Goal: Use online tool/utility: Utilize a website feature to perform a specific function

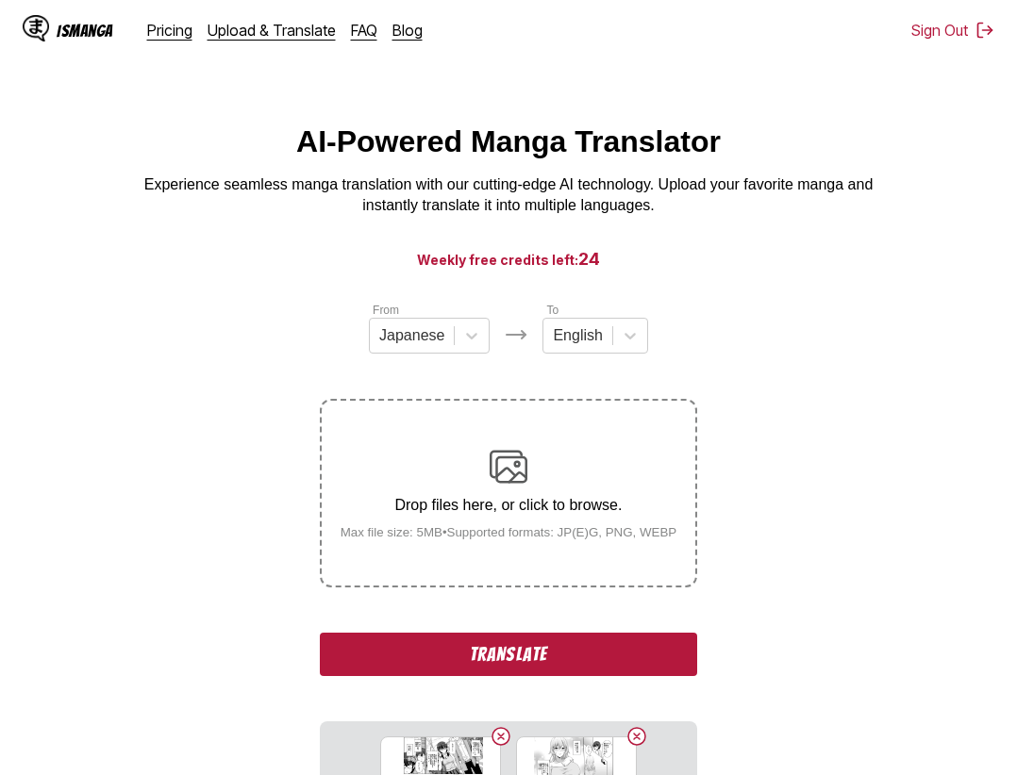
click at [605, 644] on button "Translate" at bounding box center [508, 654] width 377 height 43
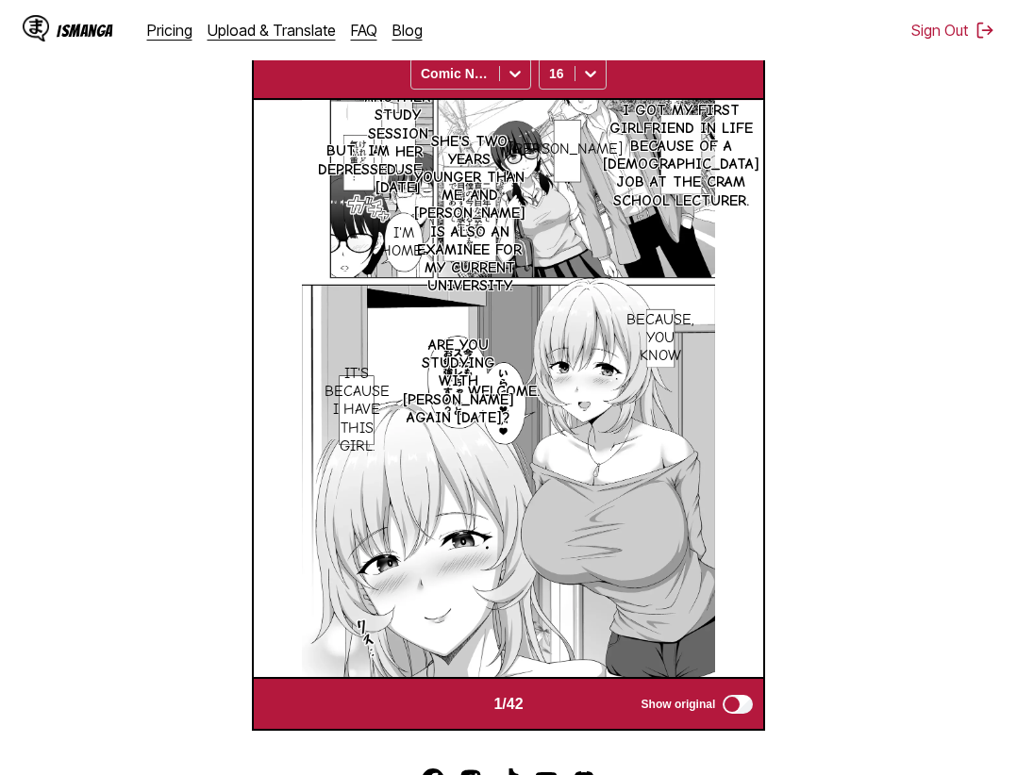
scroll to position [490, 0]
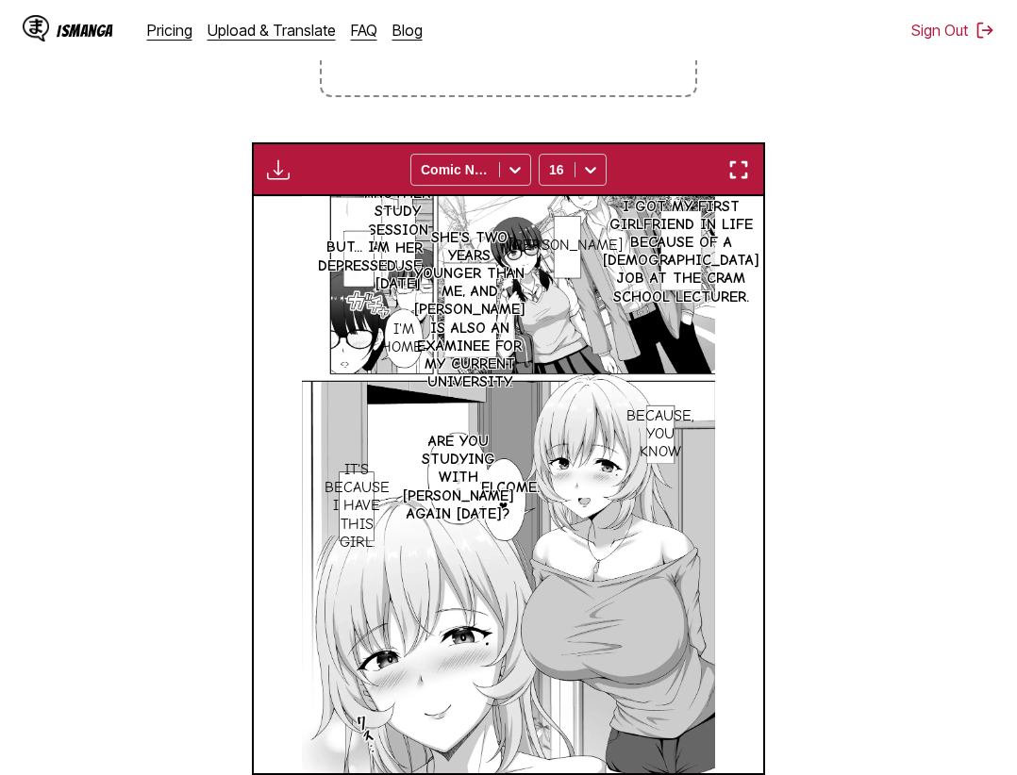
click at [745, 167] on img "button" at bounding box center [738, 169] width 23 height 23
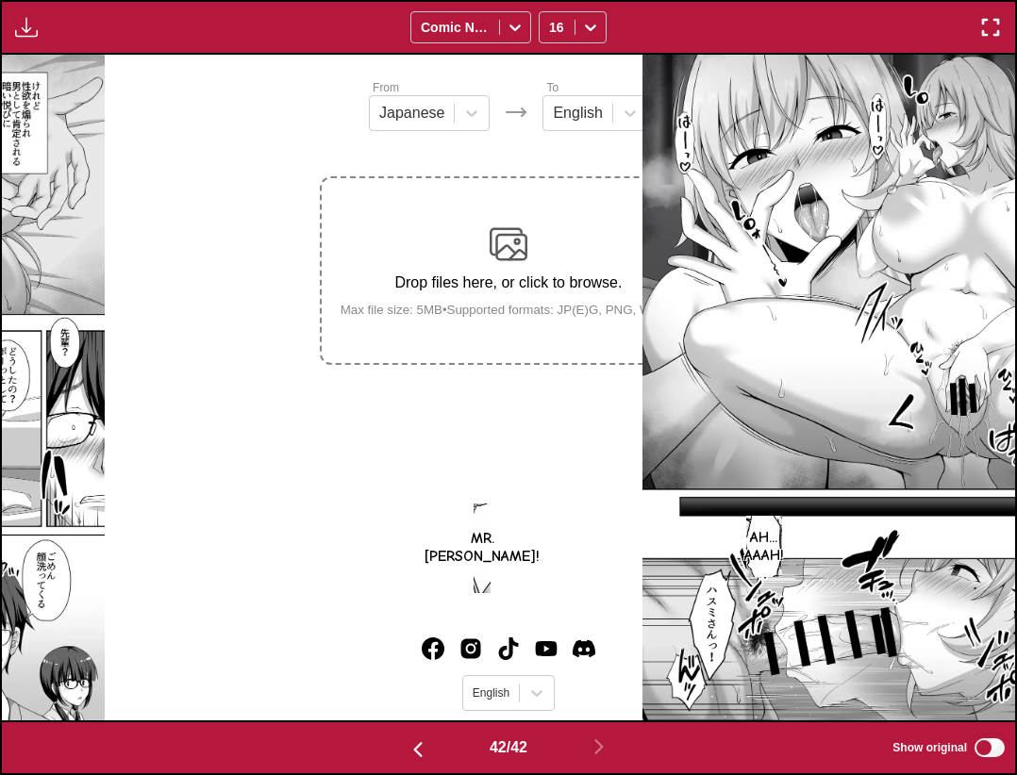
scroll to position [432, 0]
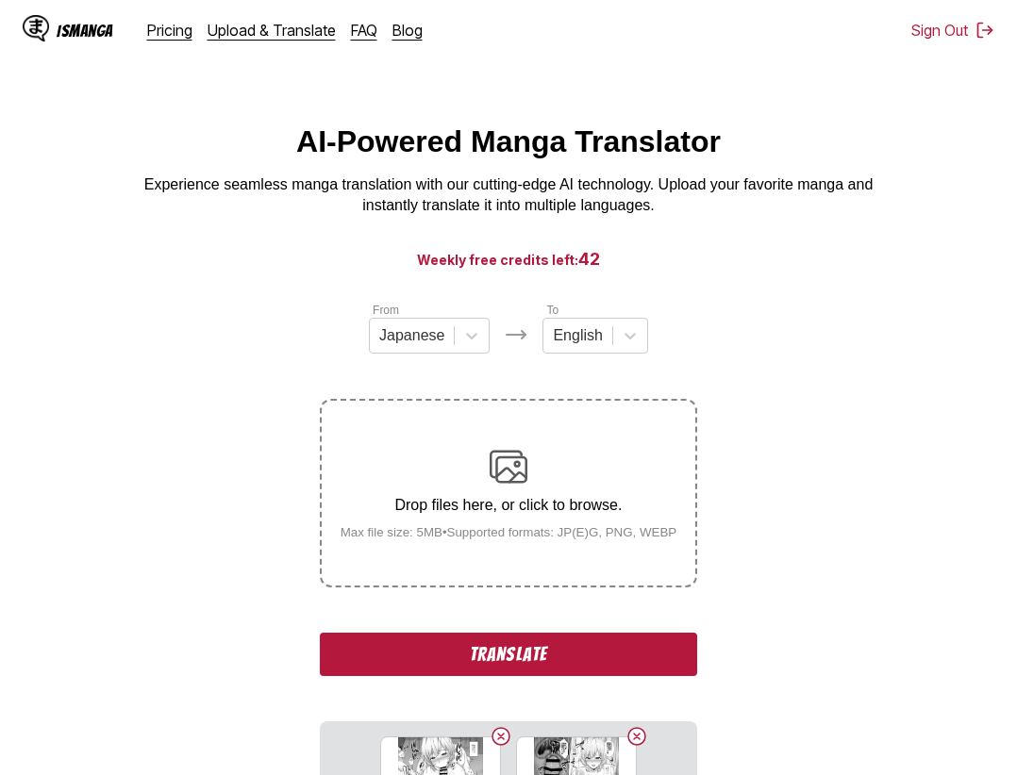
click at [497, 668] on button "Translate" at bounding box center [508, 654] width 377 height 43
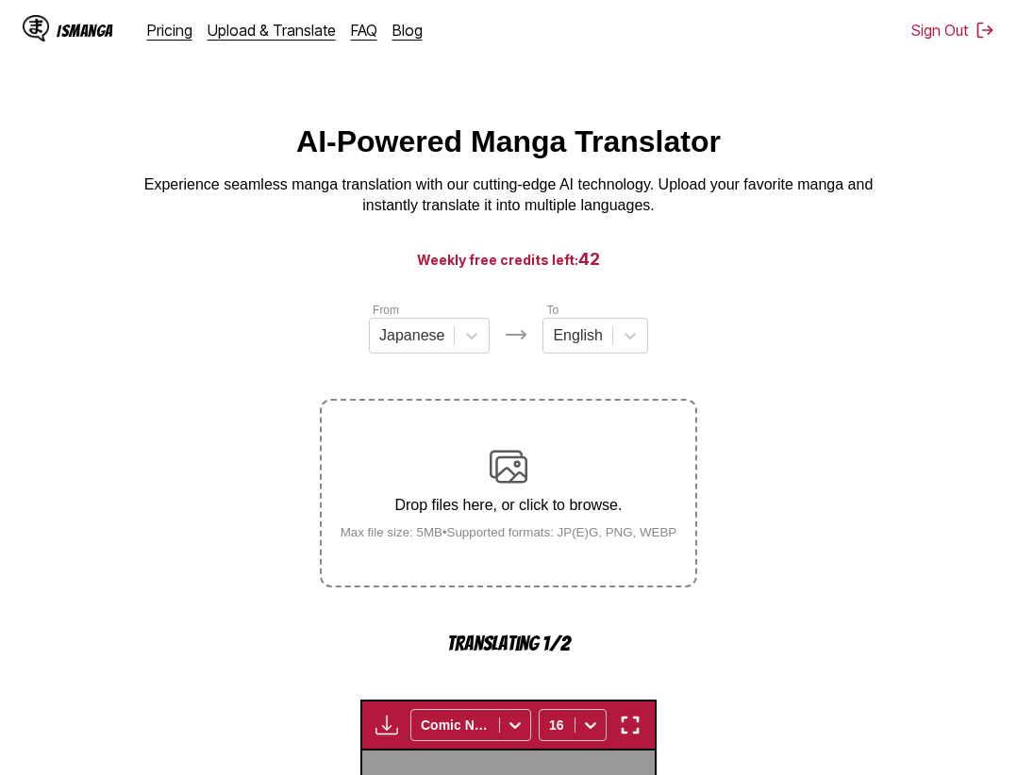
scroll to position [581, 0]
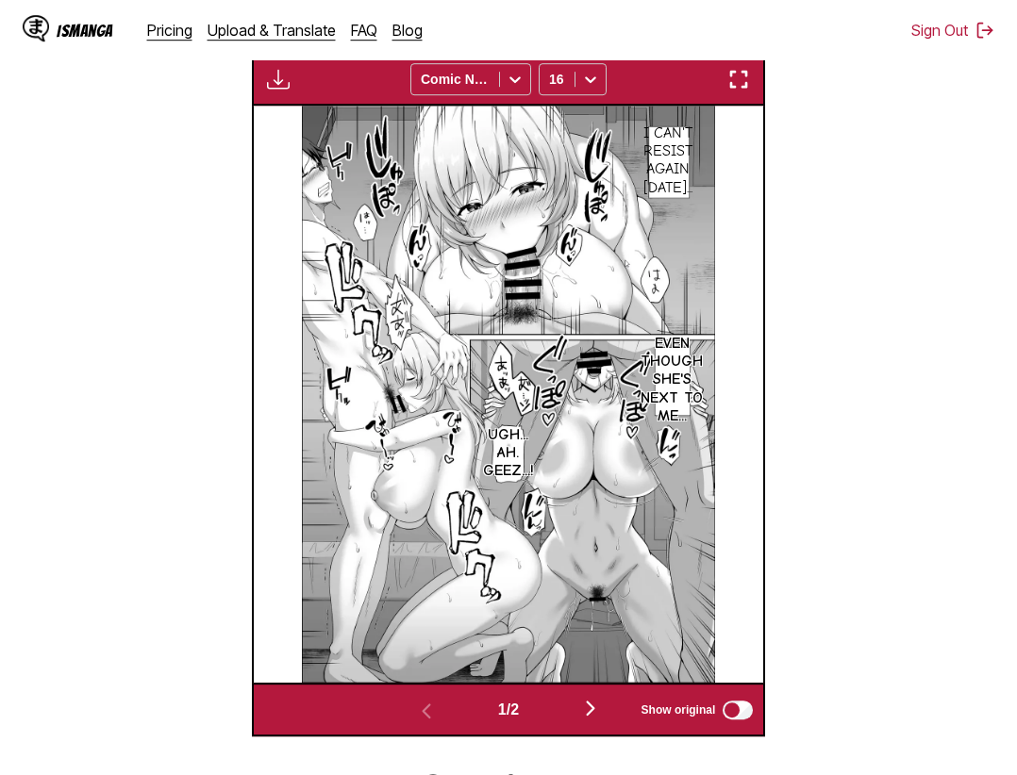
click at [753, 83] on button "button" at bounding box center [738, 79] width 34 height 25
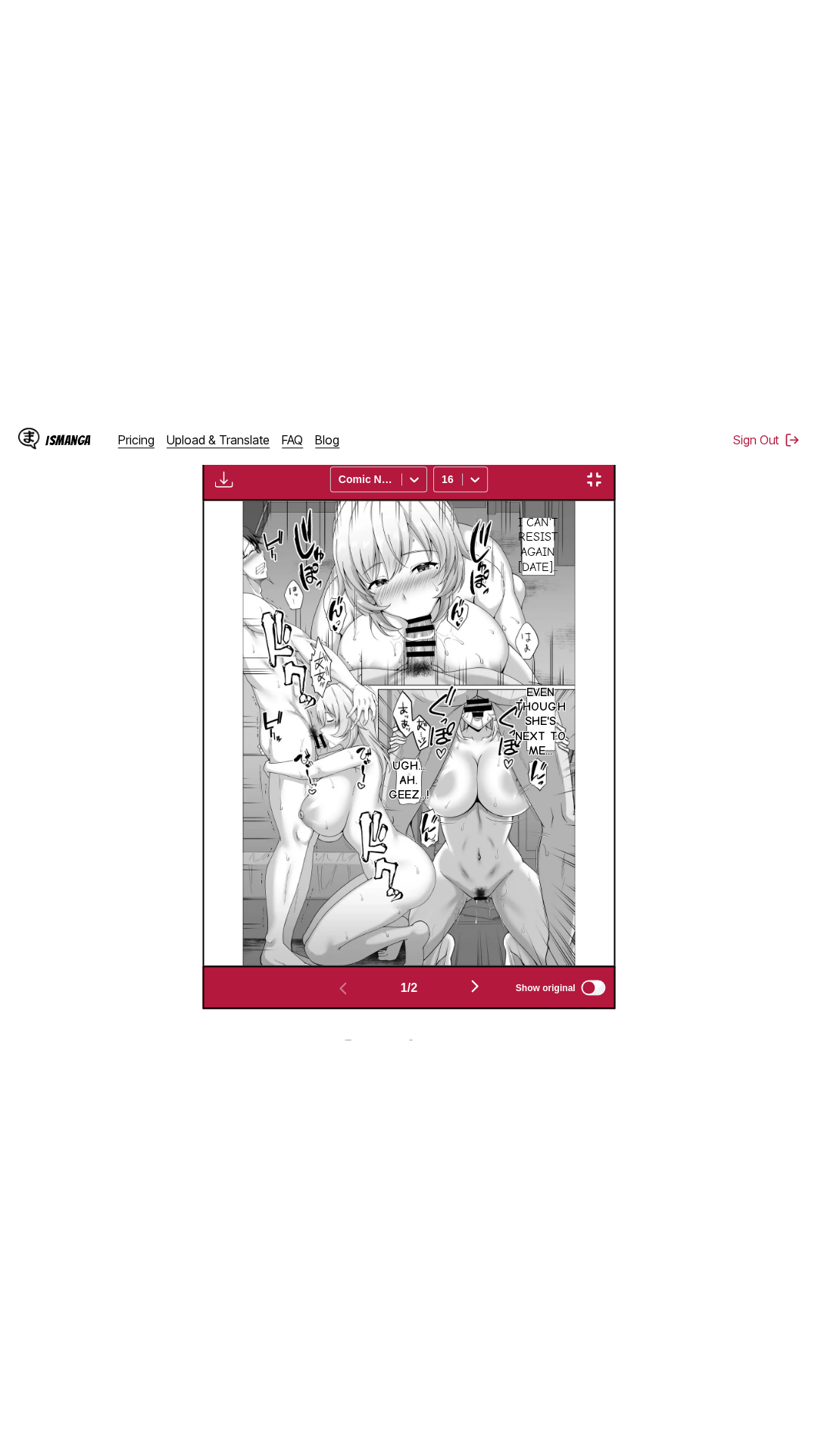
scroll to position [96, 0]
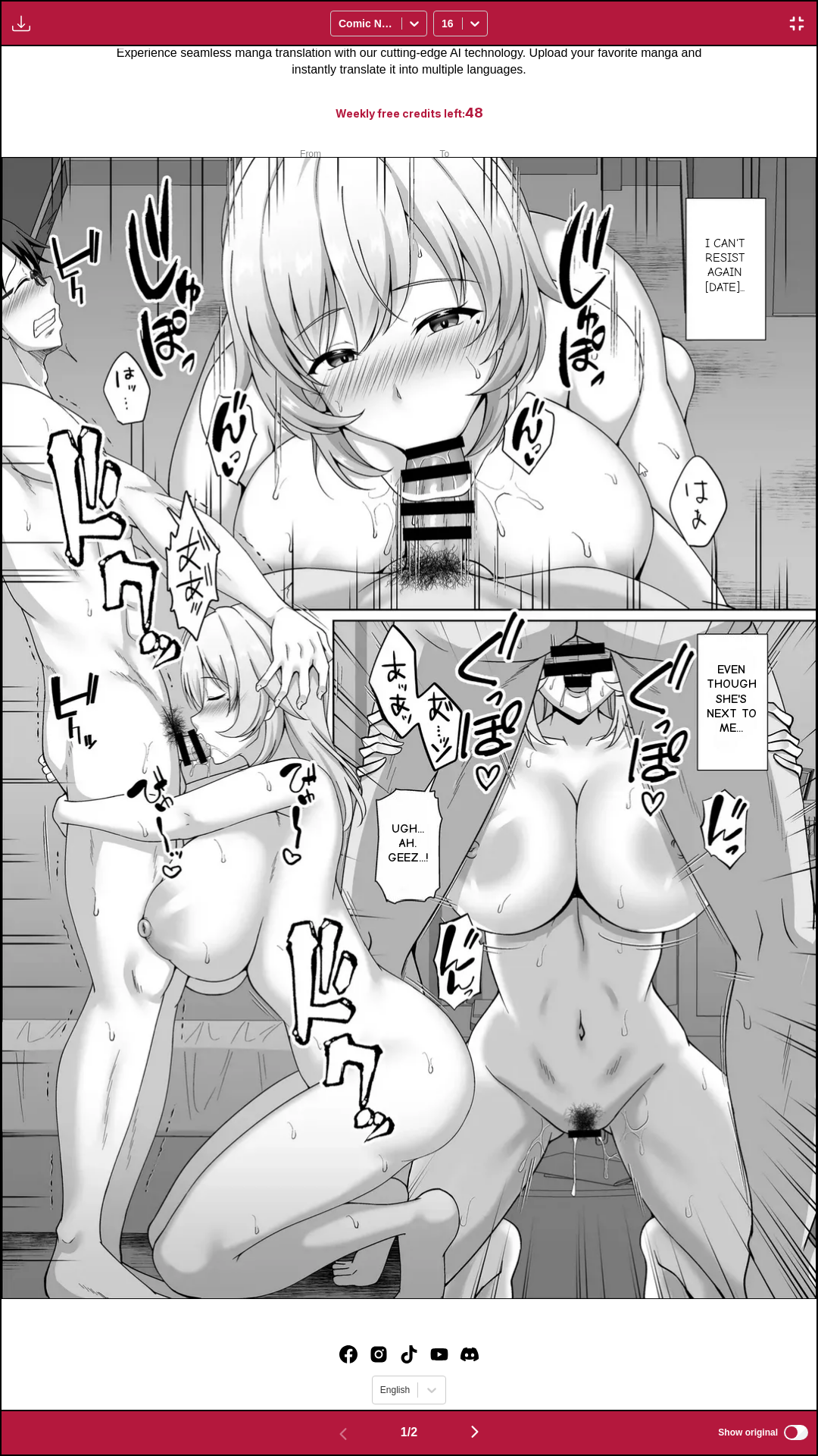
click at [579, 60] on div "I can't resist again today... Even though she's next to me... Ugh... Ah. Geez..…" at bounding box center [409, 728] width 816 height 1364
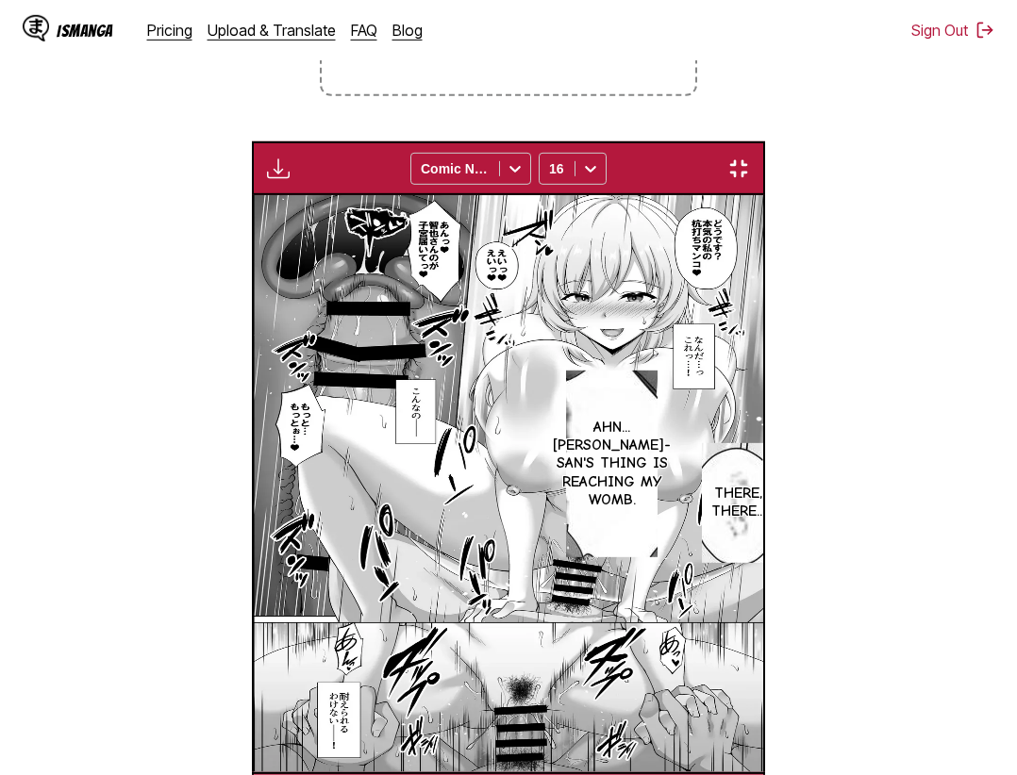
scroll to position [0, 509]
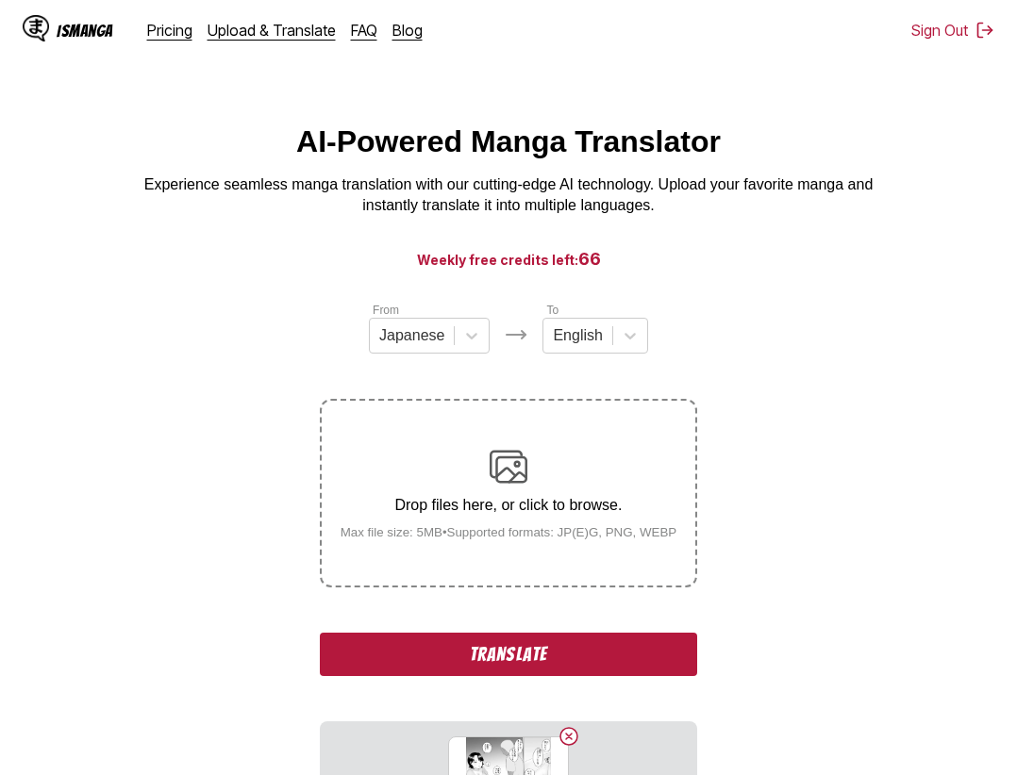
click at [542, 652] on button "Translate" at bounding box center [508, 654] width 377 height 43
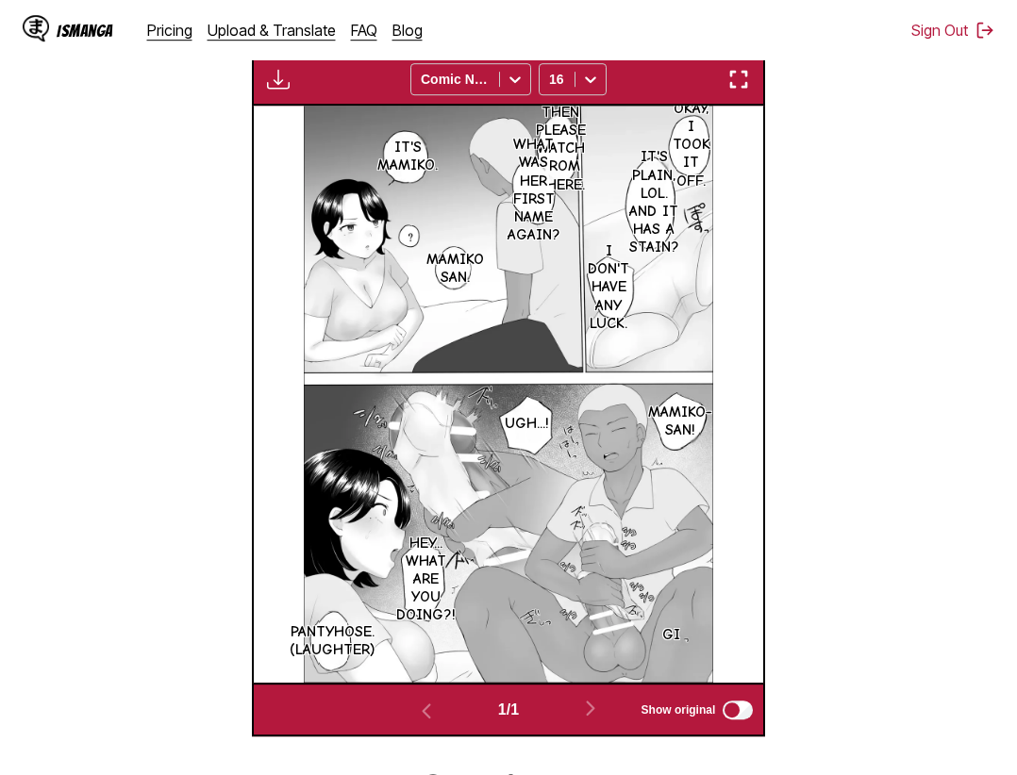
scroll to position [389, 0]
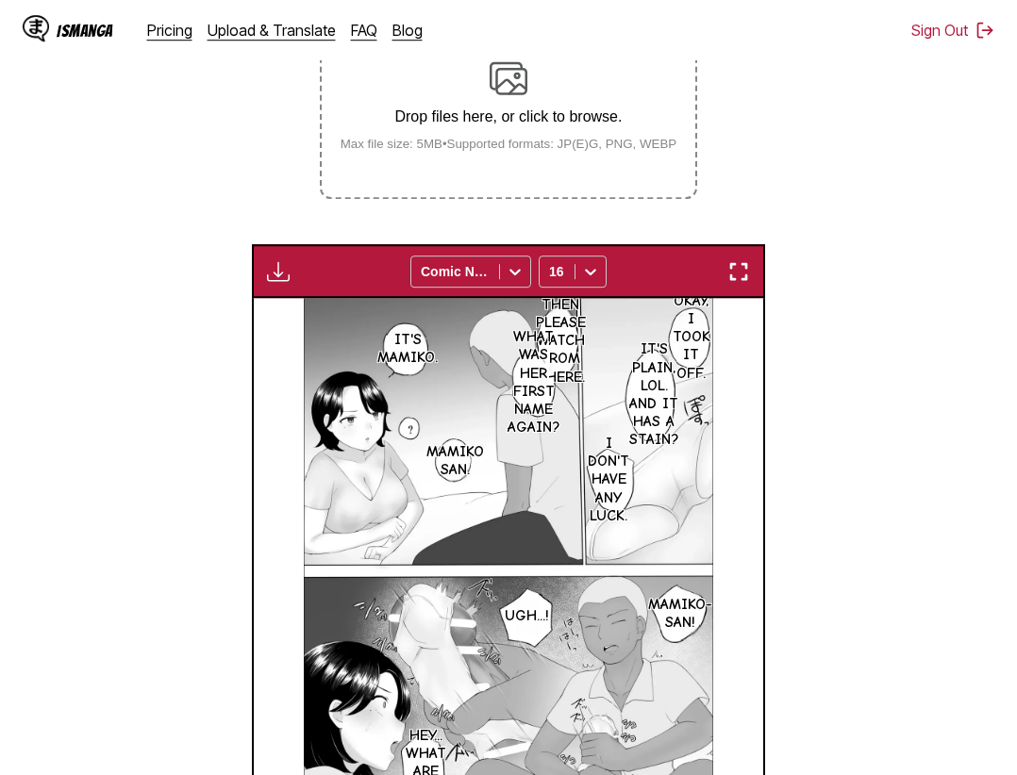
click at [744, 269] on img "button" at bounding box center [738, 271] width 23 height 23
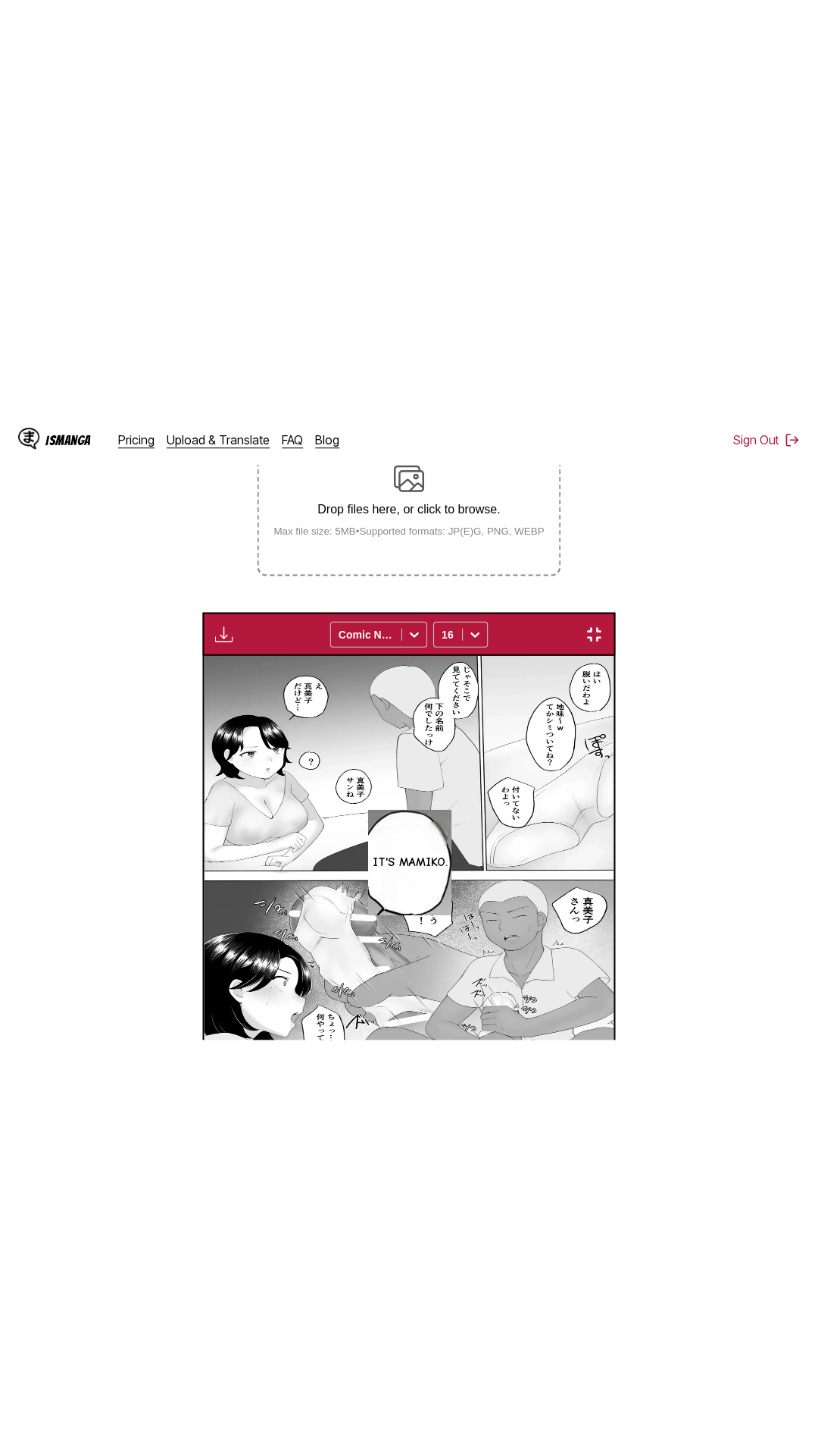
scroll to position [96, 0]
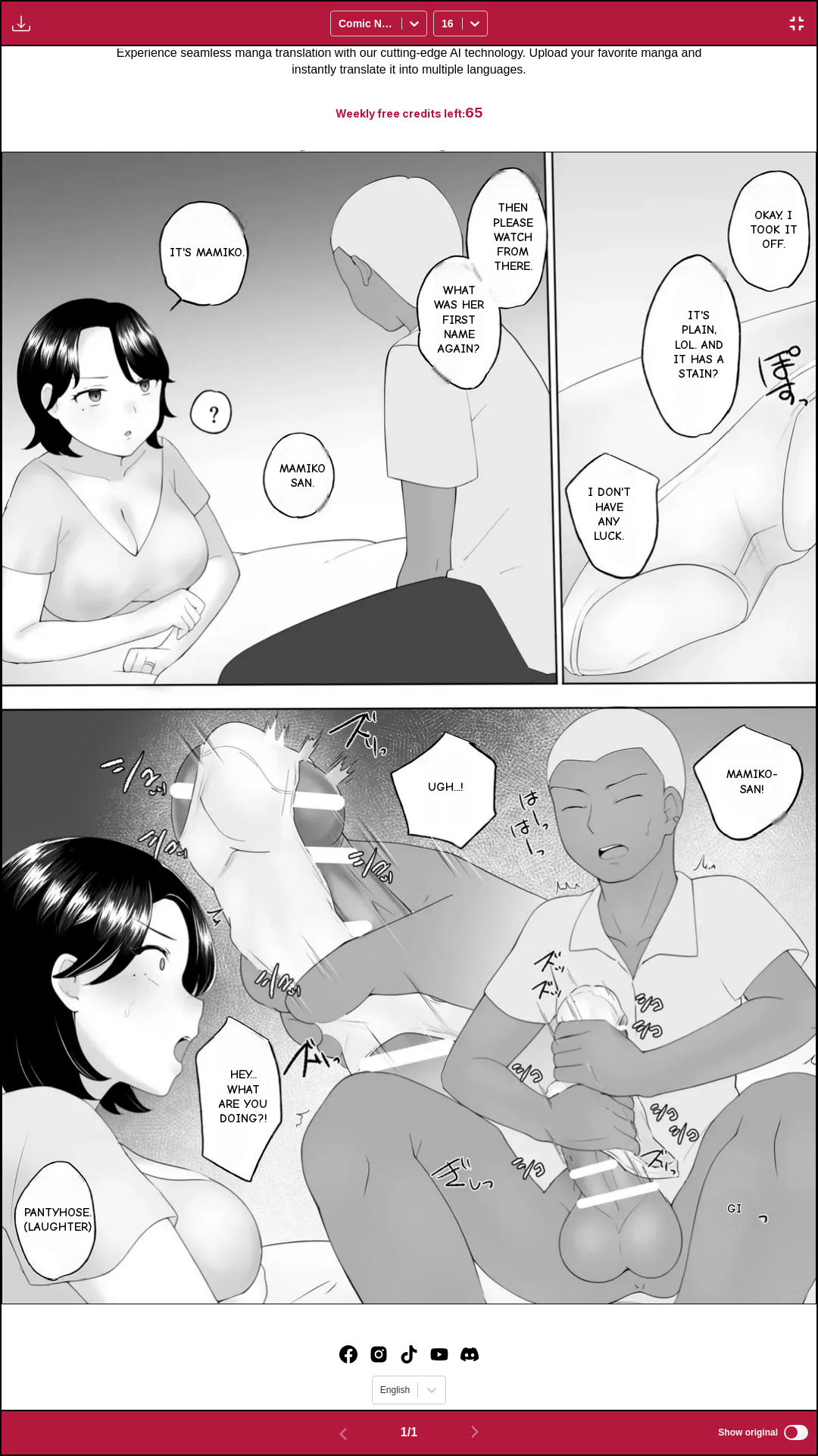
click at [725, 45] on div "Download Panel Download All Comic Neue 16" at bounding box center [409, 23] width 818 height 47
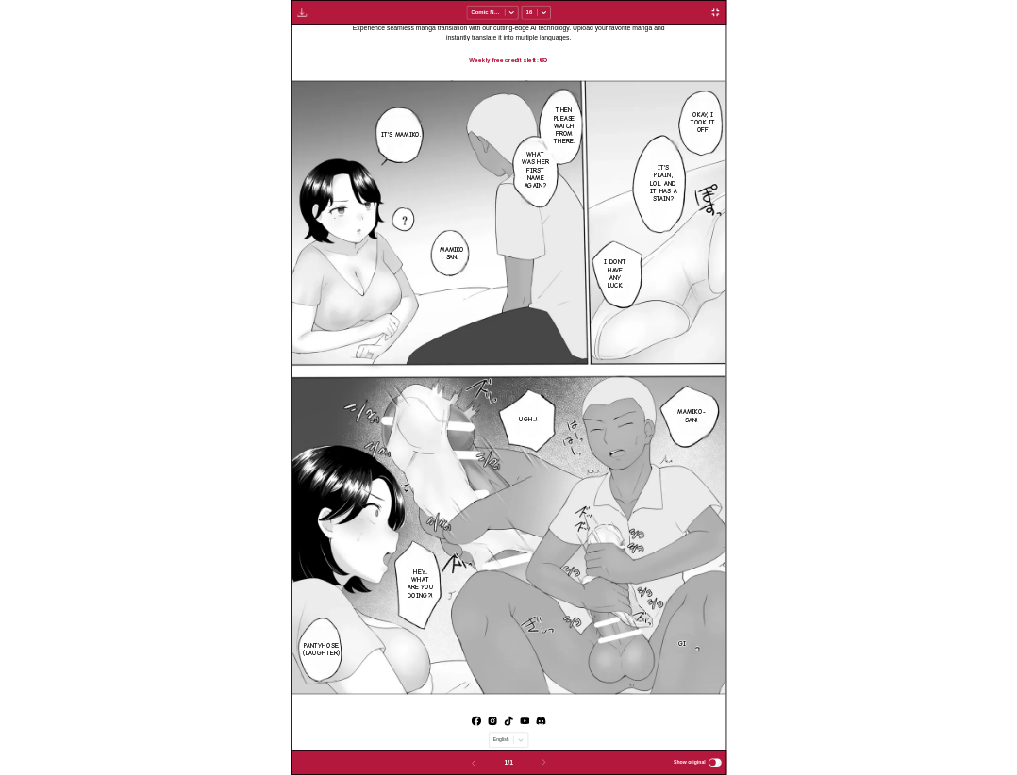
scroll to position [491, 0]
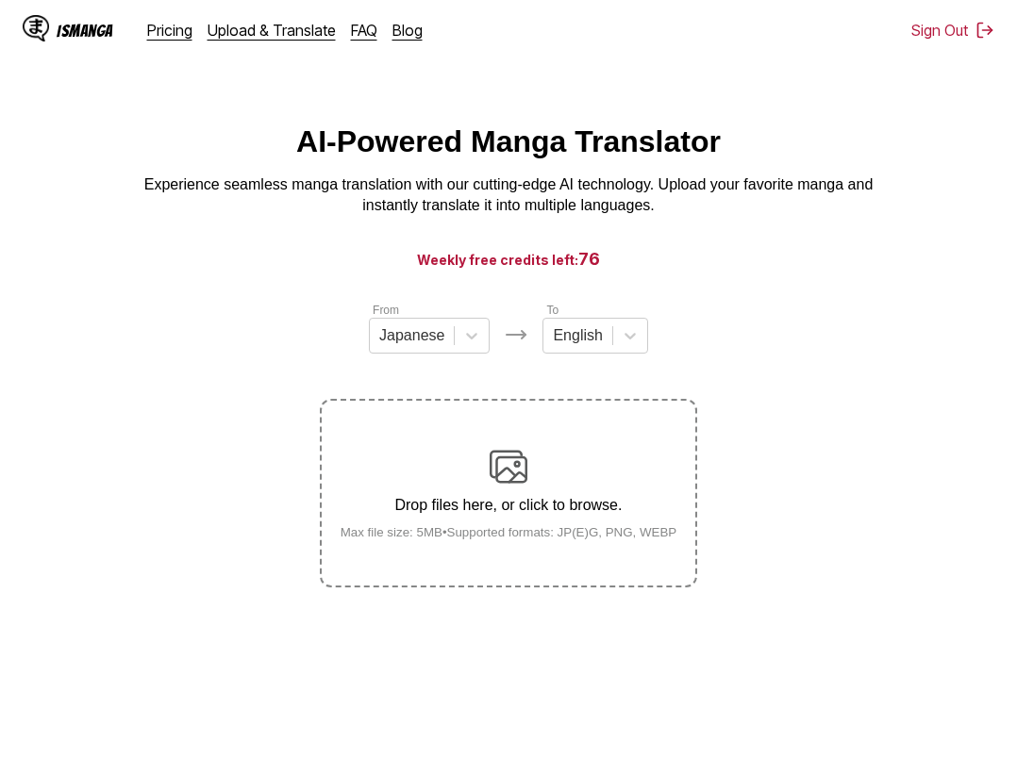
scroll to position [38, 0]
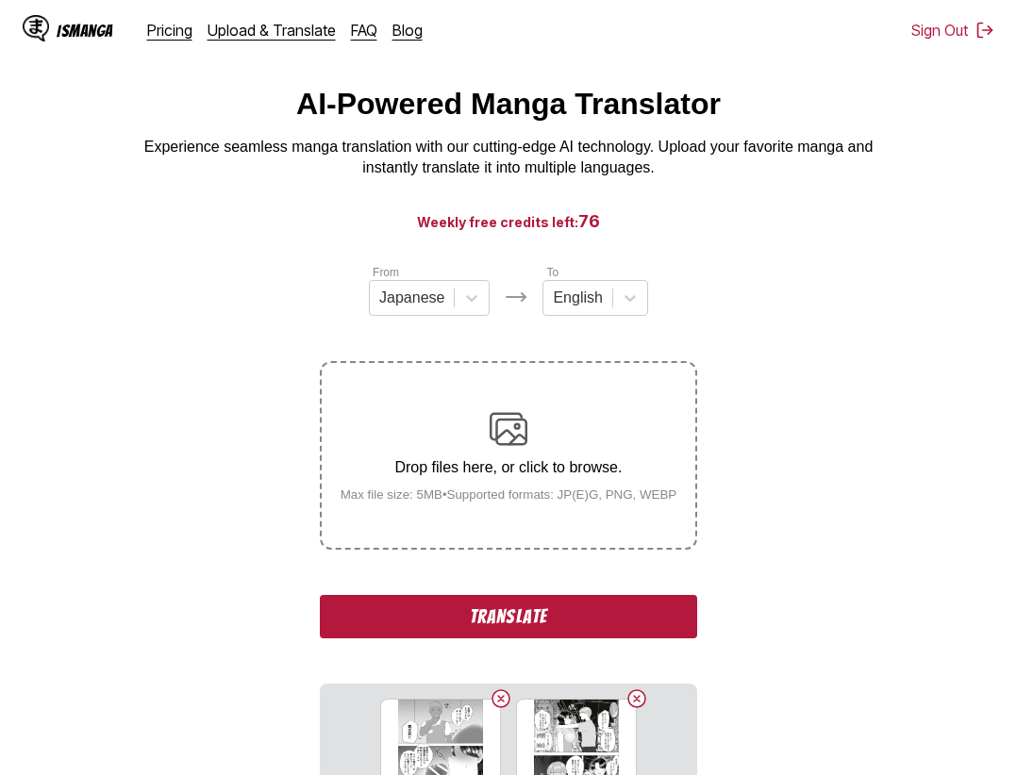
click at [520, 637] on button "Translate" at bounding box center [508, 616] width 377 height 43
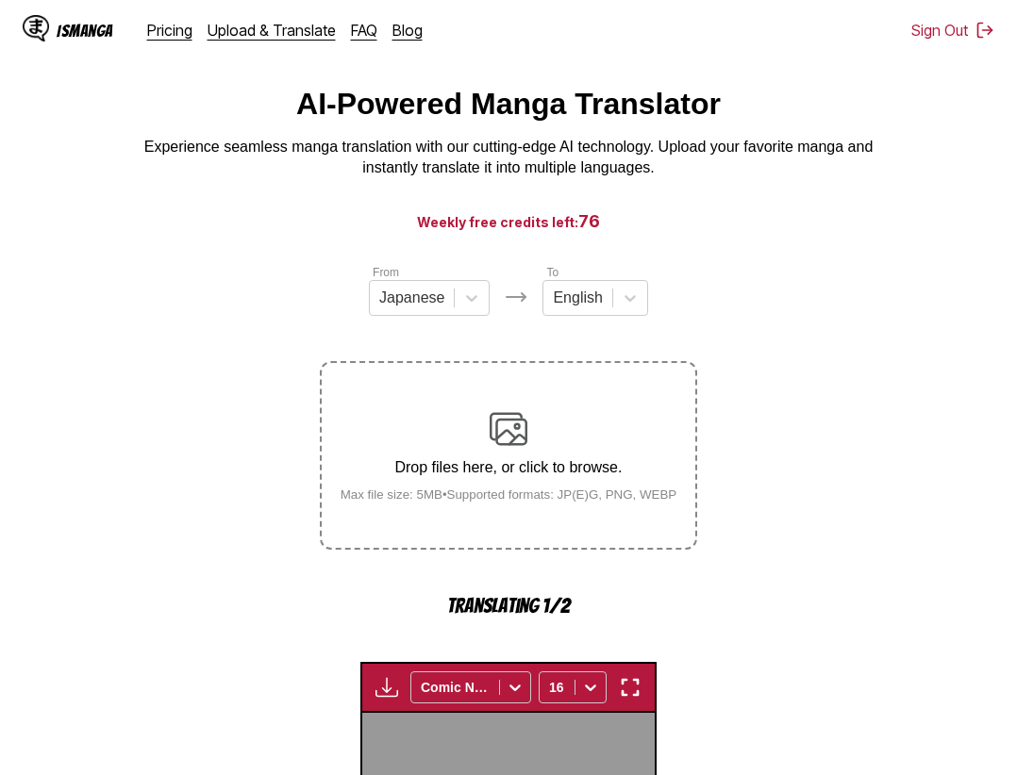
scroll to position [581, 0]
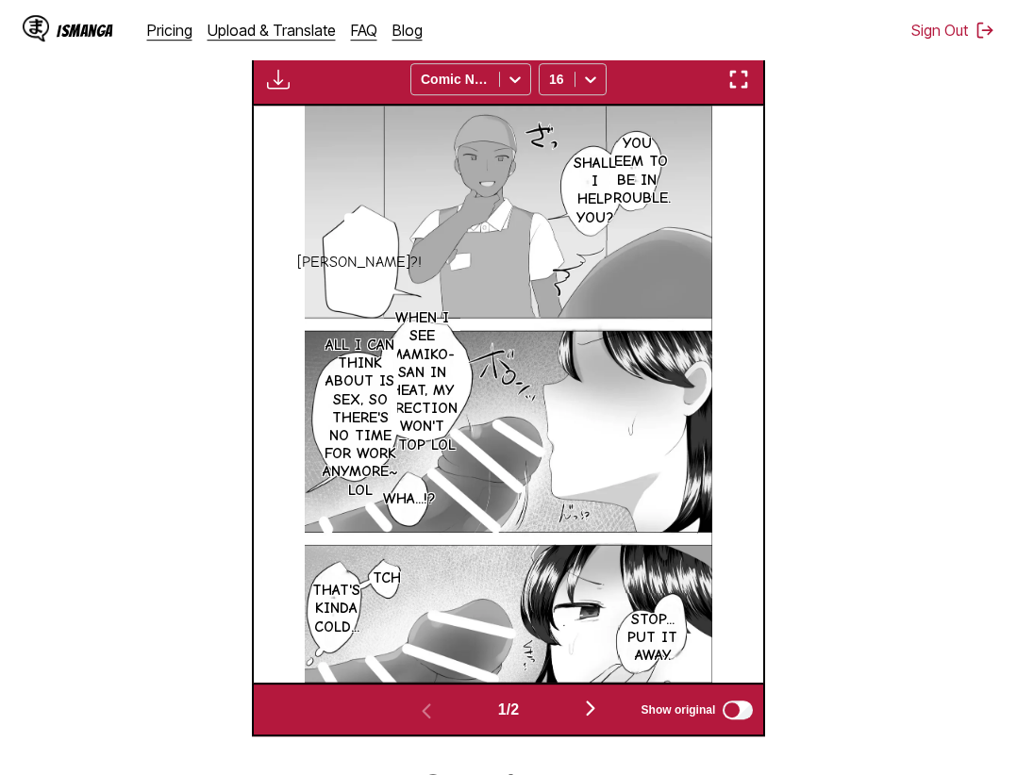
click at [736, 79] on img "button" at bounding box center [738, 79] width 23 height 23
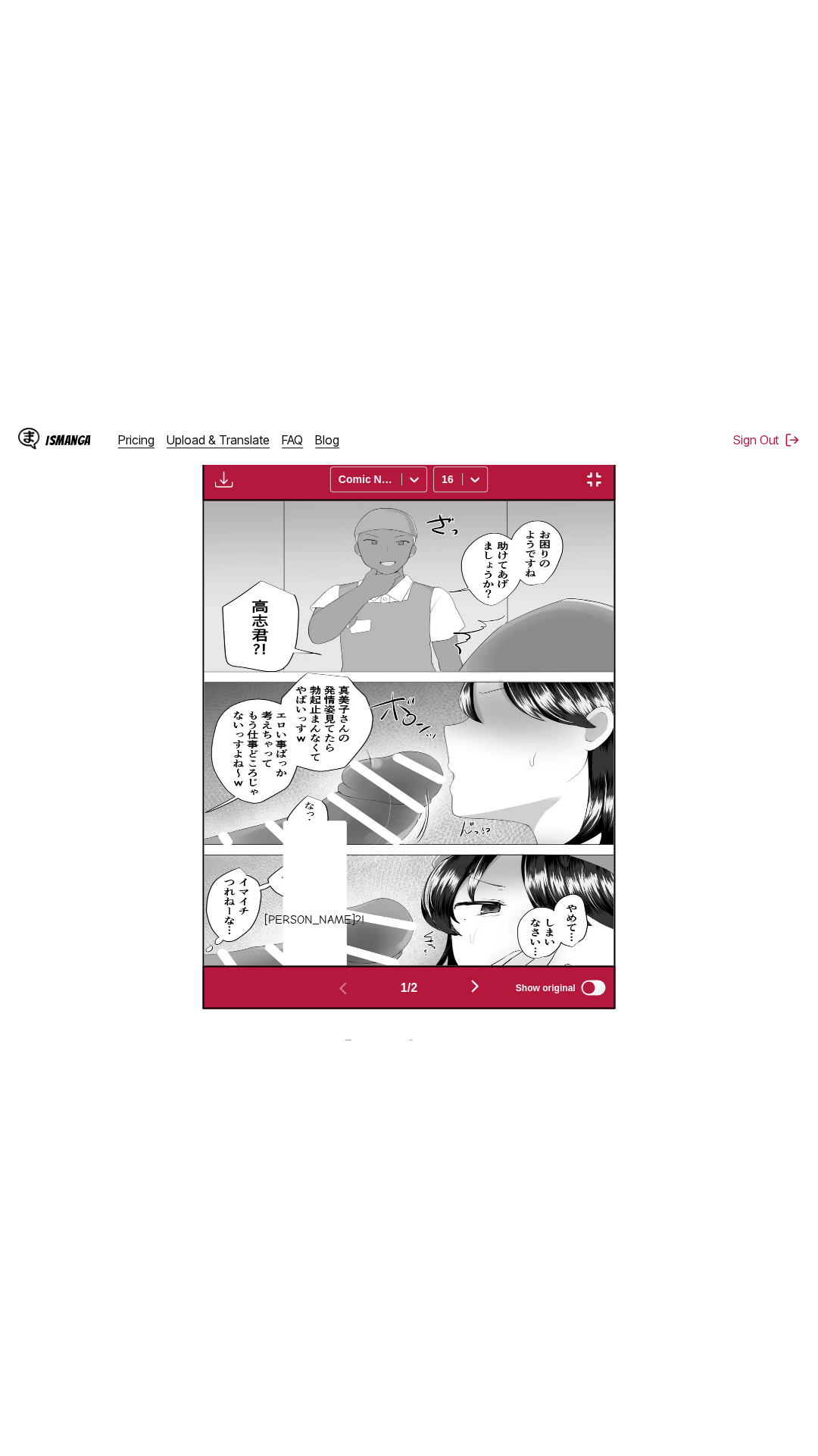
scroll to position [96, 0]
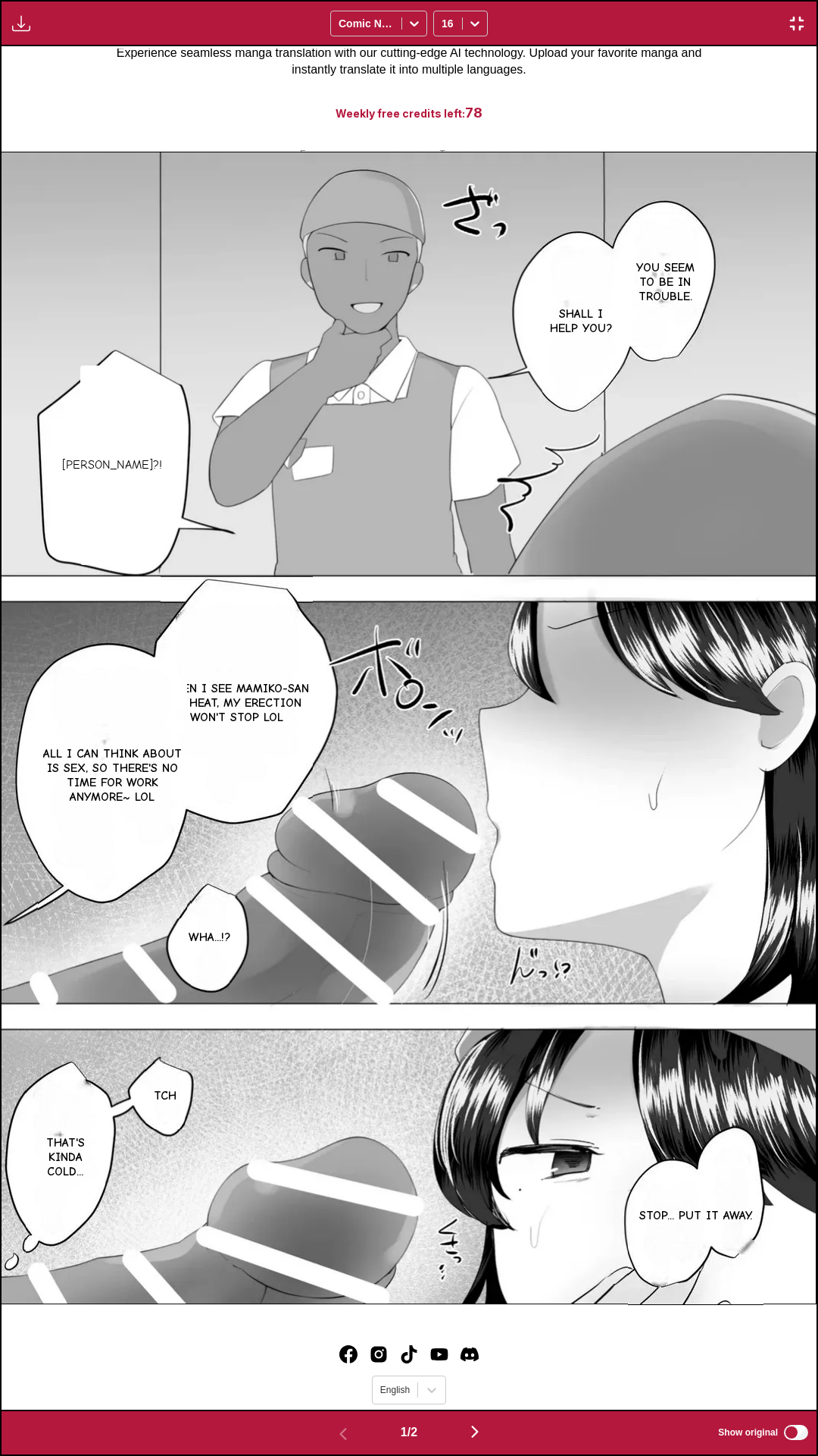
click at [738, 120] on div "You seem to be in trouble. Shall I help you? Takashi-kun?! When I see Mamiko-sa…" at bounding box center [409, 728] width 816 height 1364
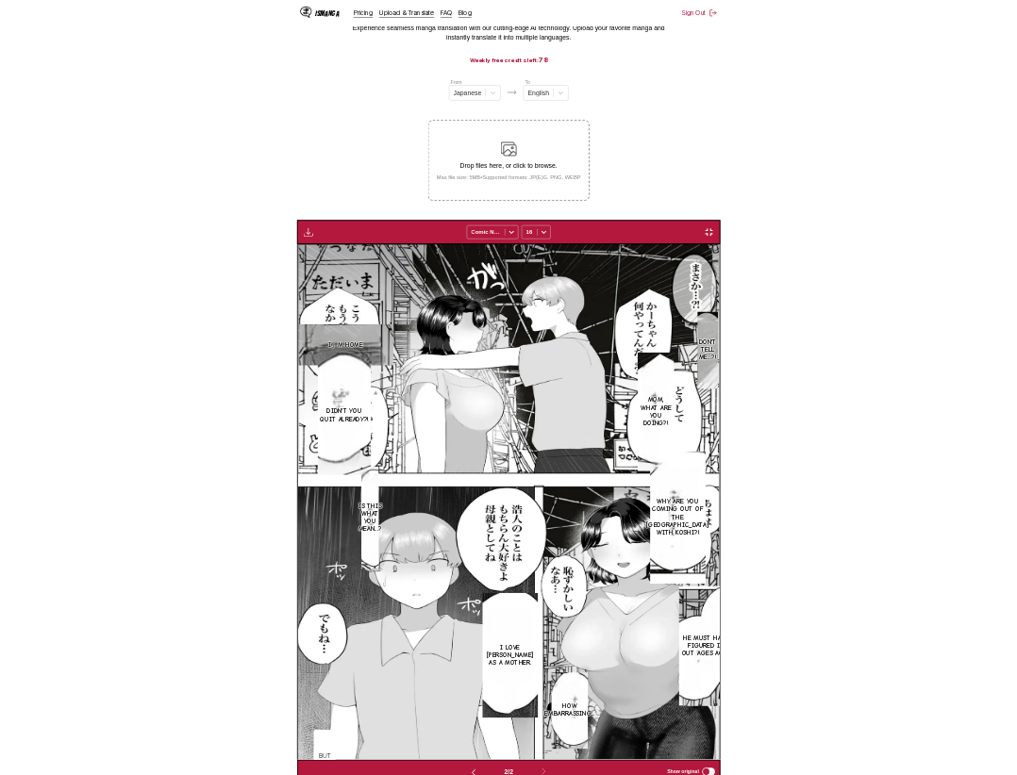
scroll to position [0, 509]
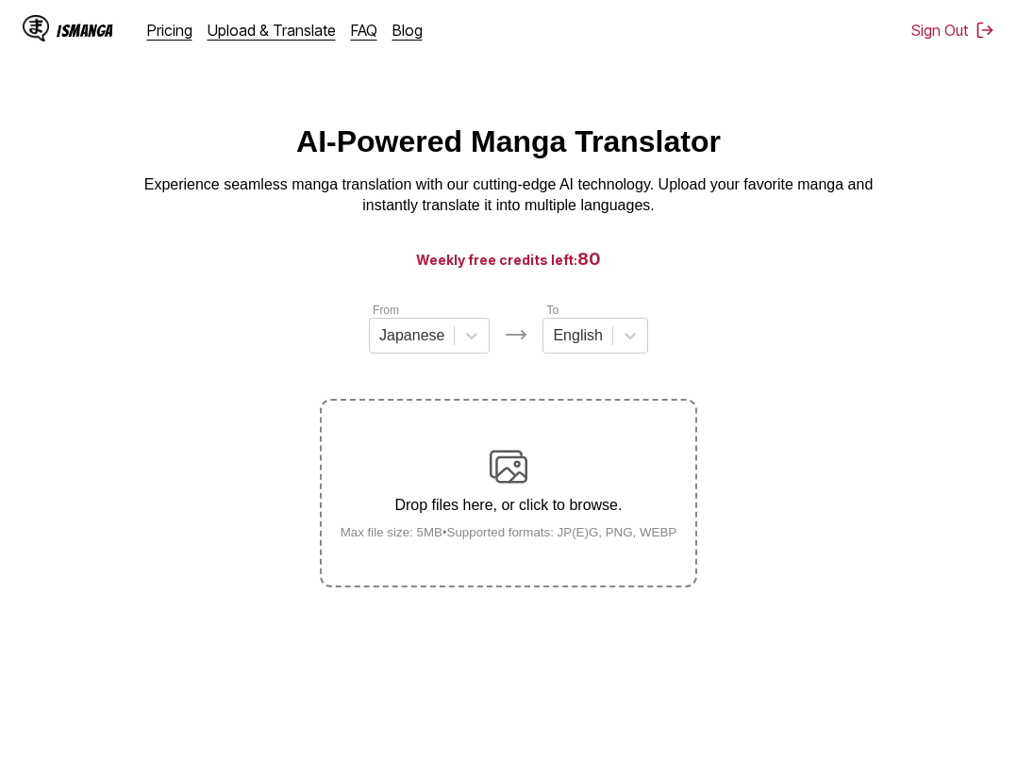
scroll to position [75, 0]
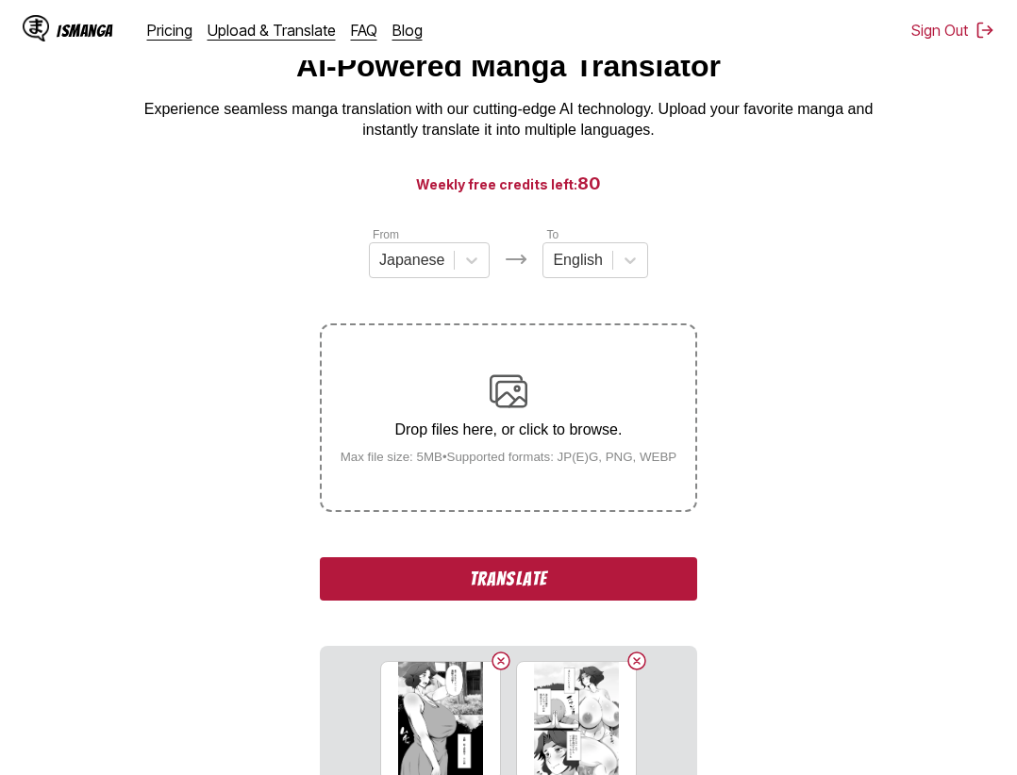
click at [571, 580] on button "Translate" at bounding box center [508, 578] width 377 height 43
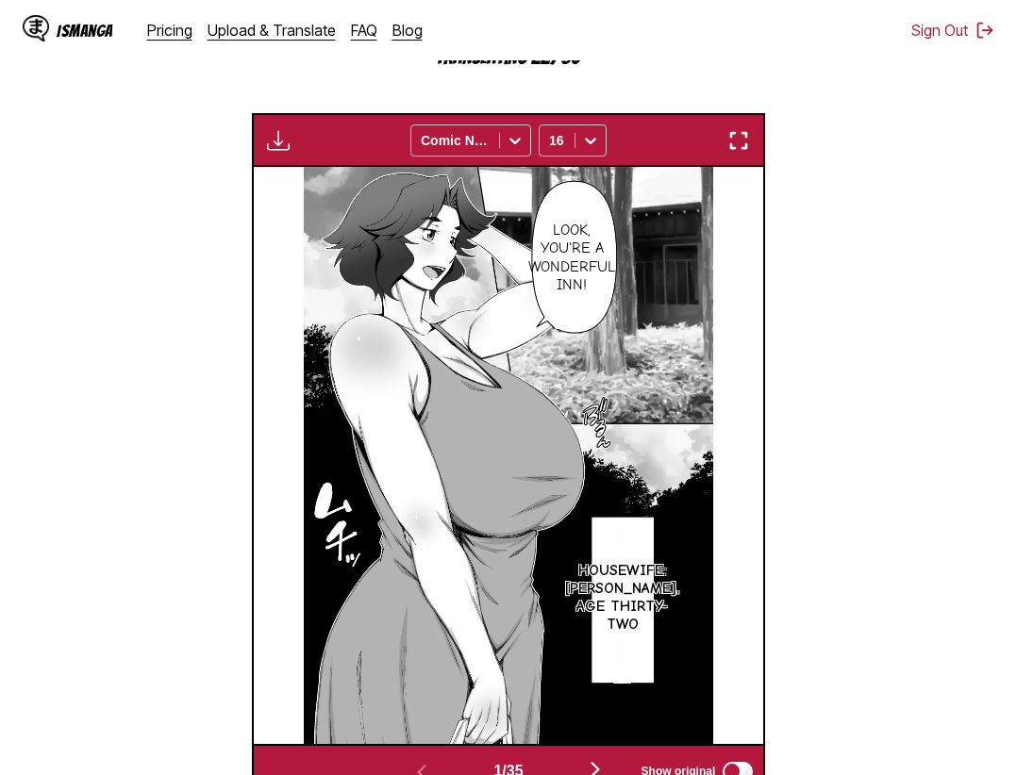
scroll to position [490, 0]
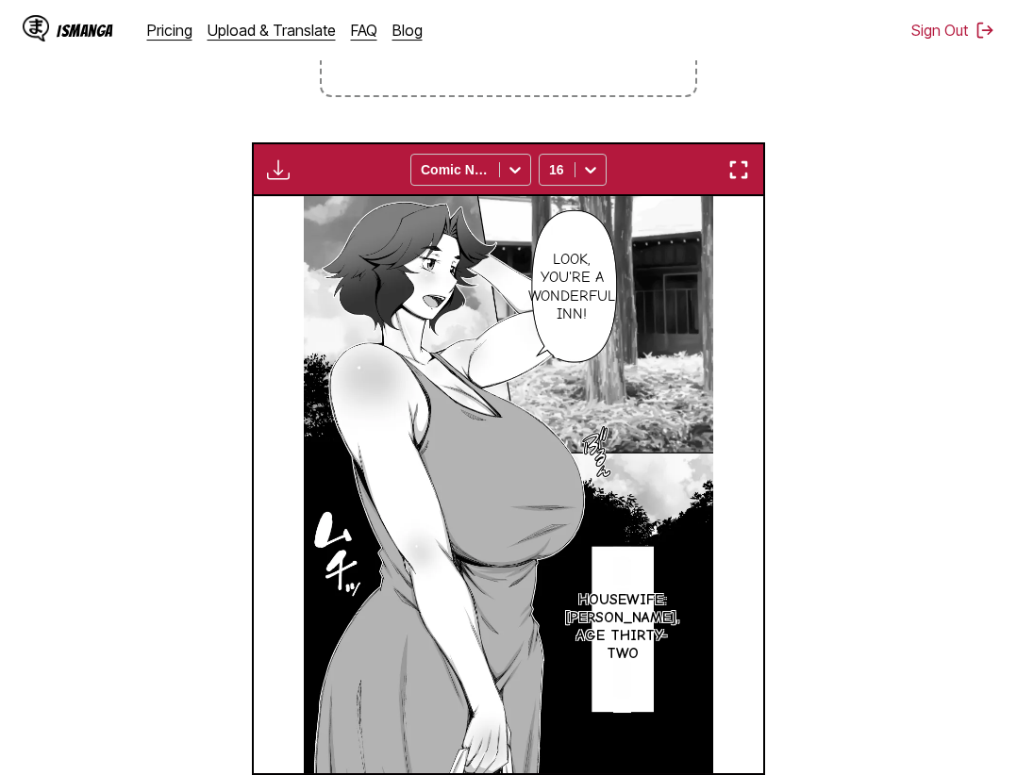
click at [732, 155] on div "Download Panel Download All Comic Neue 16" at bounding box center [509, 169] width 514 height 54
click at [736, 159] on div "Download Panel Download All Comic Neue 16" at bounding box center [509, 169] width 514 height 54
click at [740, 171] on img "button" at bounding box center [738, 169] width 23 height 23
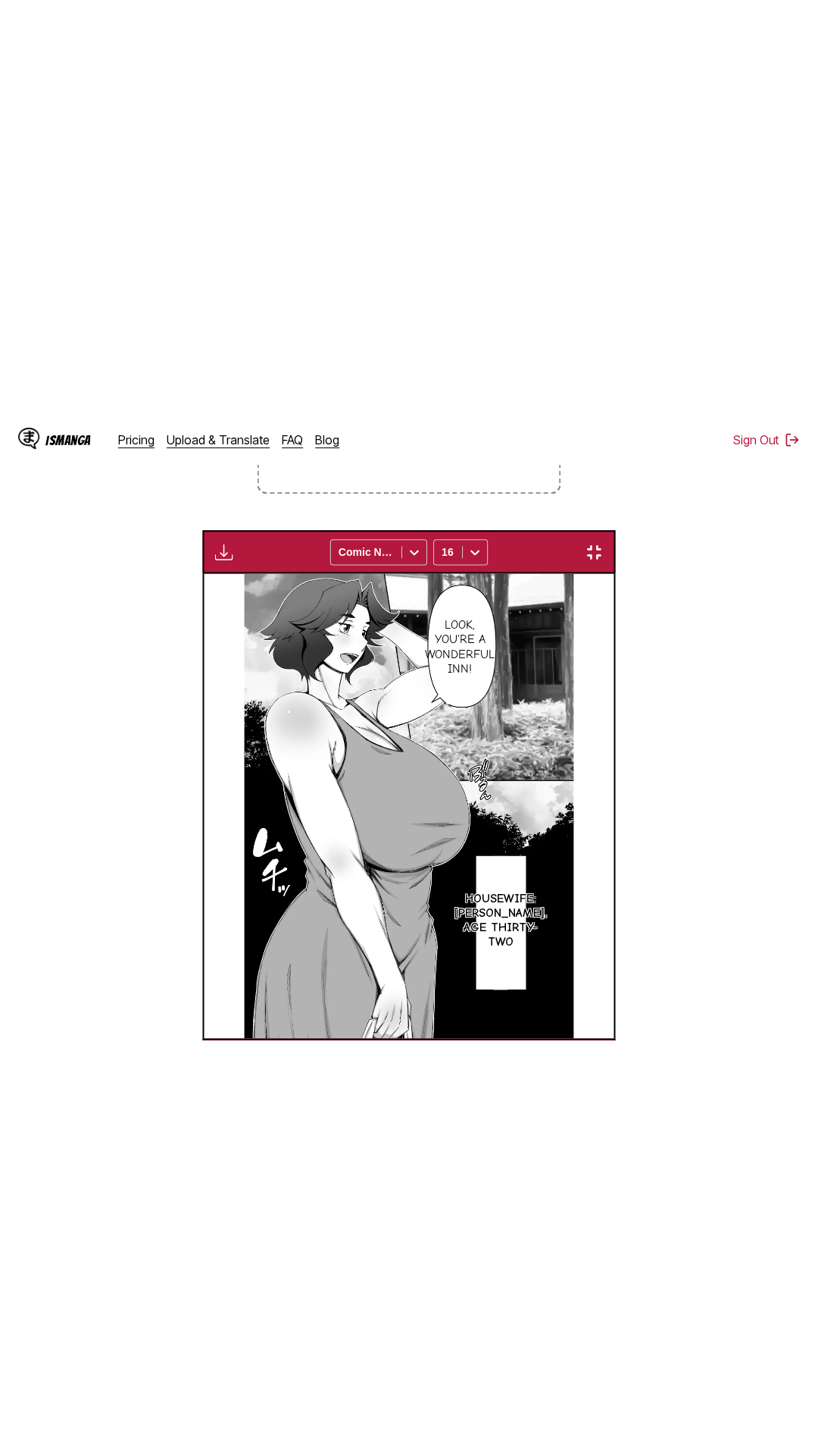
scroll to position [96, 0]
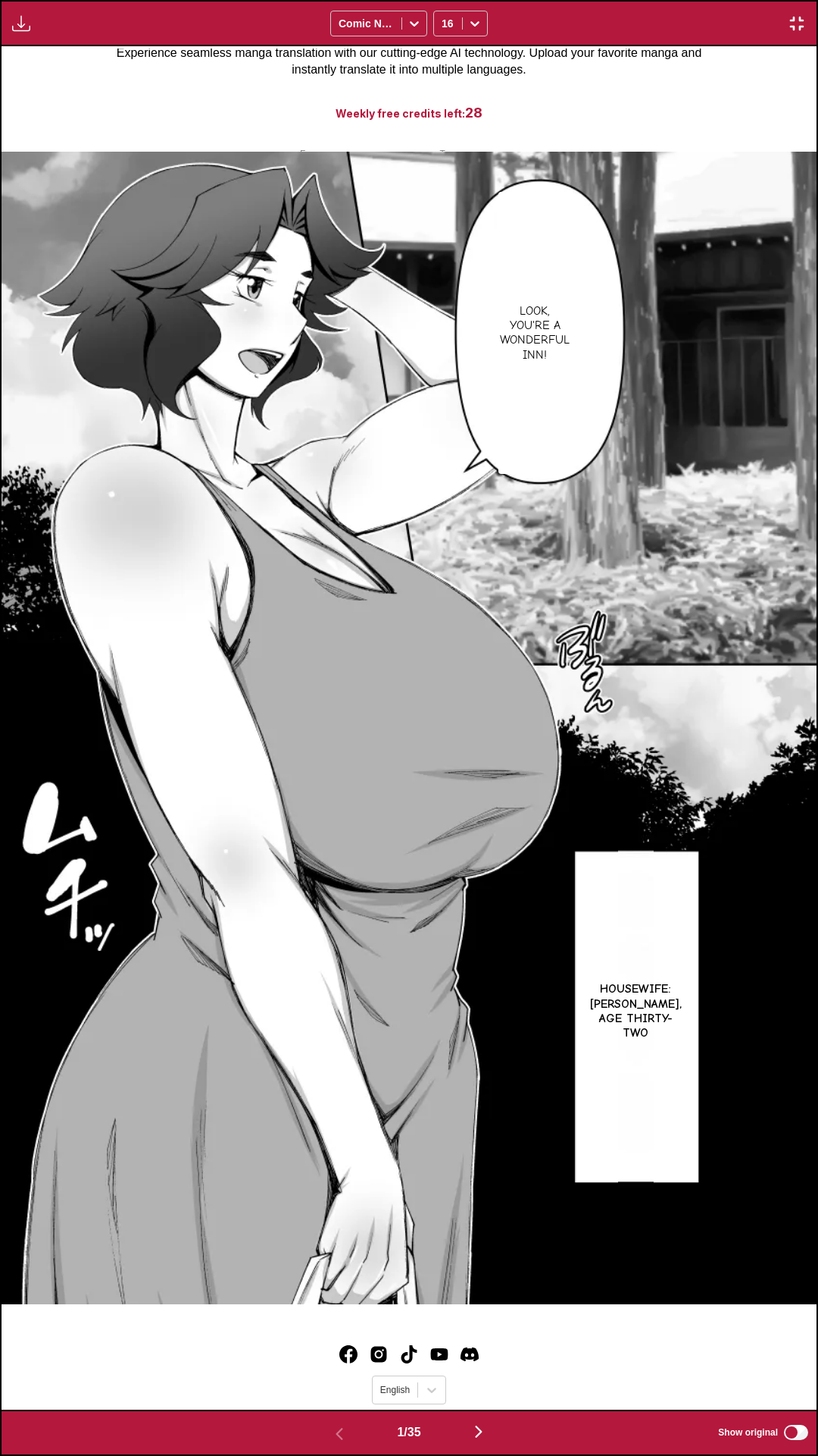
click at [730, 110] on div "Look, you're a wonderful inn! Housewife: Kimiko Sakagami, age thirty-two" at bounding box center [409, 728] width 816 height 1364
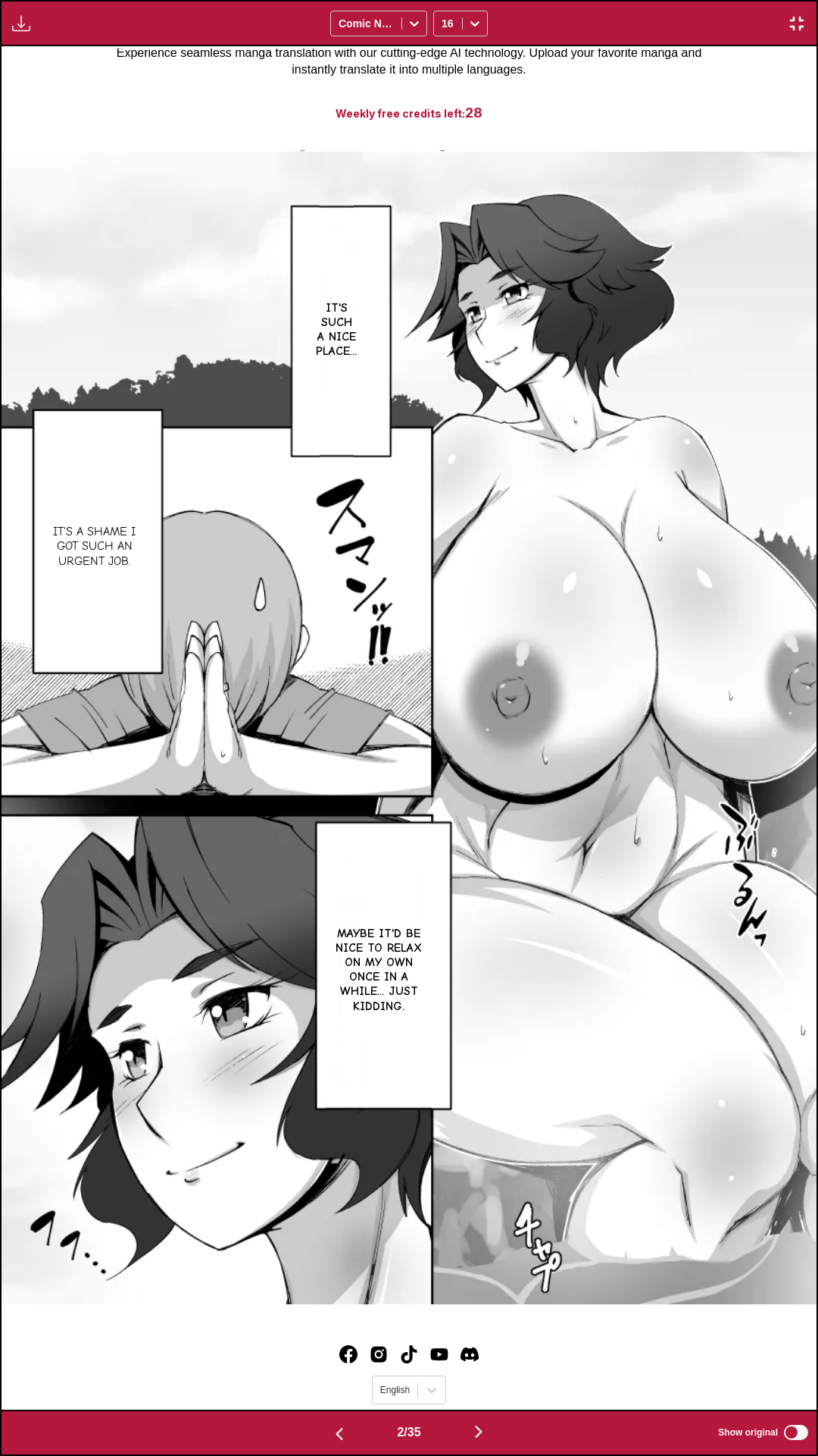
click at [330, 622] on img "button" at bounding box center [339, 1433] width 18 height 18
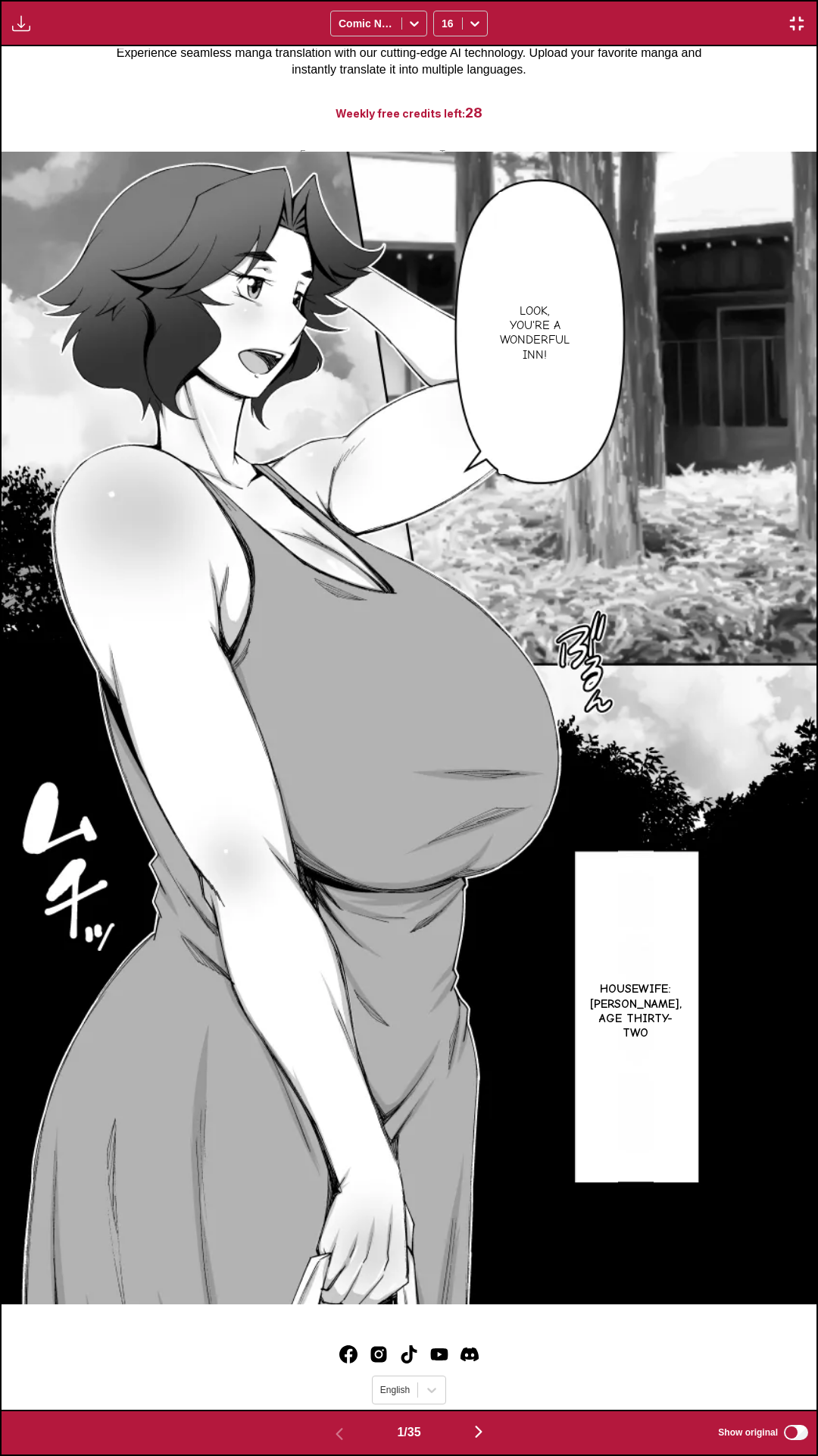
click at [481, 66] on div "Look, you're a wonderful inn! Housewife: Kimiko Sakagami, age thirty-two" at bounding box center [409, 728] width 816 height 1364
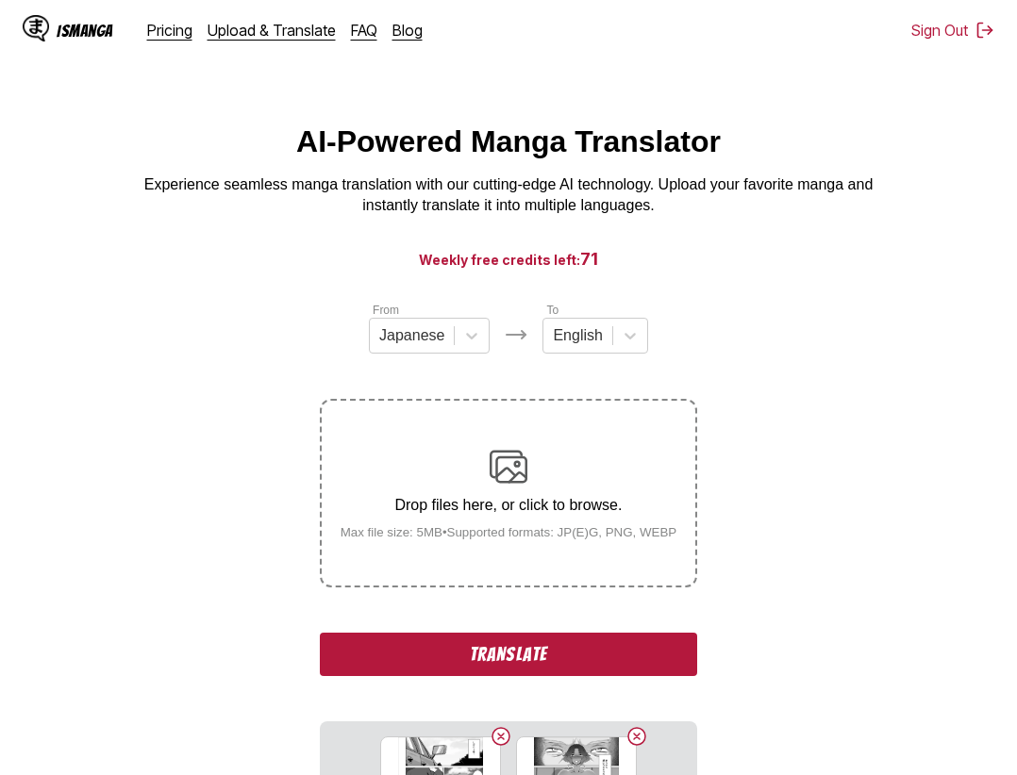
click at [552, 660] on button "Translate" at bounding box center [508, 654] width 377 height 43
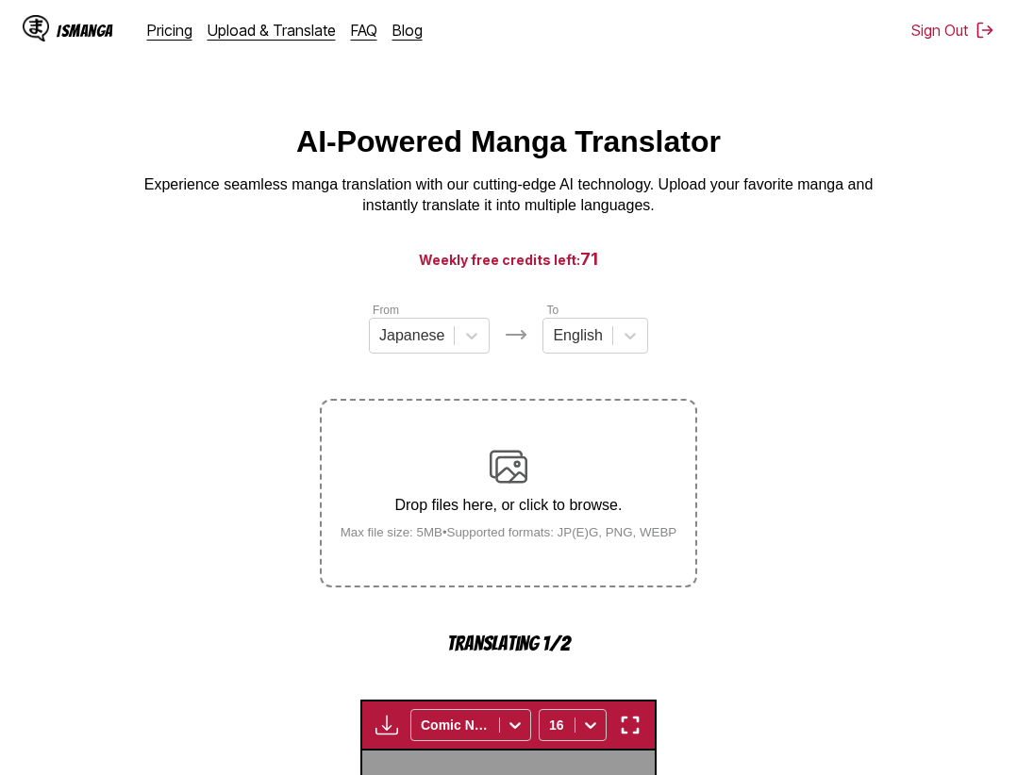
scroll to position [581, 0]
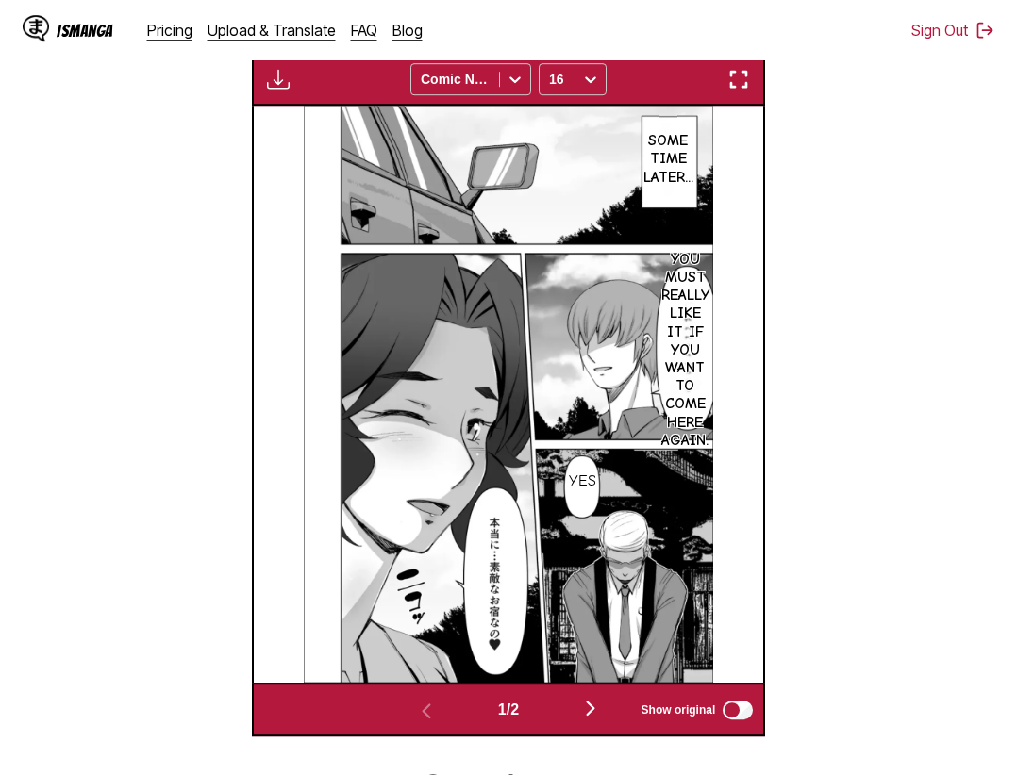
click at [797, 568] on section "From Japanese To English Drop files here, or click to browse. Max file size: 5M…" at bounding box center [508, 228] width 986 height 1017
drag, startPoint x: 575, startPoint y: 717, endPoint x: 588, endPoint y: 712, distance: 13.1
click at [588, 712] on button "button" at bounding box center [590, 709] width 113 height 27
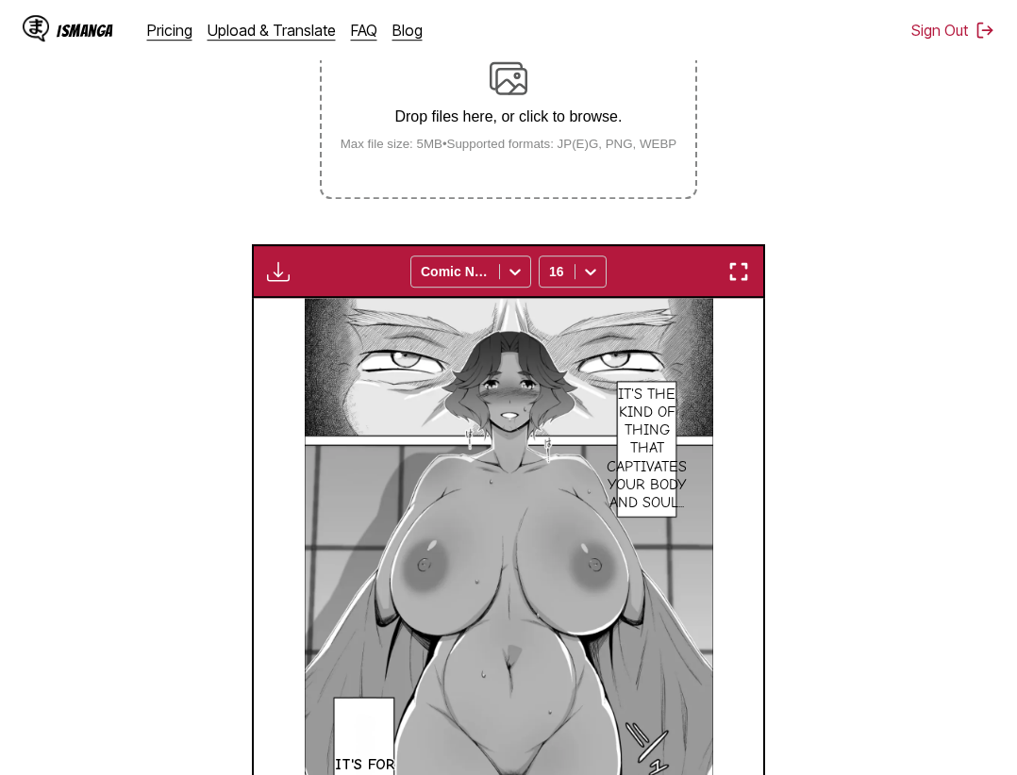
scroll to position [292, 0]
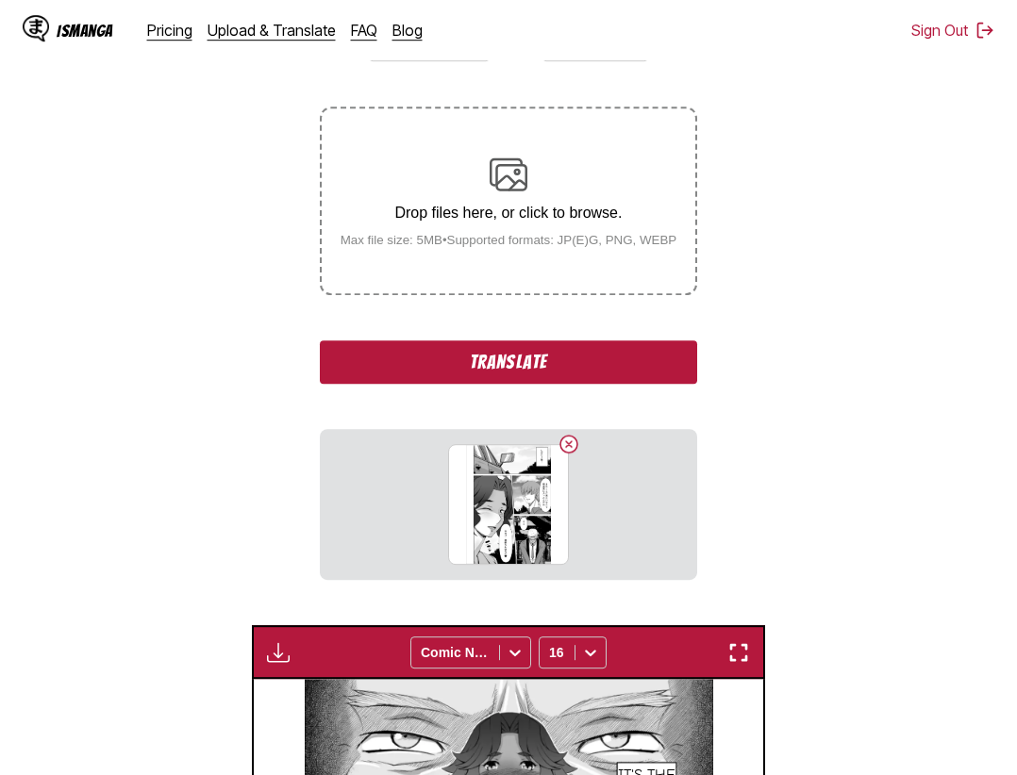
click at [488, 369] on button "Translate" at bounding box center [508, 361] width 377 height 43
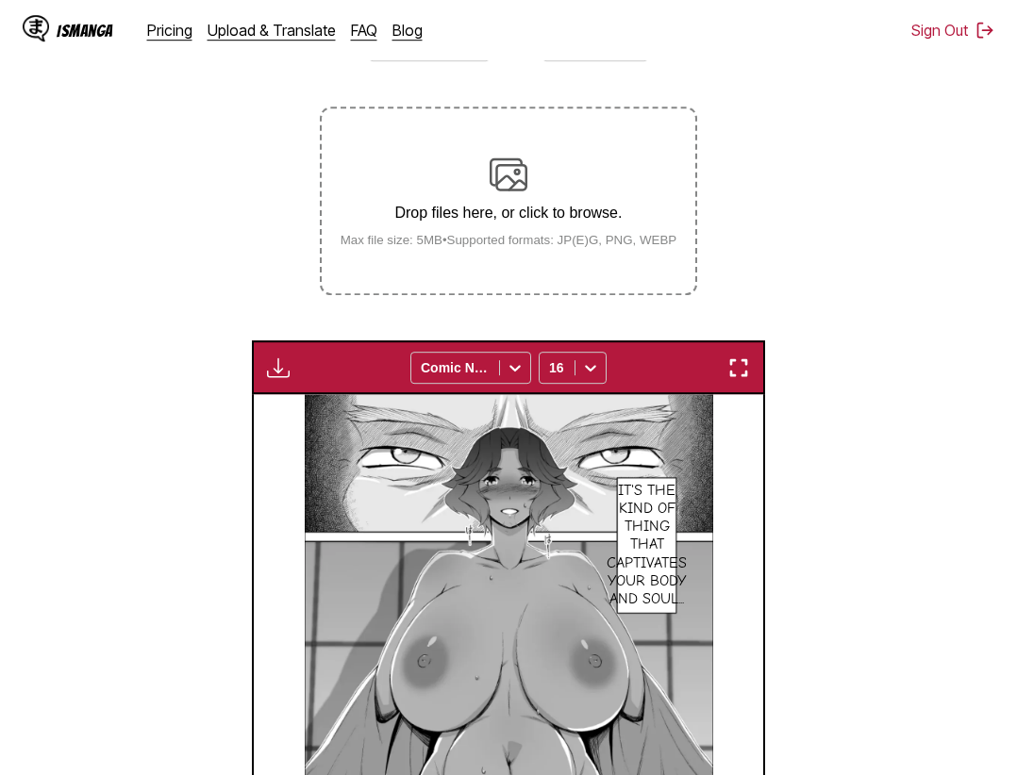
scroll to position [720, 0]
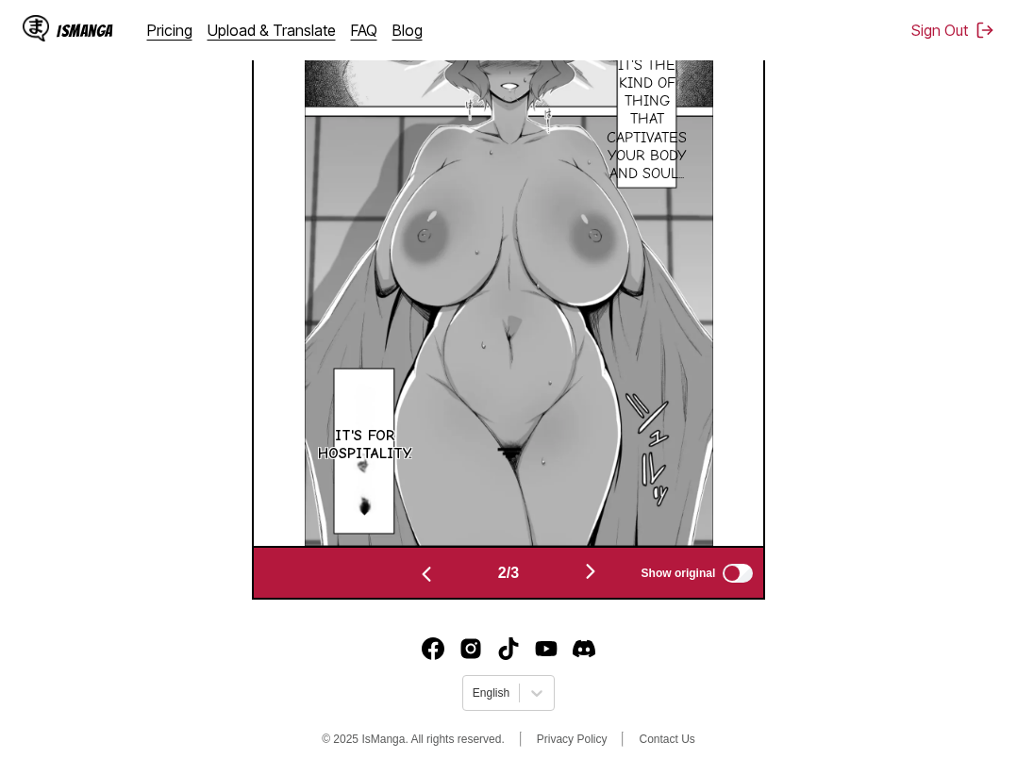
click at [589, 565] on img "button" at bounding box center [590, 571] width 23 height 23
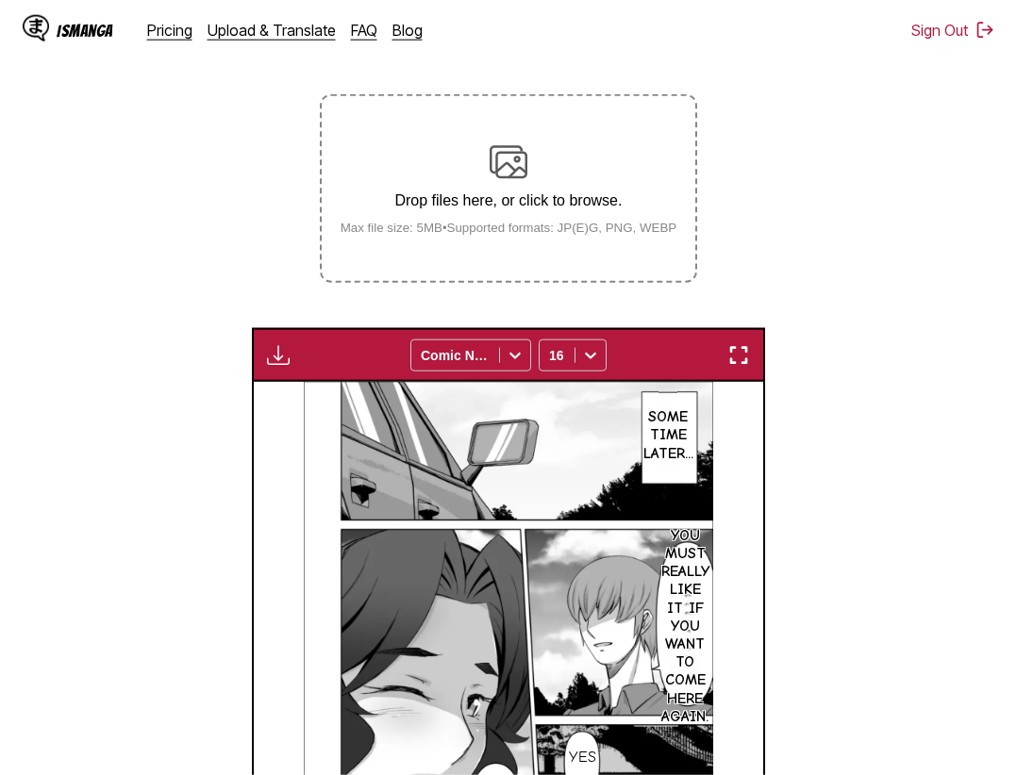
scroll to position [16, 0]
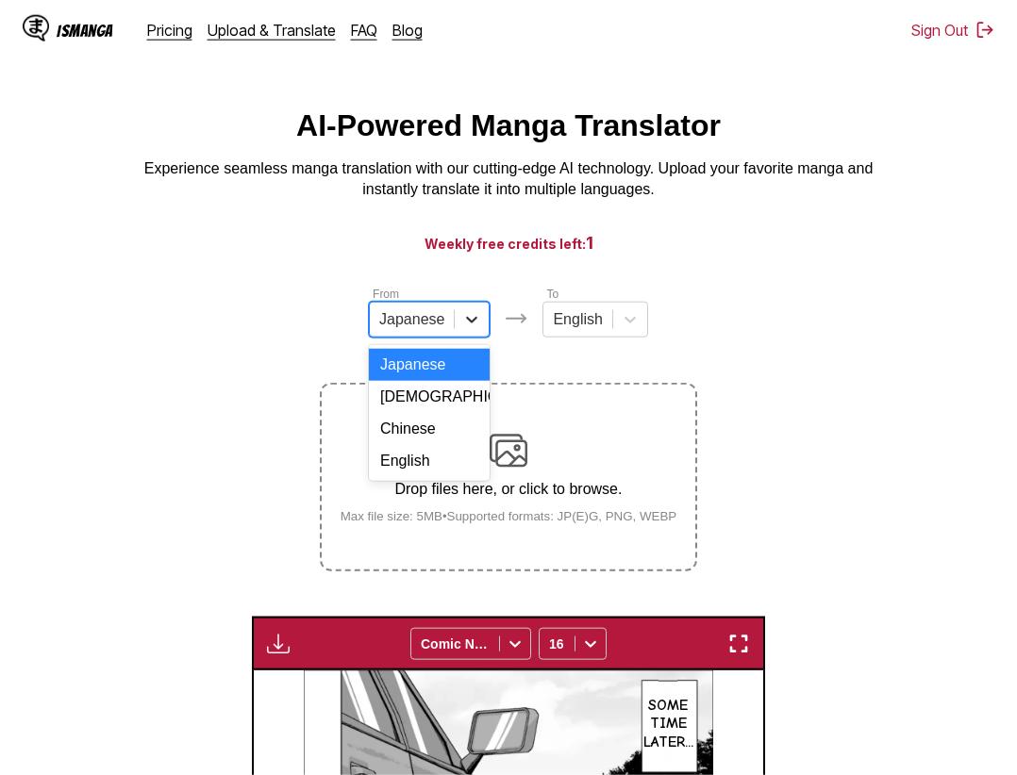
click at [461, 337] on div at bounding box center [472, 320] width 34 height 34
click at [426, 433] on div "Chinese" at bounding box center [429, 429] width 121 height 32
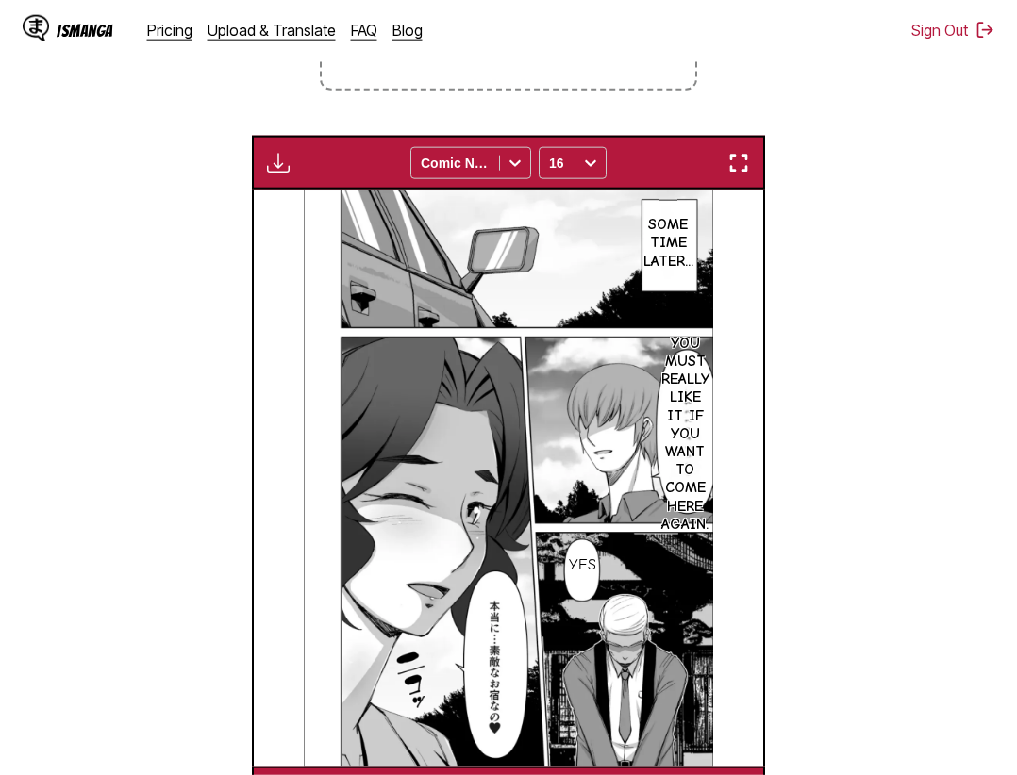
scroll to position [483, 0]
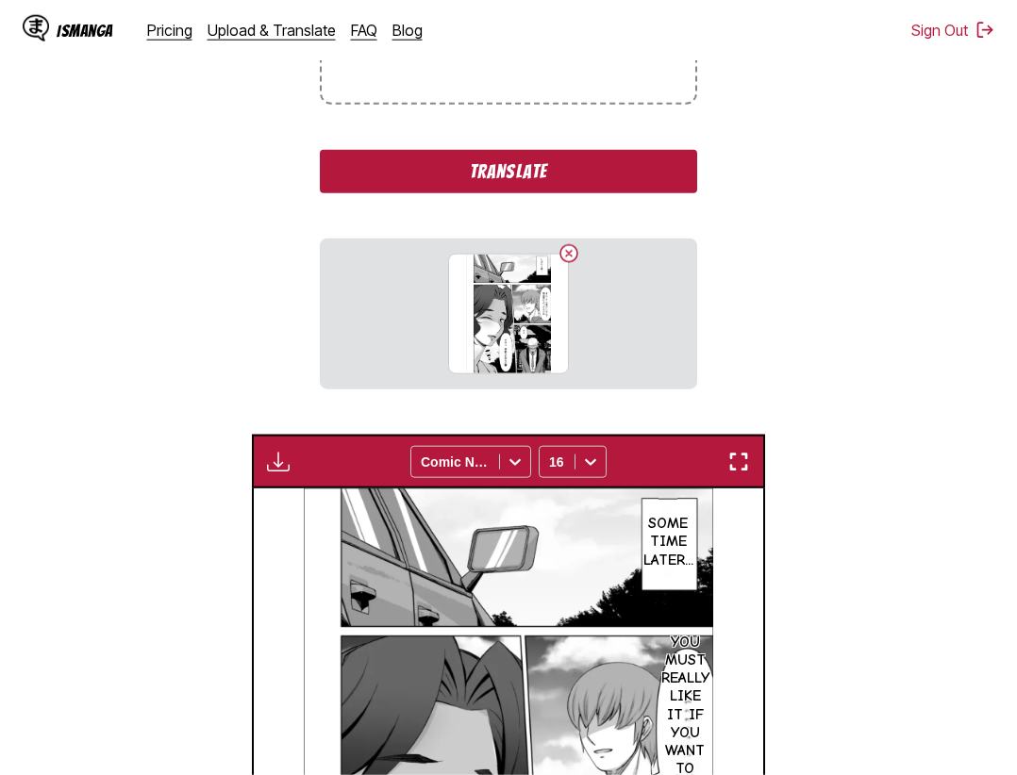
click at [545, 185] on button "Translate" at bounding box center [508, 171] width 377 height 43
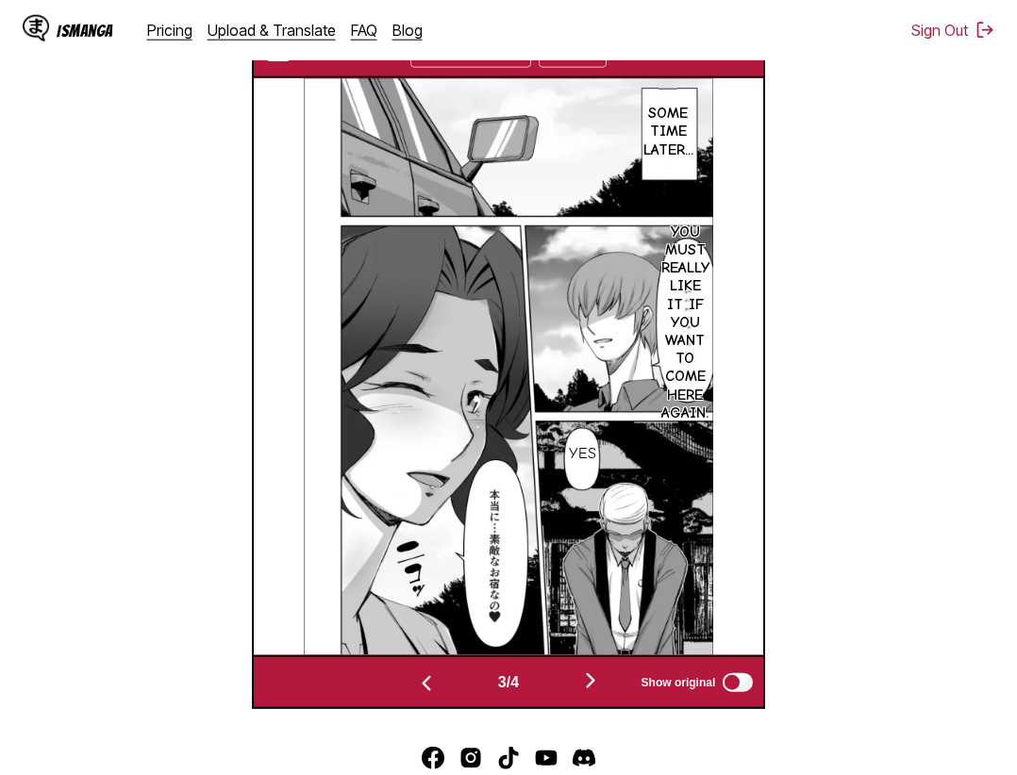
scroll to position [771, 0]
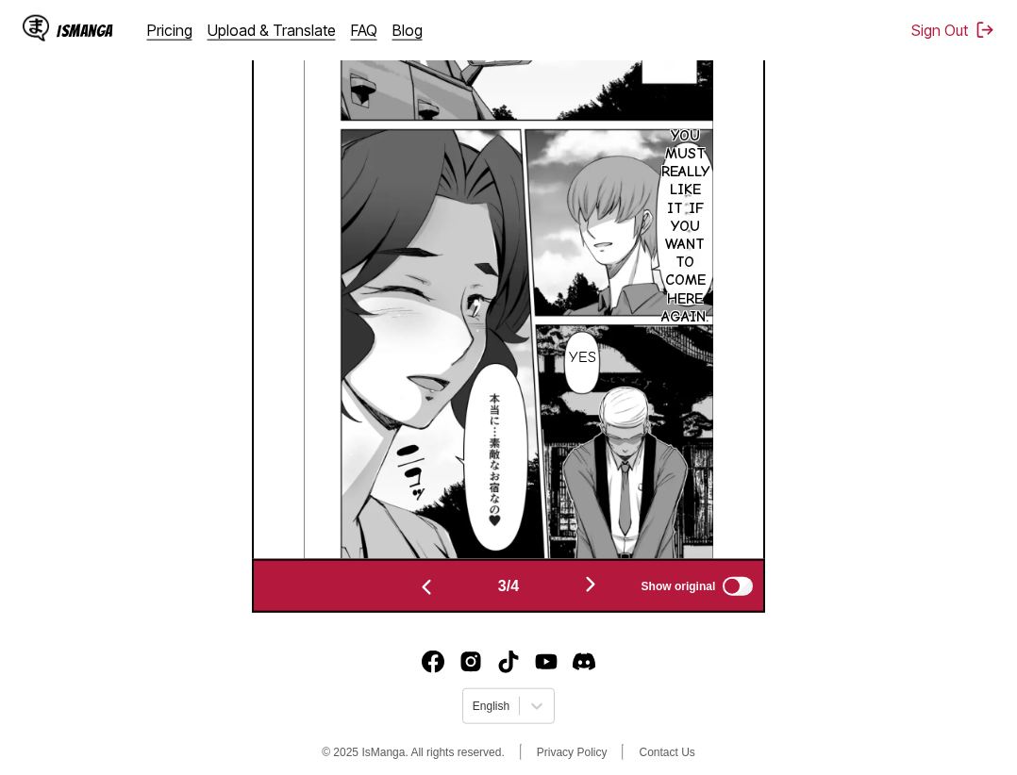
click at [580, 583] on button "button" at bounding box center [590, 585] width 113 height 27
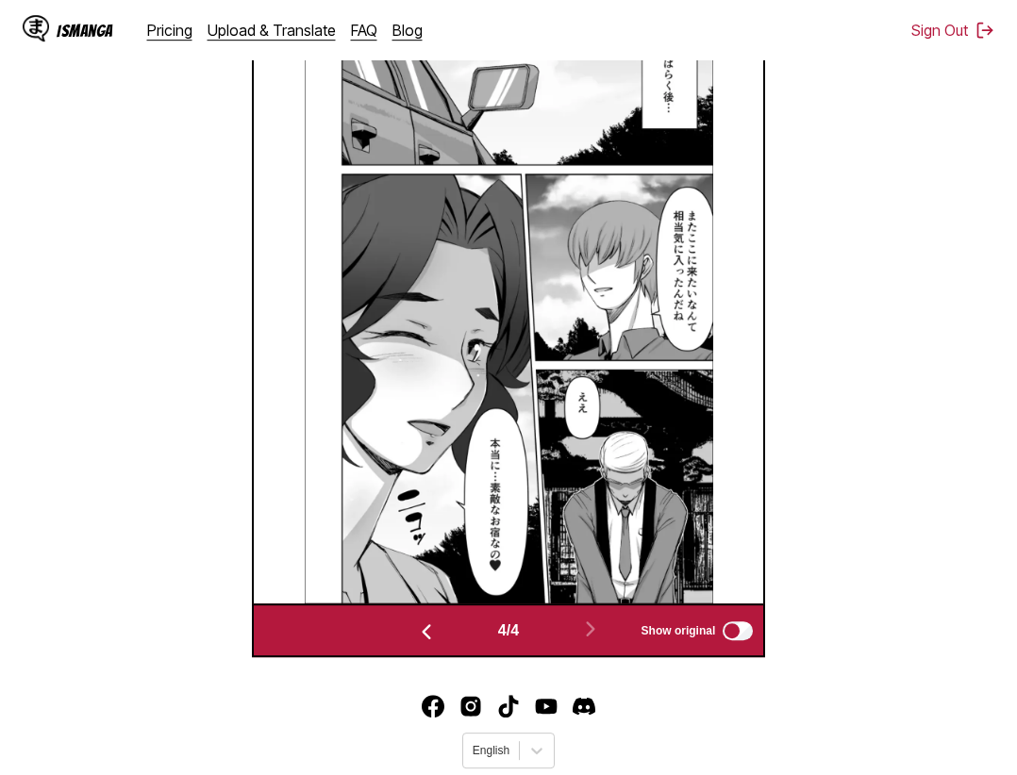
scroll to position [593, 0]
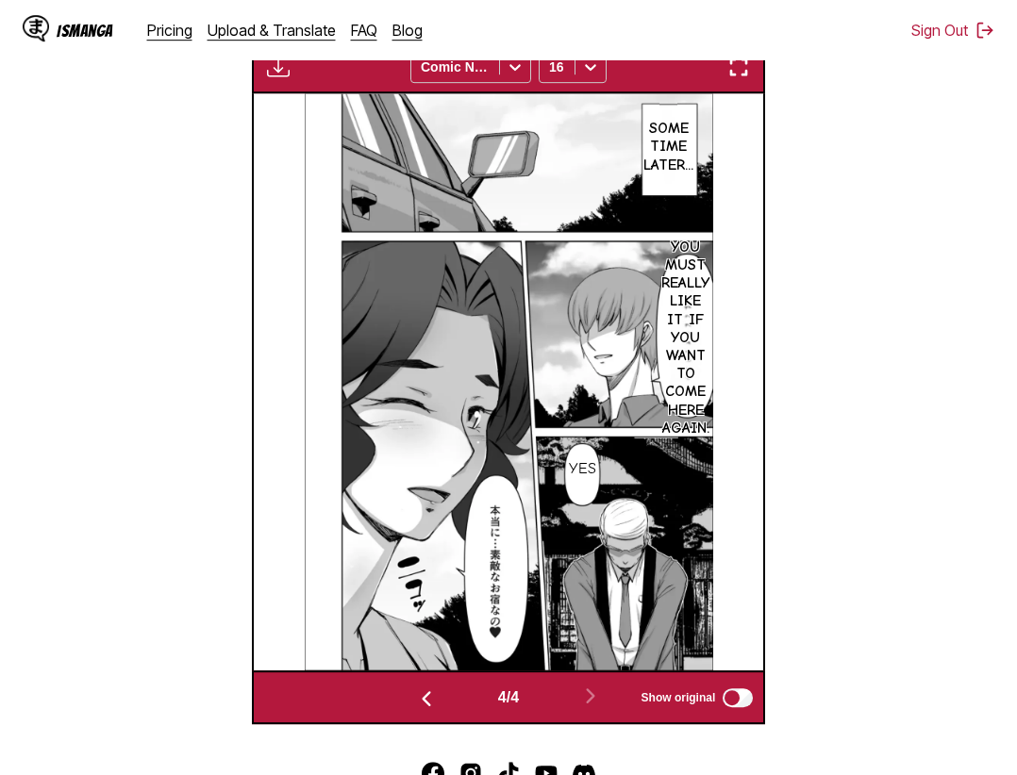
click at [422, 710] on img "button" at bounding box center [426, 698] width 23 height 23
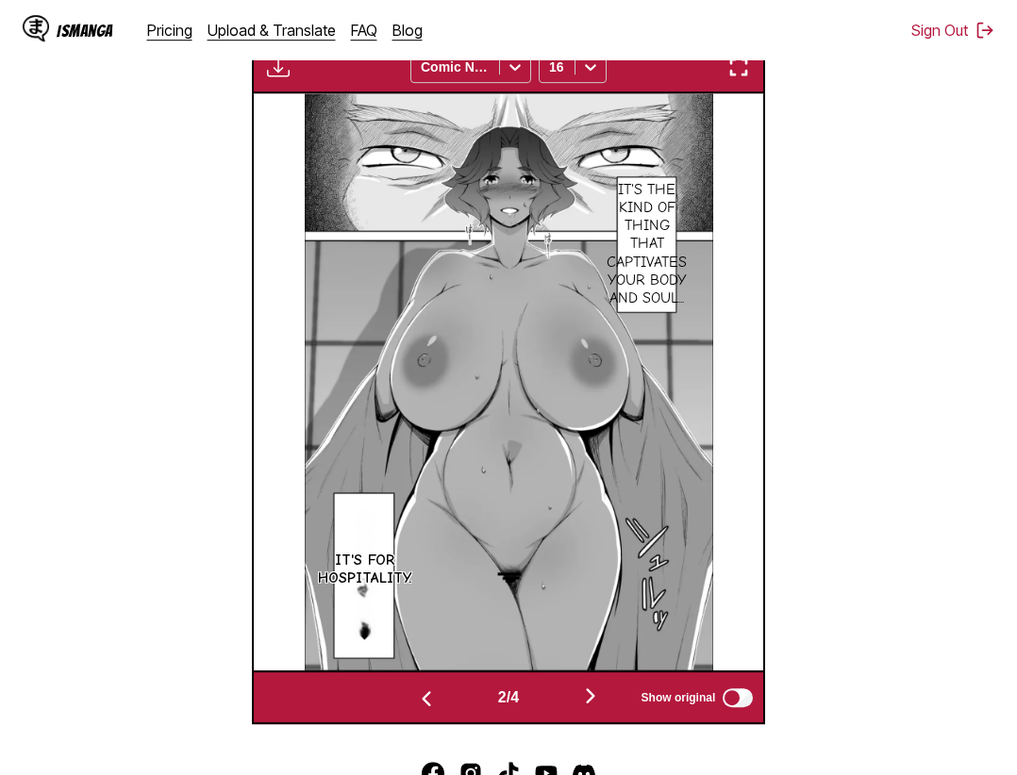
click at [439, 716] on div "2 / 4 Show original" at bounding box center [509, 697] width 514 height 54
click at [422, 705] on img "button" at bounding box center [426, 698] width 23 height 23
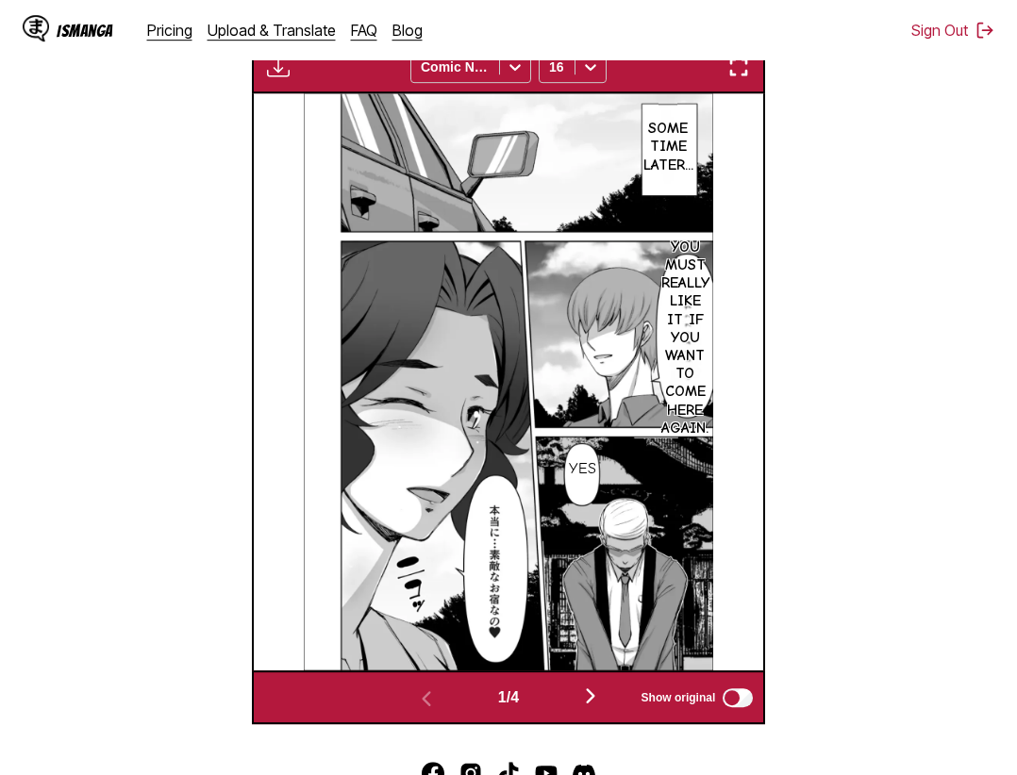
click at [607, 701] on button "button" at bounding box center [590, 697] width 113 height 27
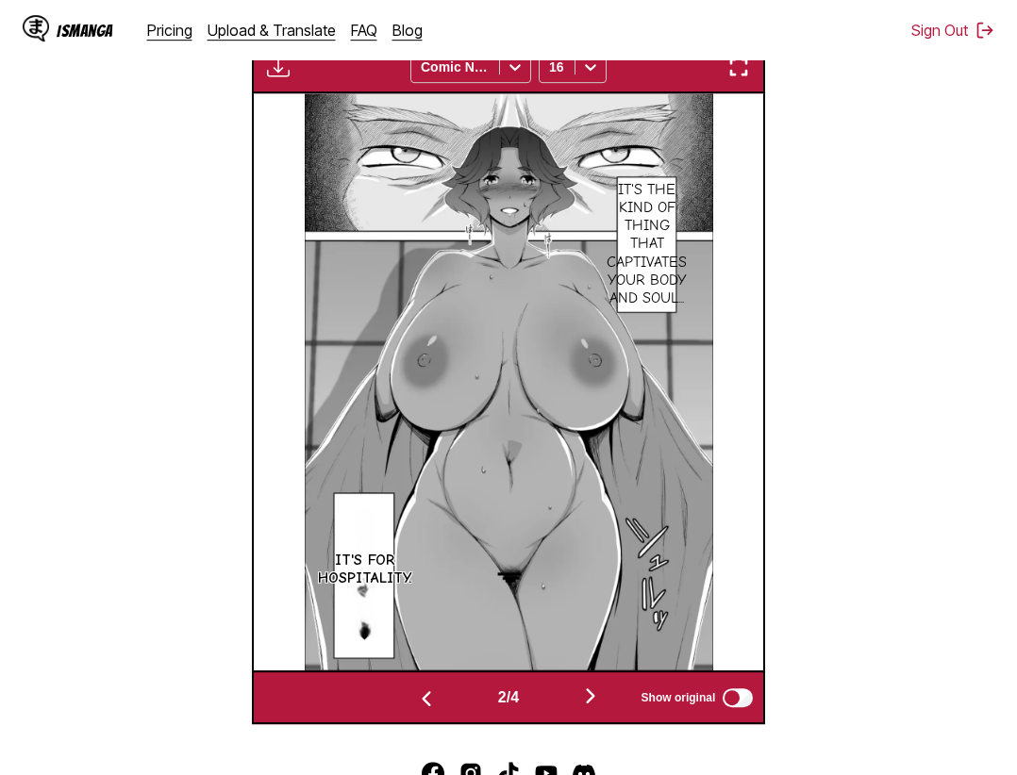
click at [602, 701] on img "button" at bounding box center [590, 696] width 23 height 23
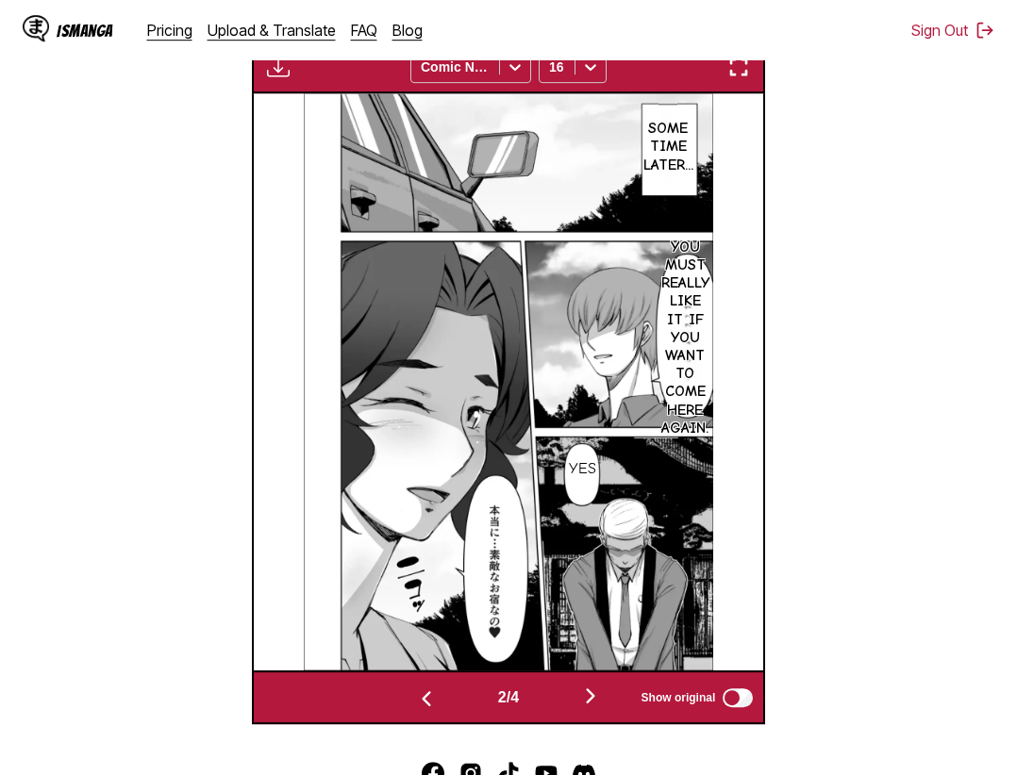
click at [602, 701] on img "button" at bounding box center [590, 696] width 23 height 23
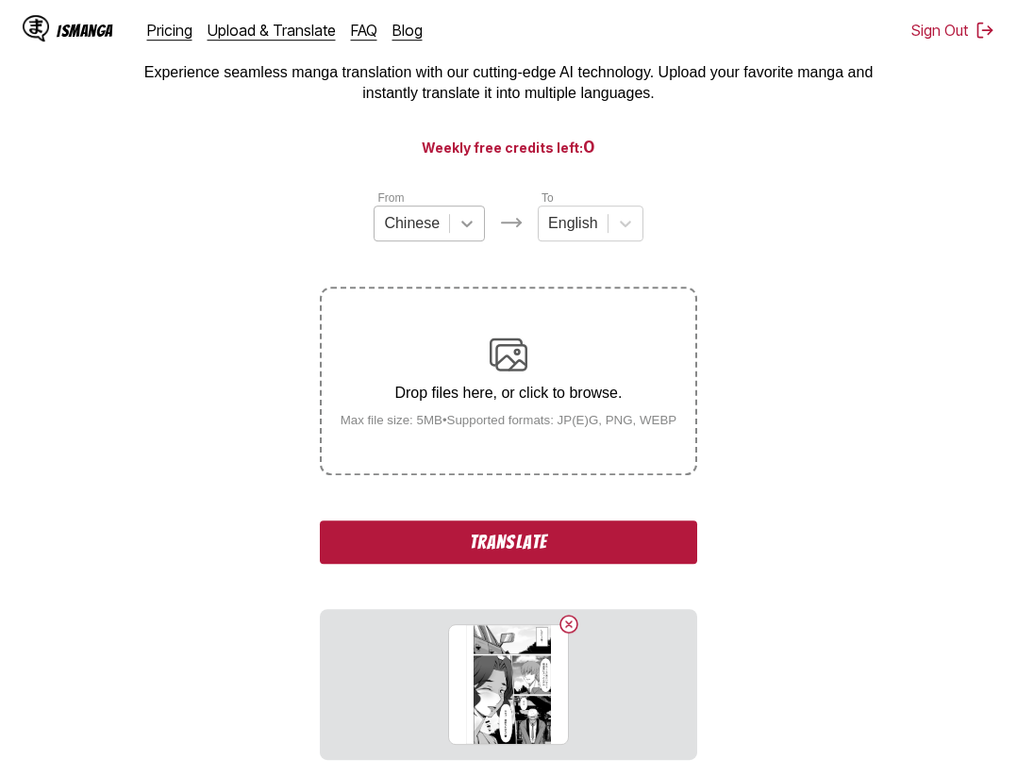
click at [459, 222] on div at bounding box center [467, 224] width 34 height 34
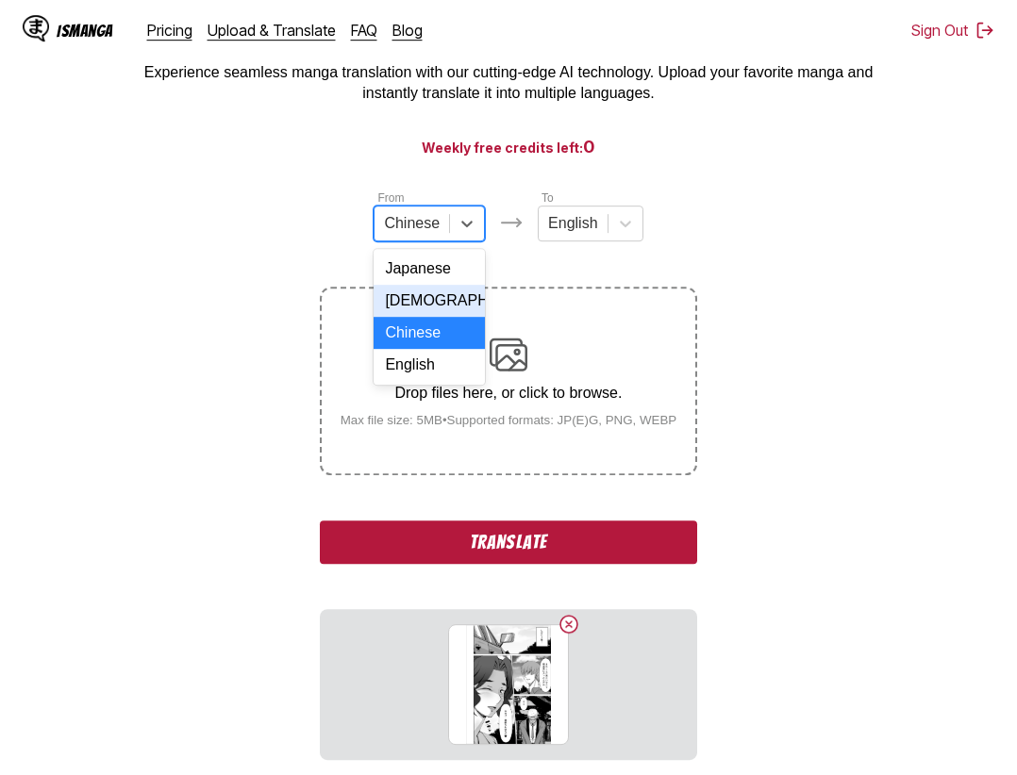
click at [439, 306] on div "Korean" at bounding box center [428, 301] width 111 height 32
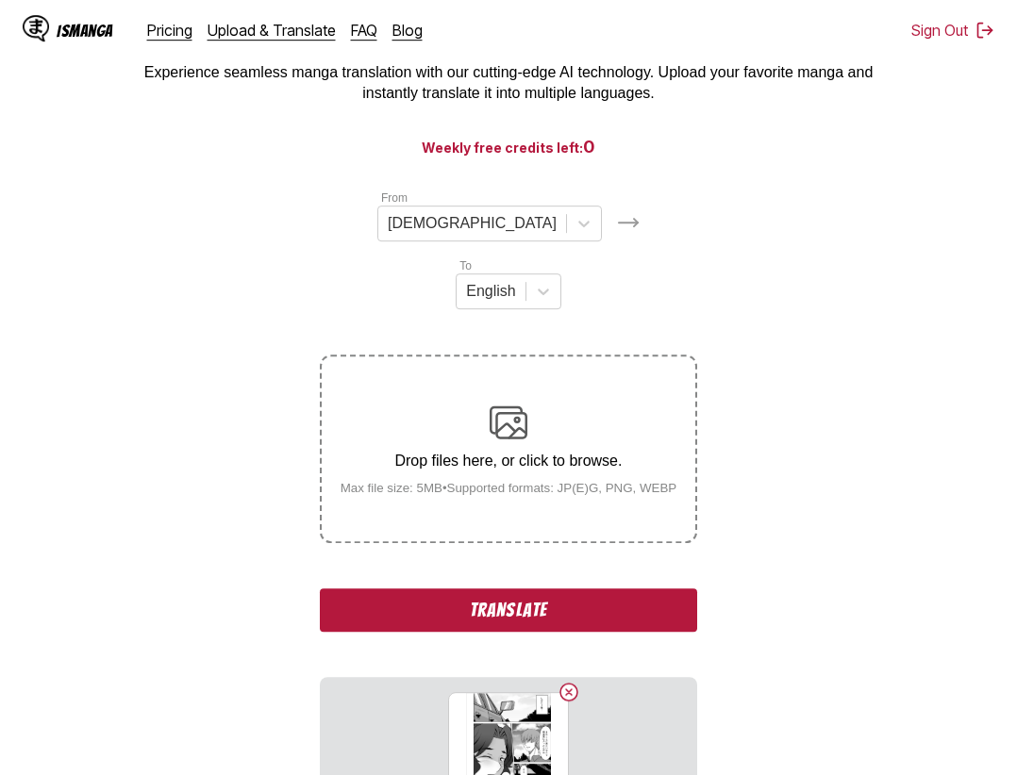
click at [477, 588] on button "Translate" at bounding box center [508, 609] width 377 height 43
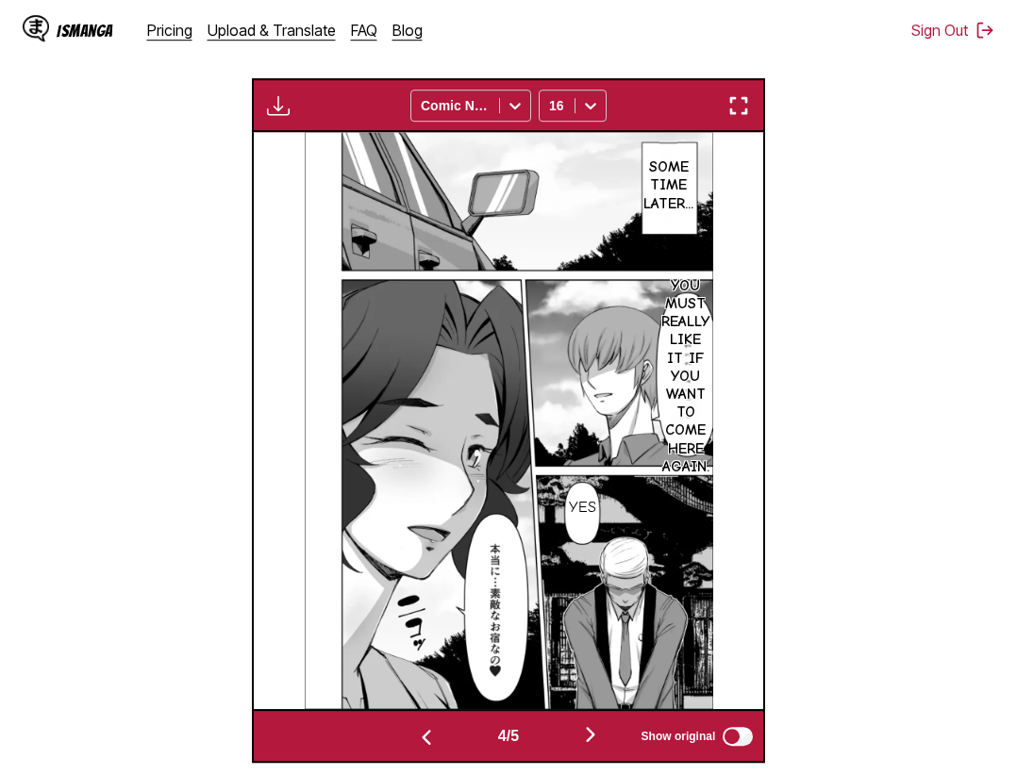
scroll to position [787, 0]
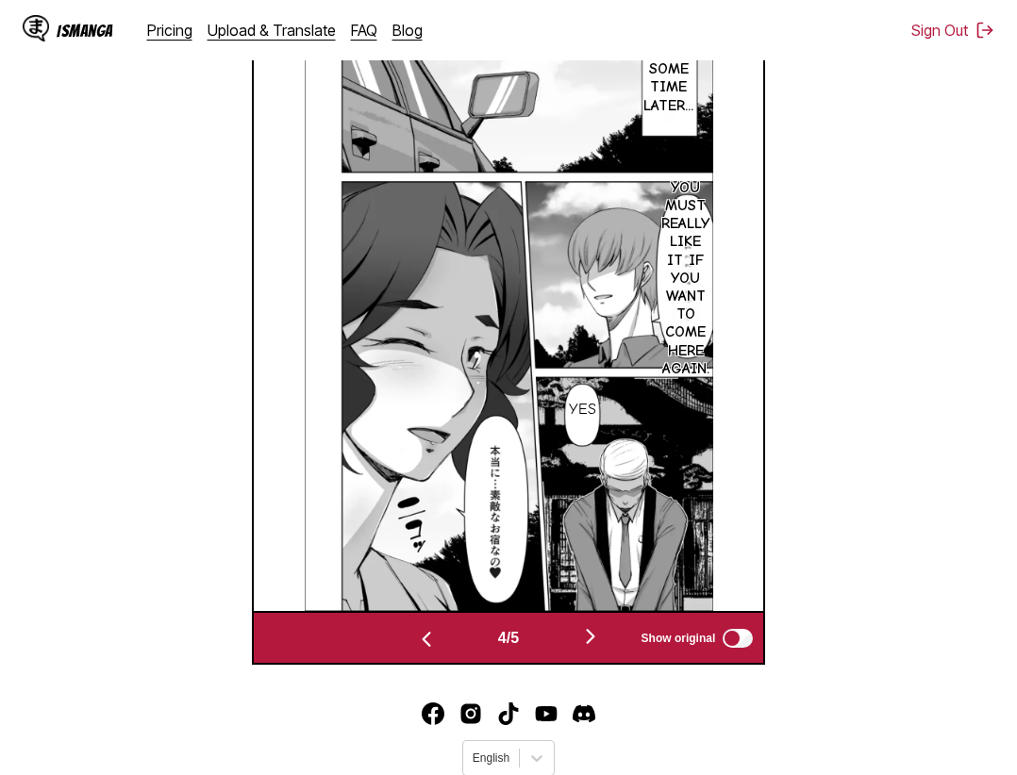
click at [592, 625] on img "button" at bounding box center [590, 636] width 23 height 23
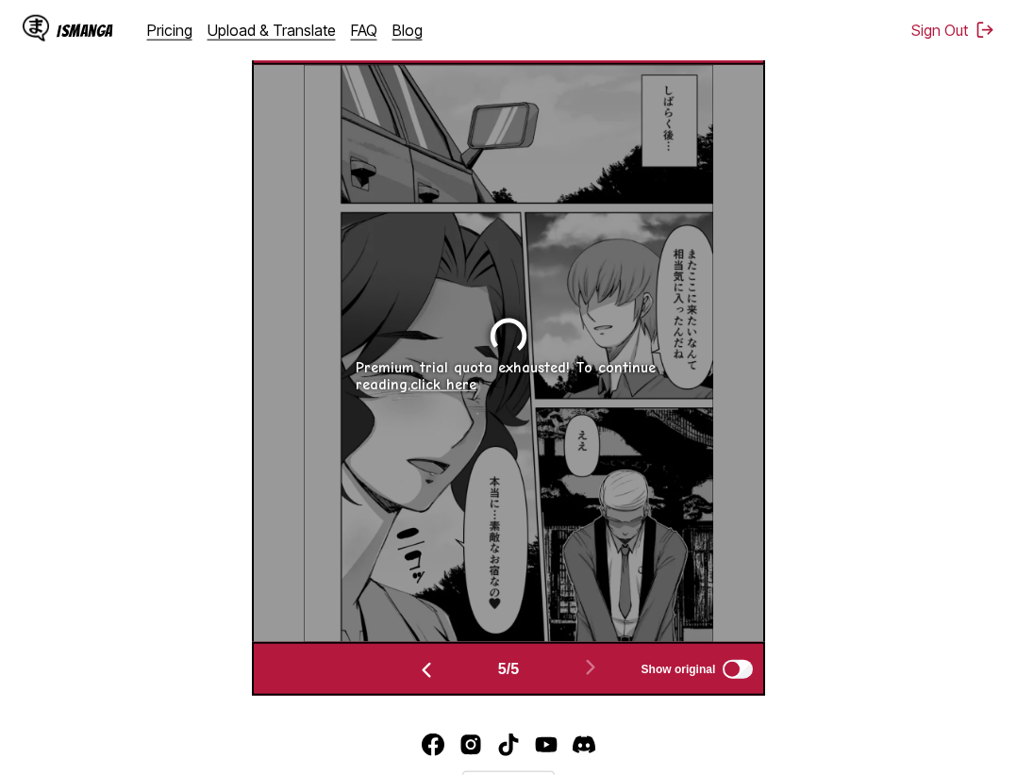
scroll to position [179, 0]
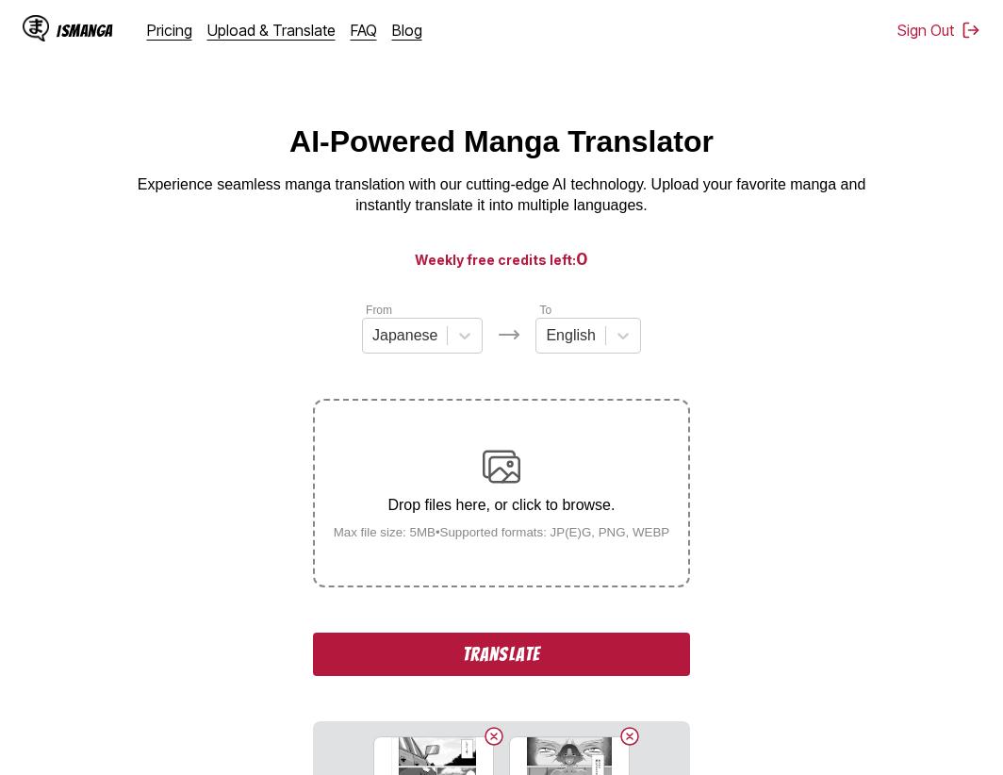
click at [492, 657] on button "Translate" at bounding box center [501, 654] width 377 height 43
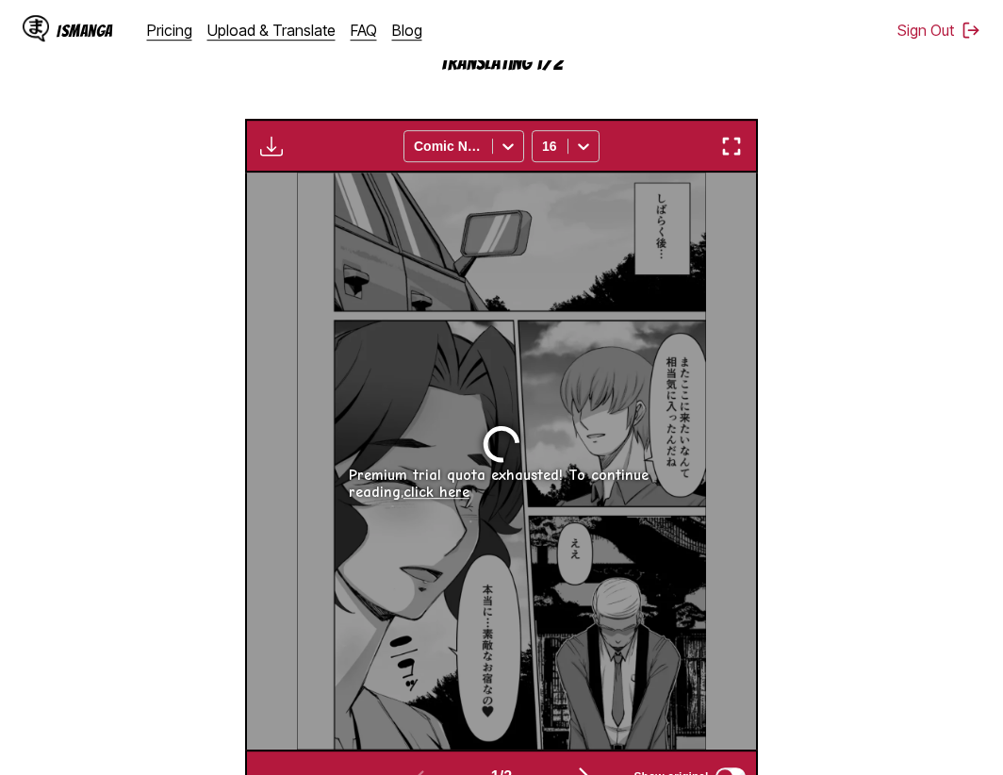
scroll to position [677, 0]
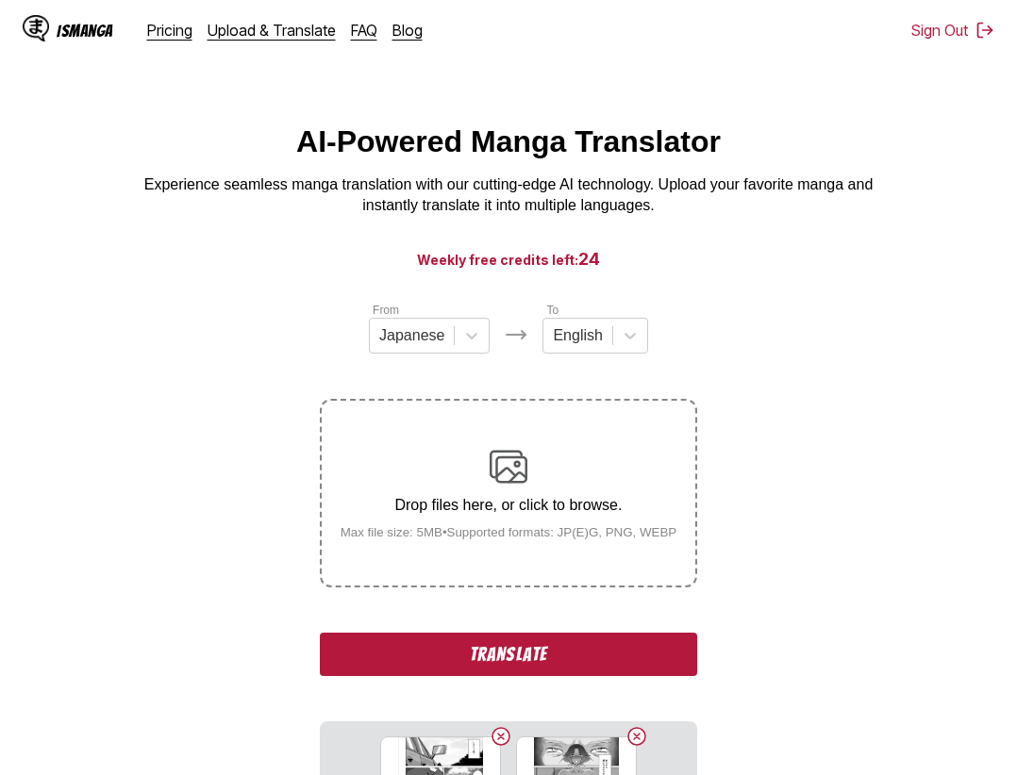
click at [530, 651] on button "Translate" at bounding box center [508, 654] width 377 height 43
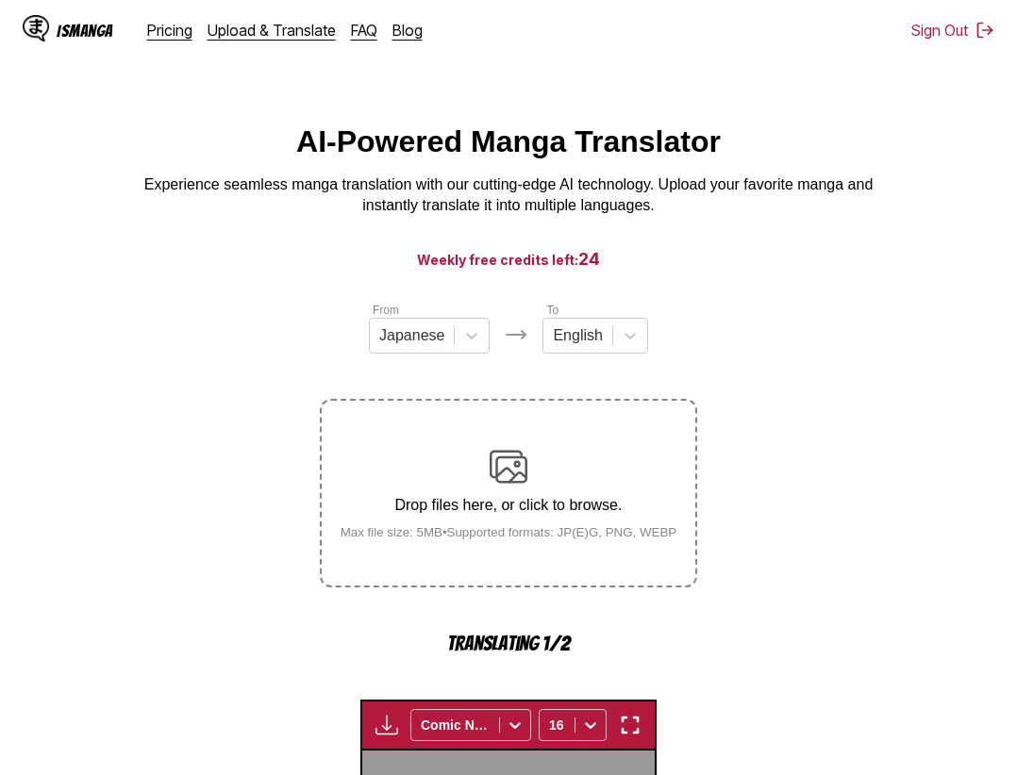
scroll to position [581, 0]
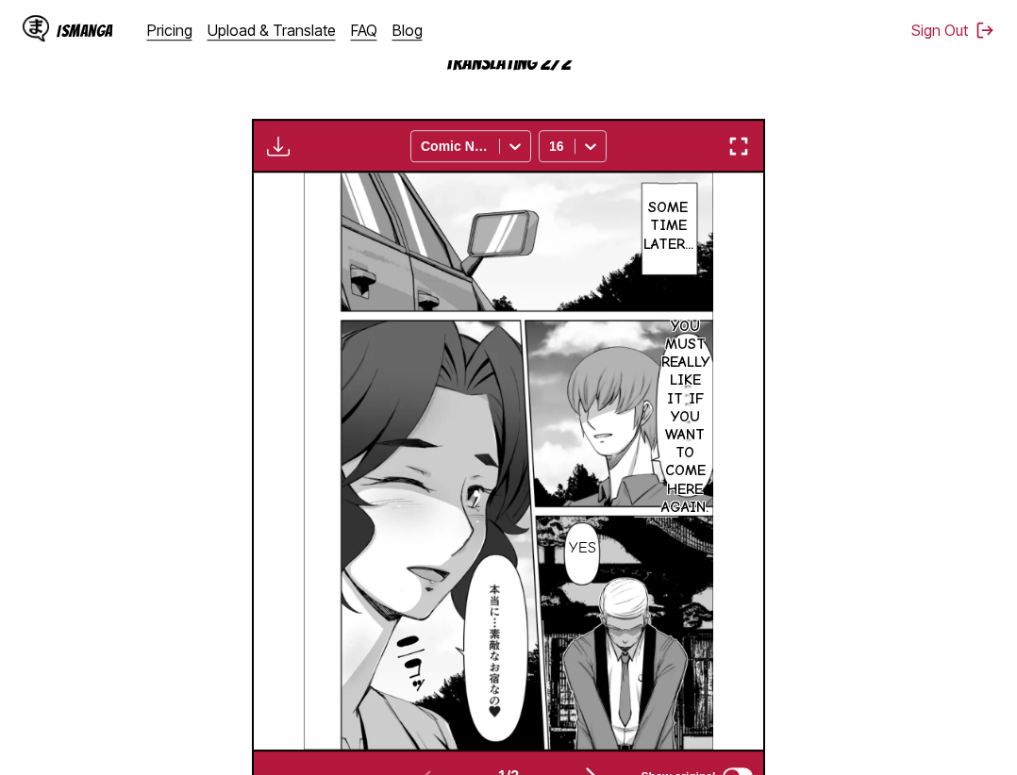
click at [729, 143] on button "button" at bounding box center [738, 146] width 34 height 25
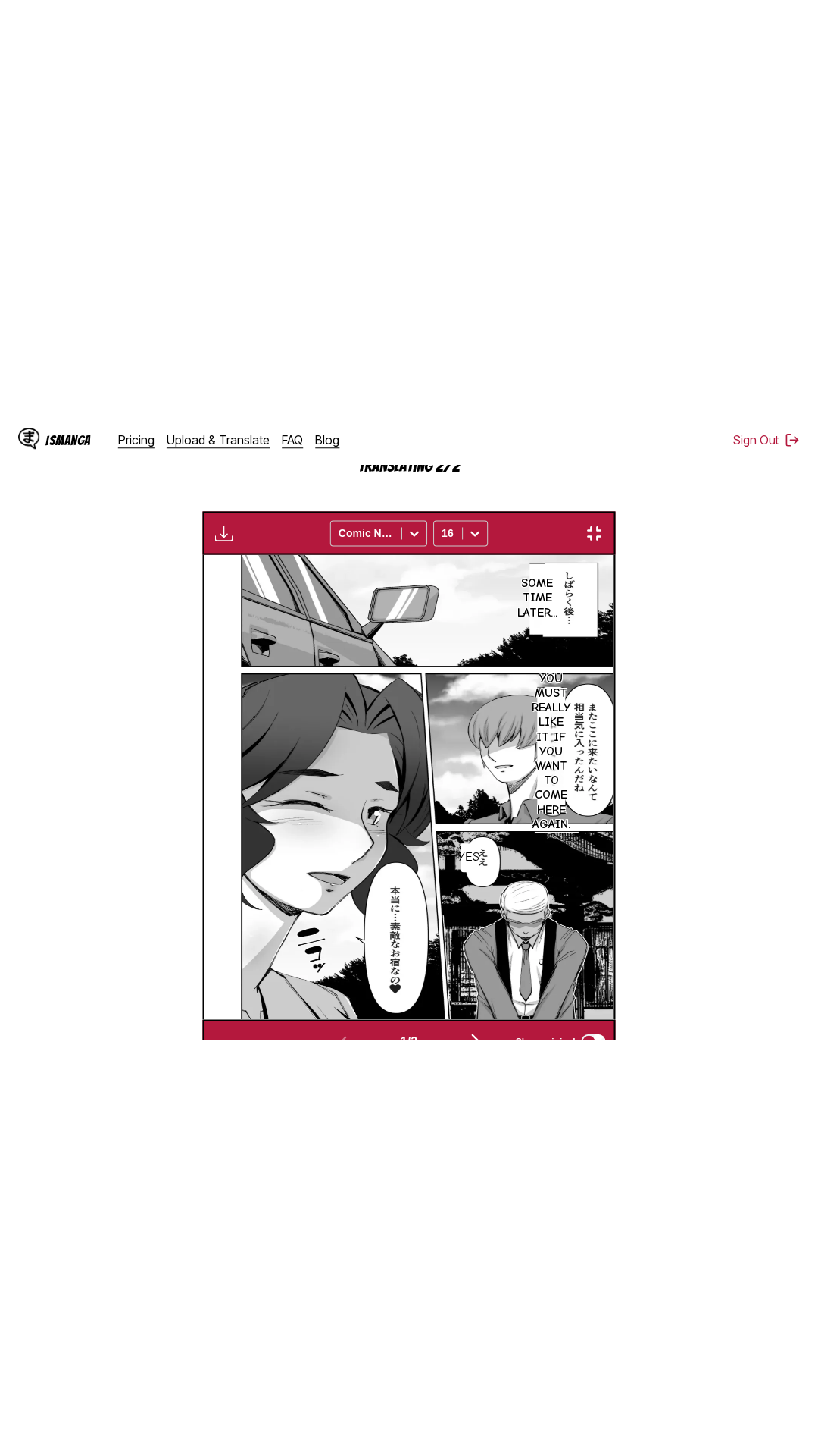
scroll to position [96, 0]
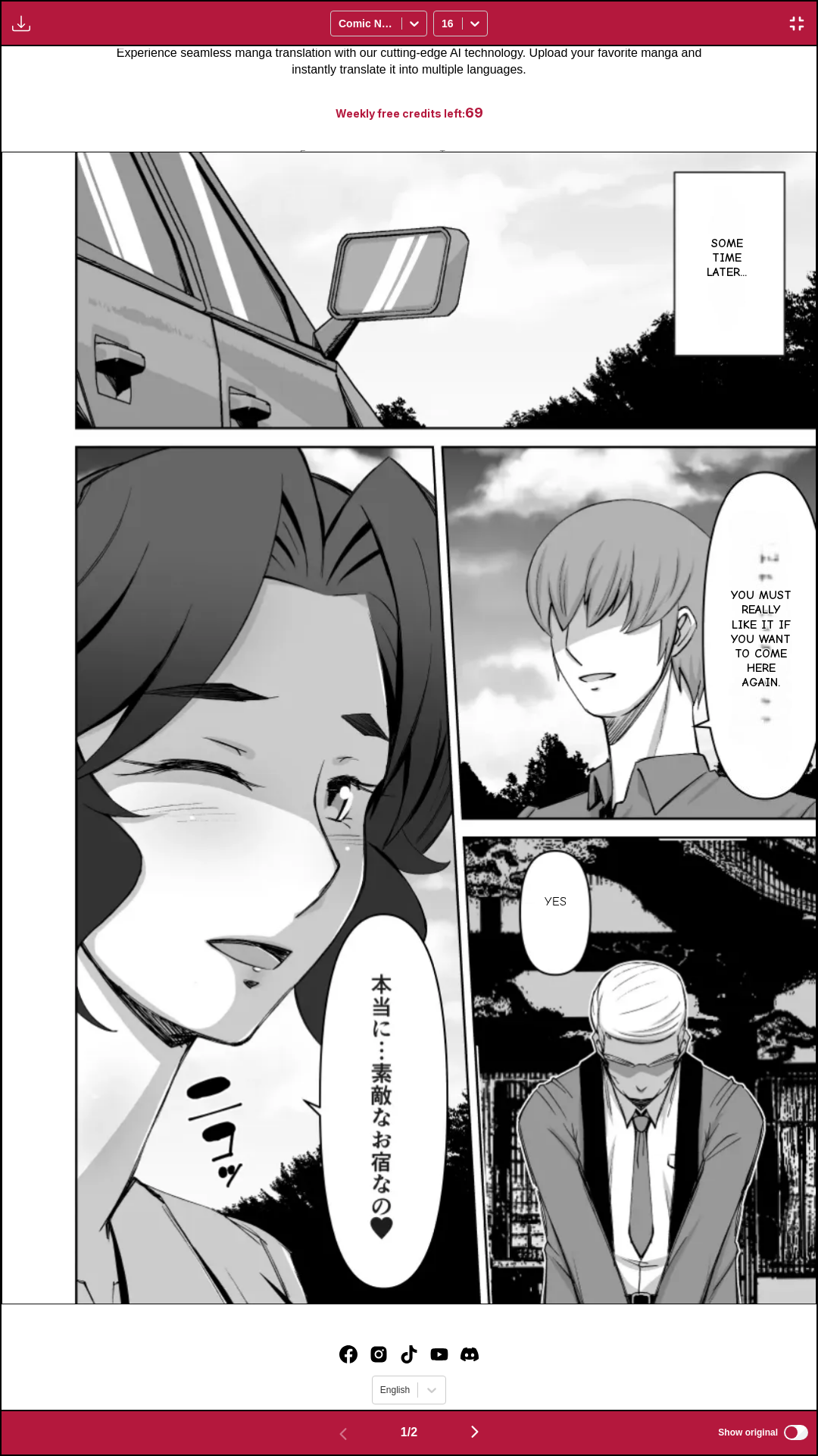
click at [521, 93] on div "Some time later... You must really like it if you want to come here again. Yes" at bounding box center [409, 728] width 816 height 1364
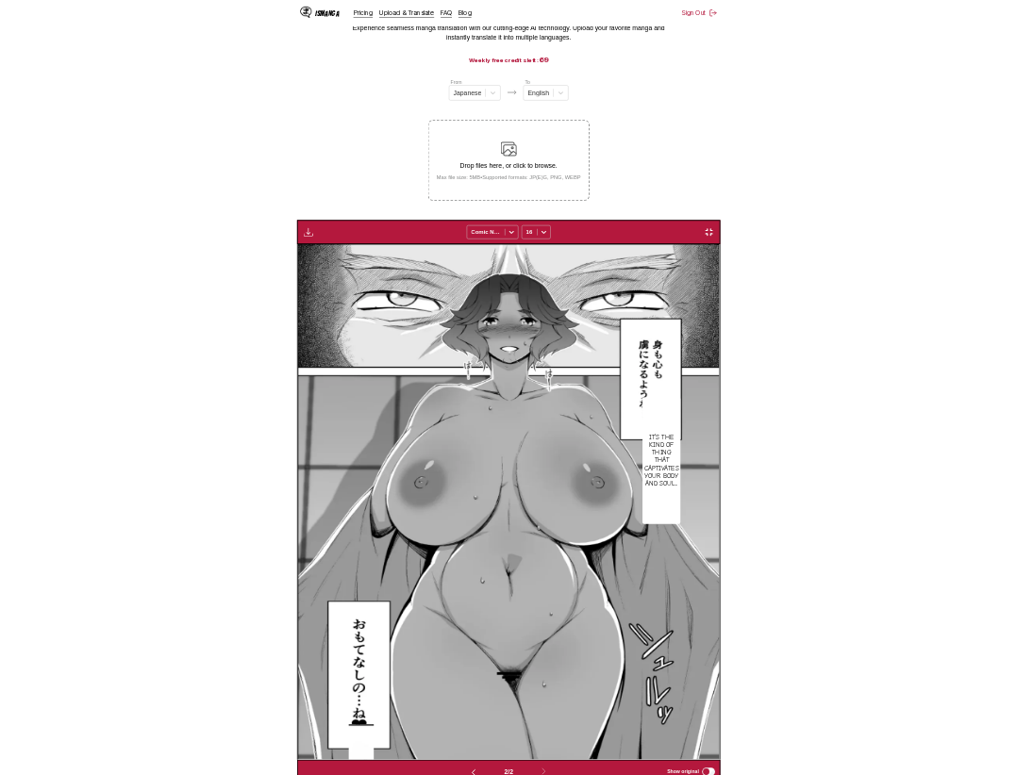
scroll to position [0, 509]
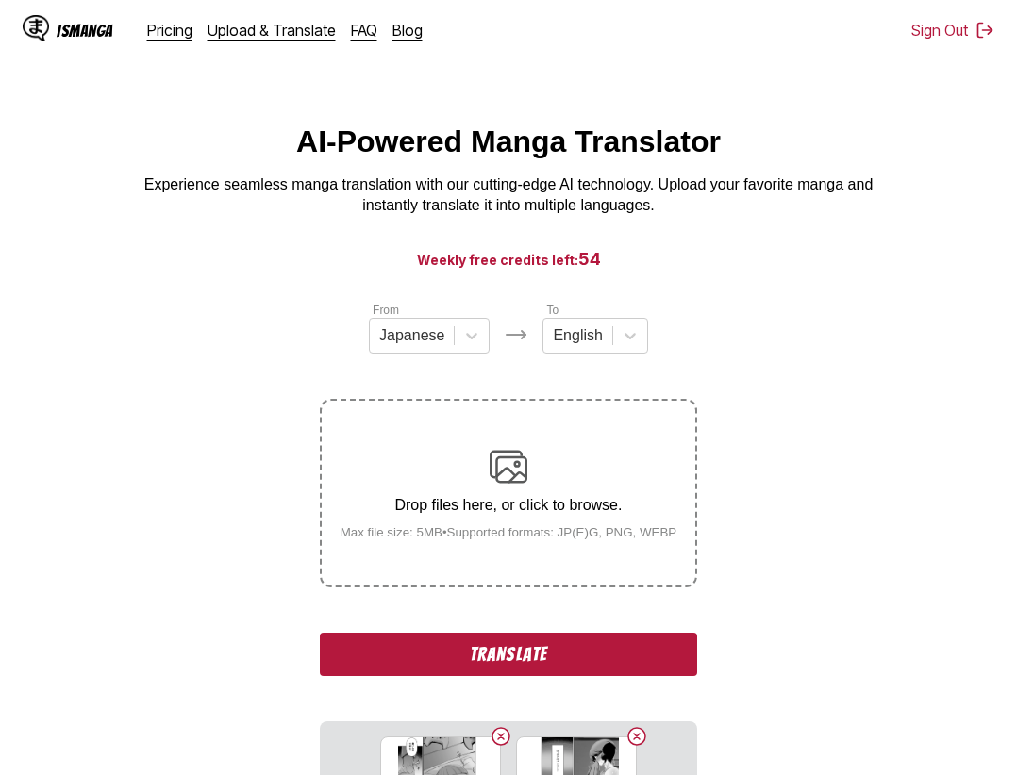
click at [559, 651] on button "Translate" at bounding box center [508, 654] width 377 height 43
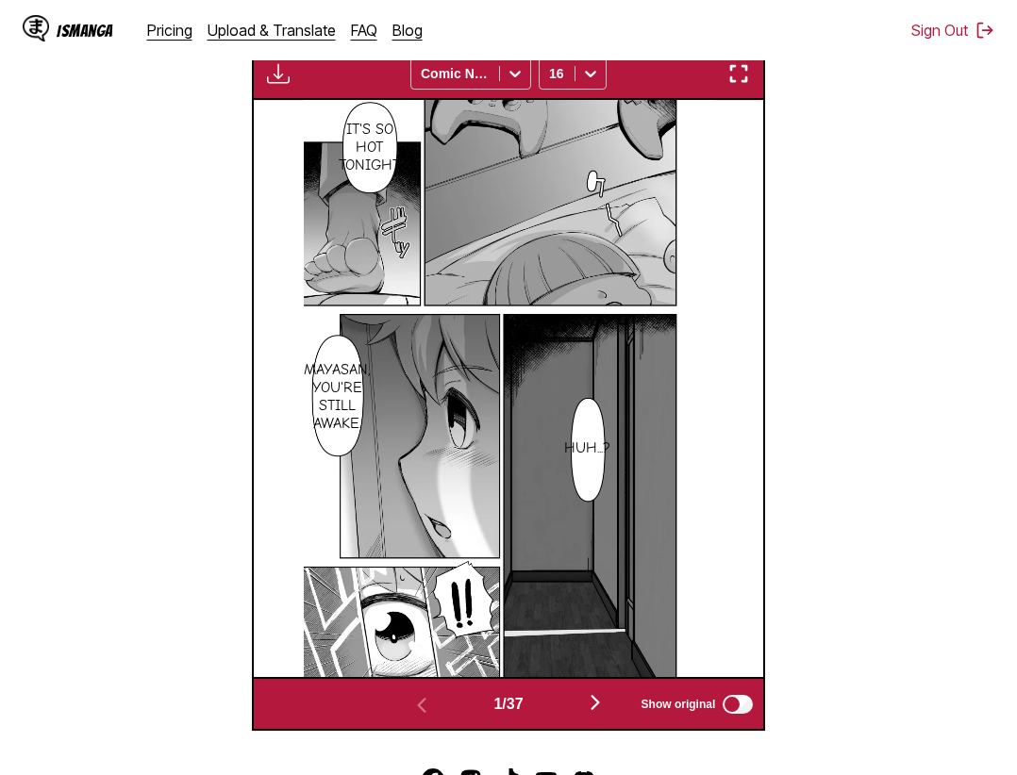
scroll to position [490, 0]
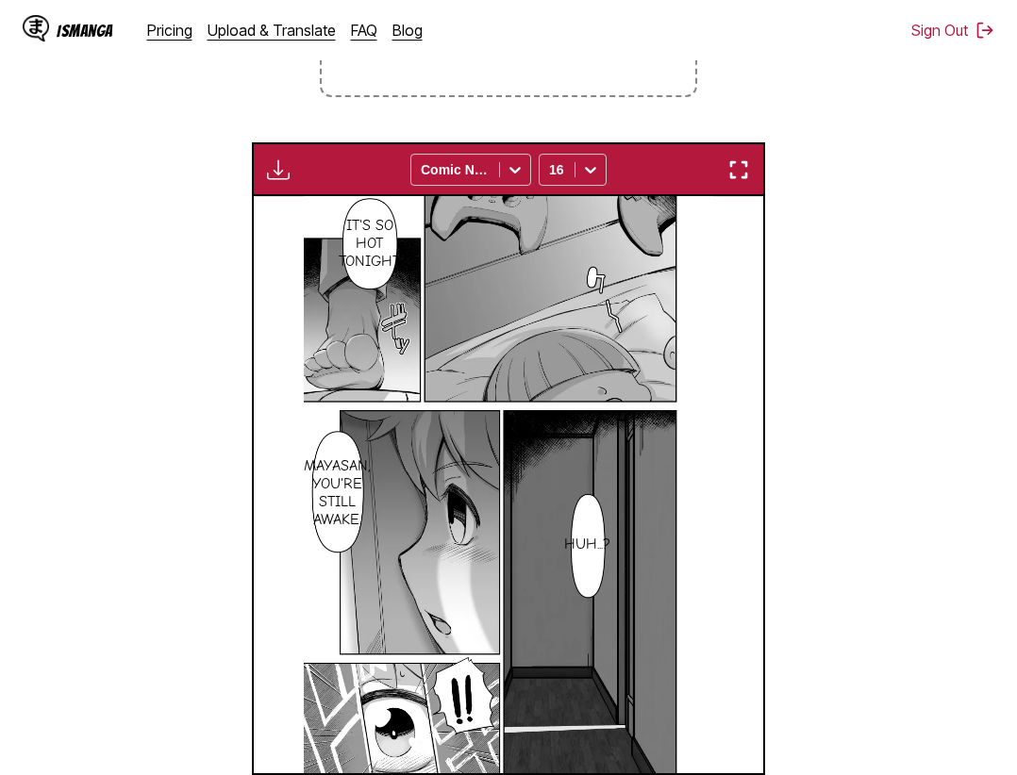
click at [748, 153] on div "Download Panel Download All Comic Neue 16" at bounding box center [509, 169] width 514 height 54
click at [748, 166] on img "button" at bounding box center [738, 169] width 23 height 23
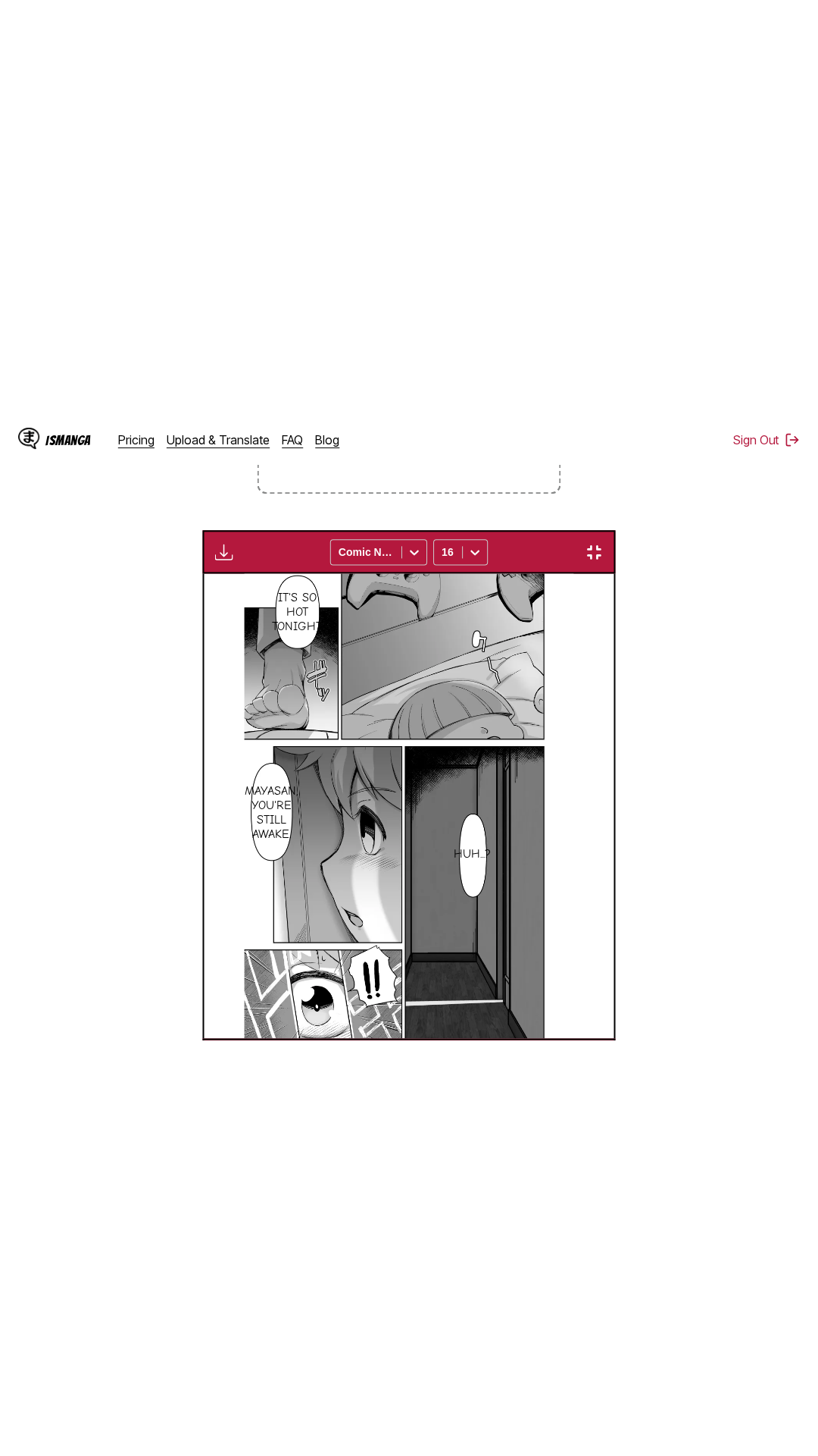
scroll to position [96, 0]
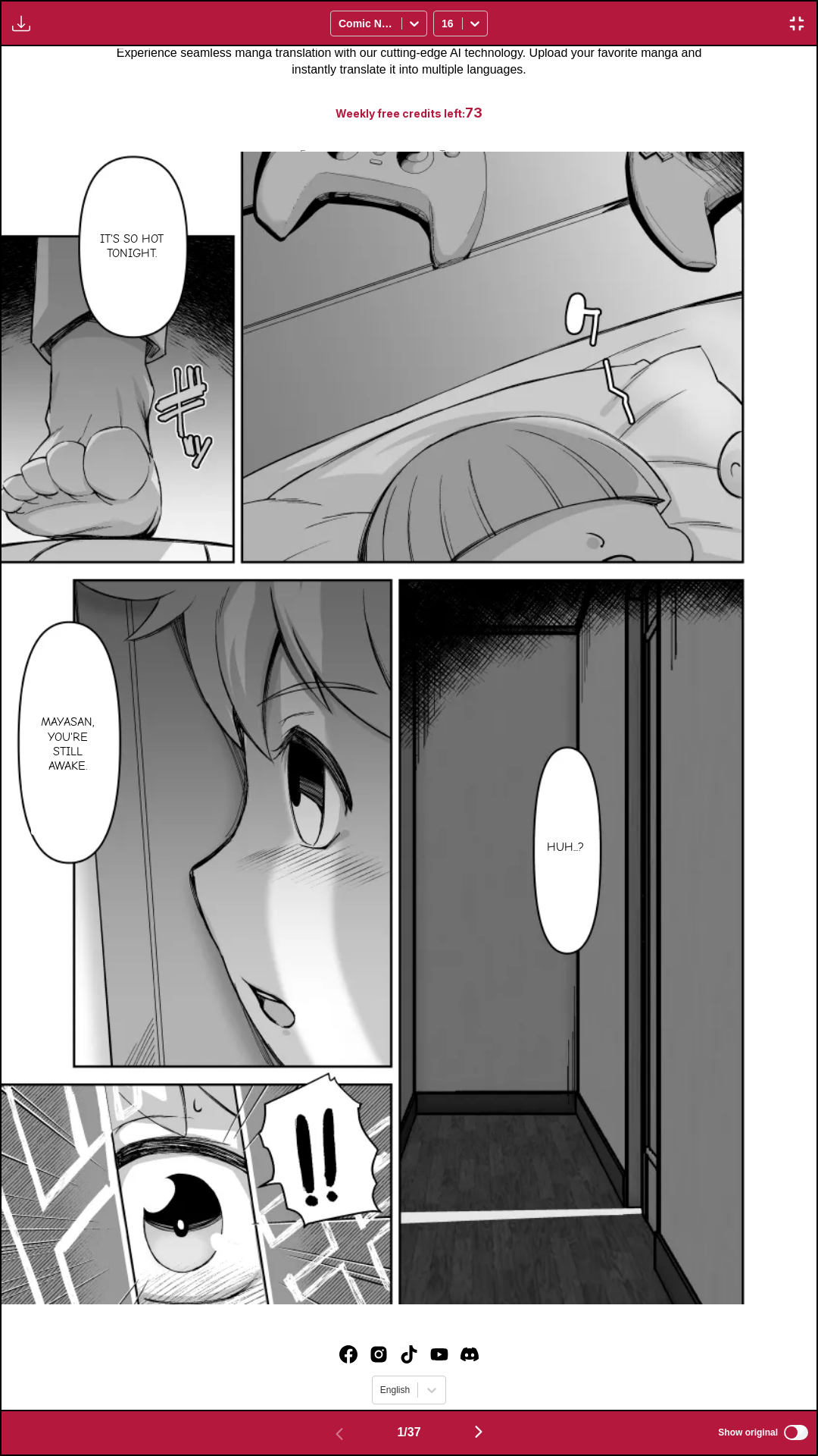
click at [686, 96] on div "It's so hot tonight. Mayasan, you're still awake. Huh...?" at bounding box center [409, 728] width 816 height 1364
click at [724, 0] on div "Download Panel Download All Comic Neue 16" at bounding box center [409, 23] width 818 height 47
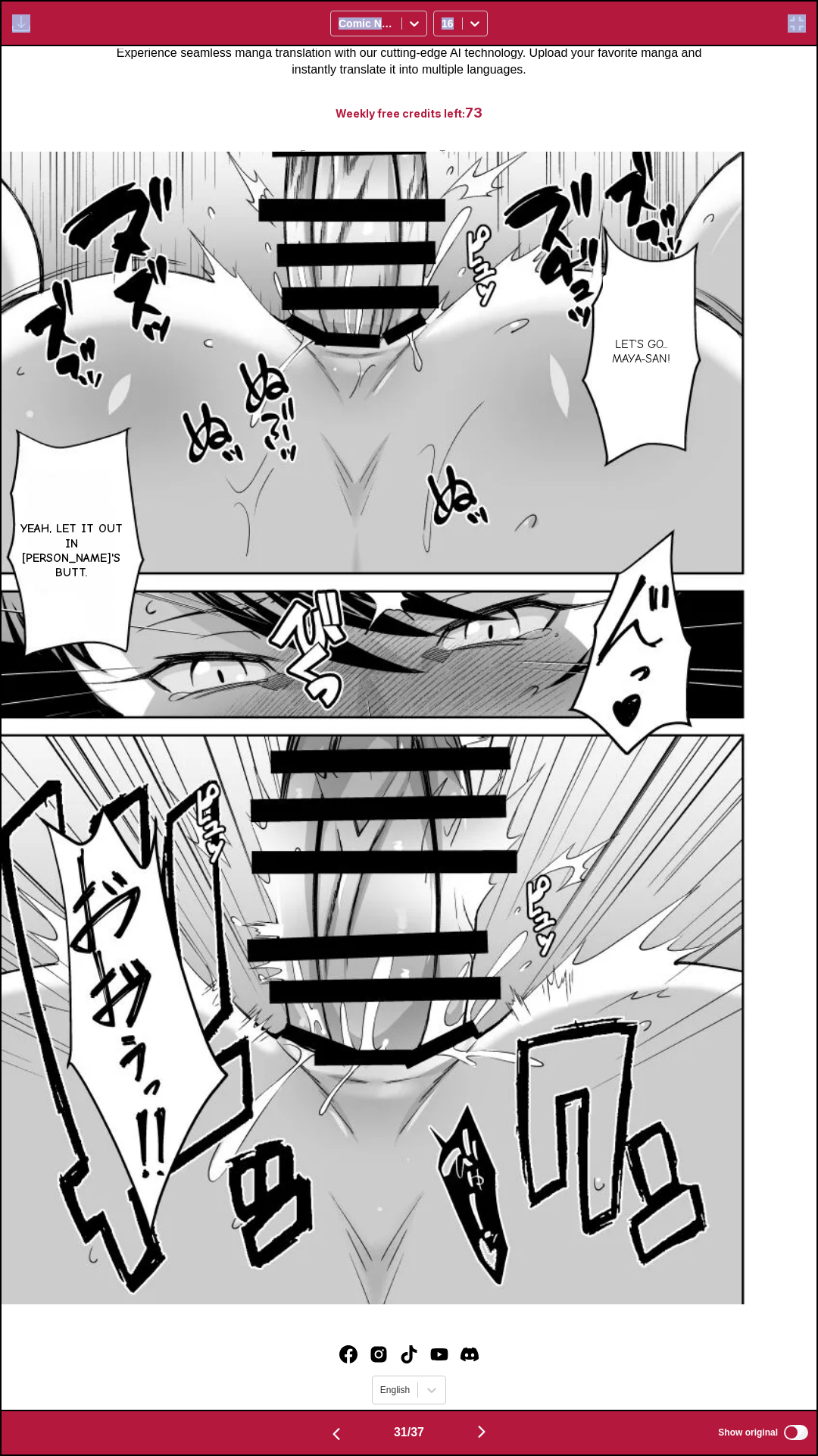
scroll to position [0, 0]
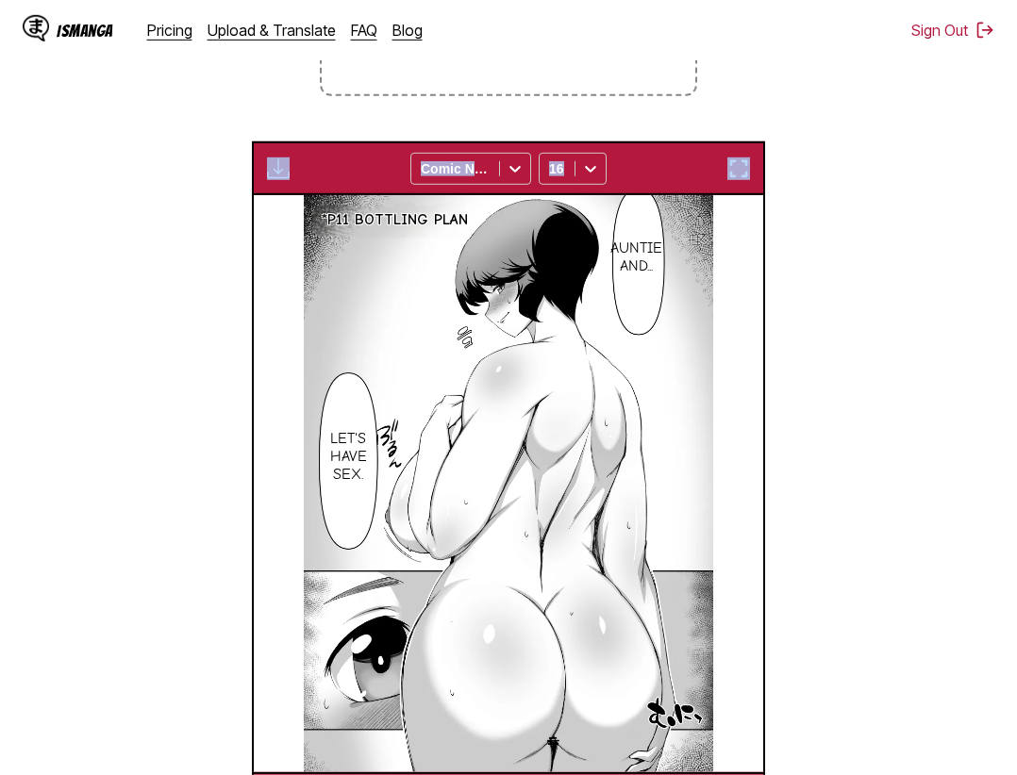
click at [740, 179] on img "button" at bounding box center [738, 168] width 23 height 23
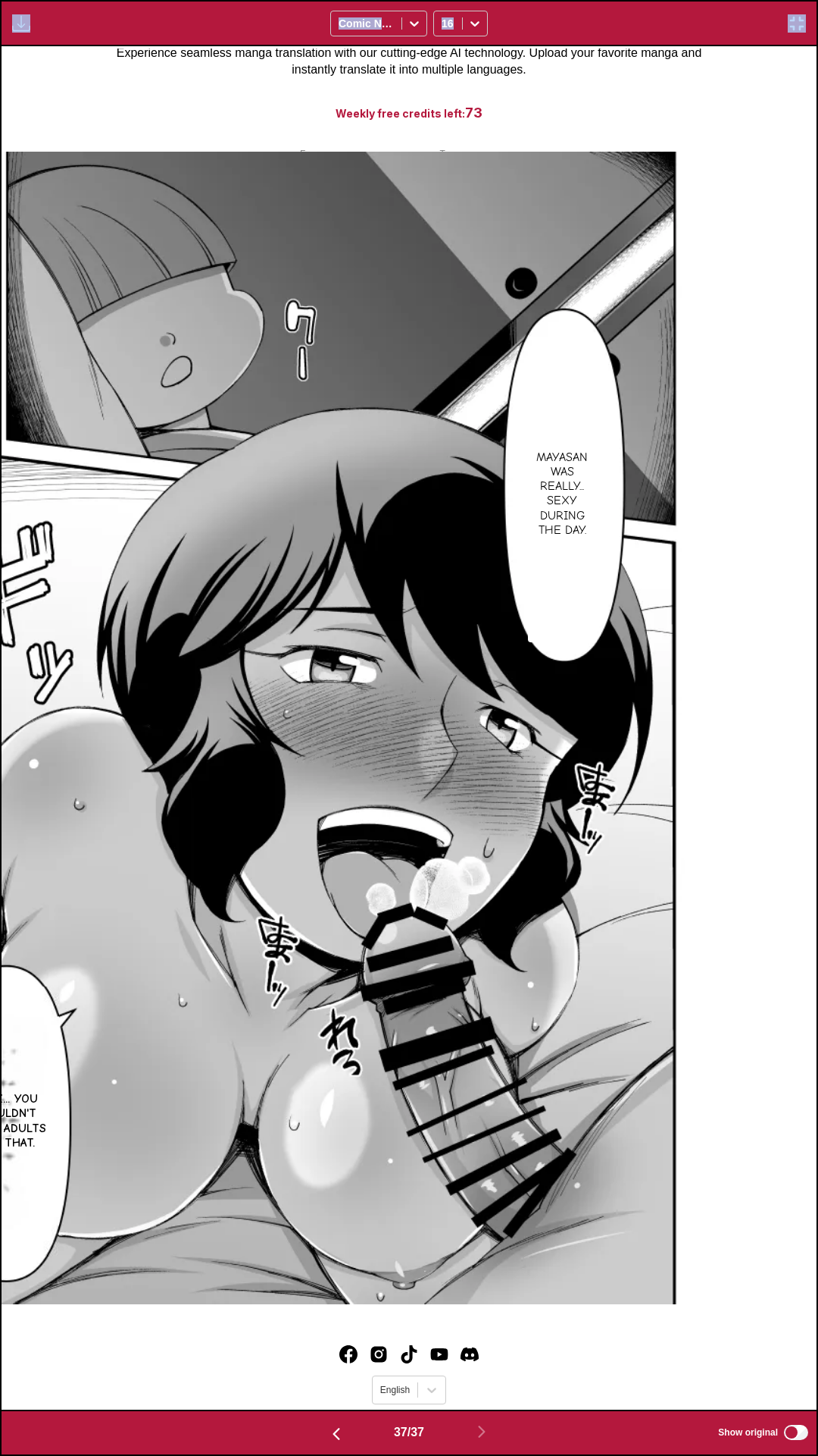
scroll to position [0, 29352]
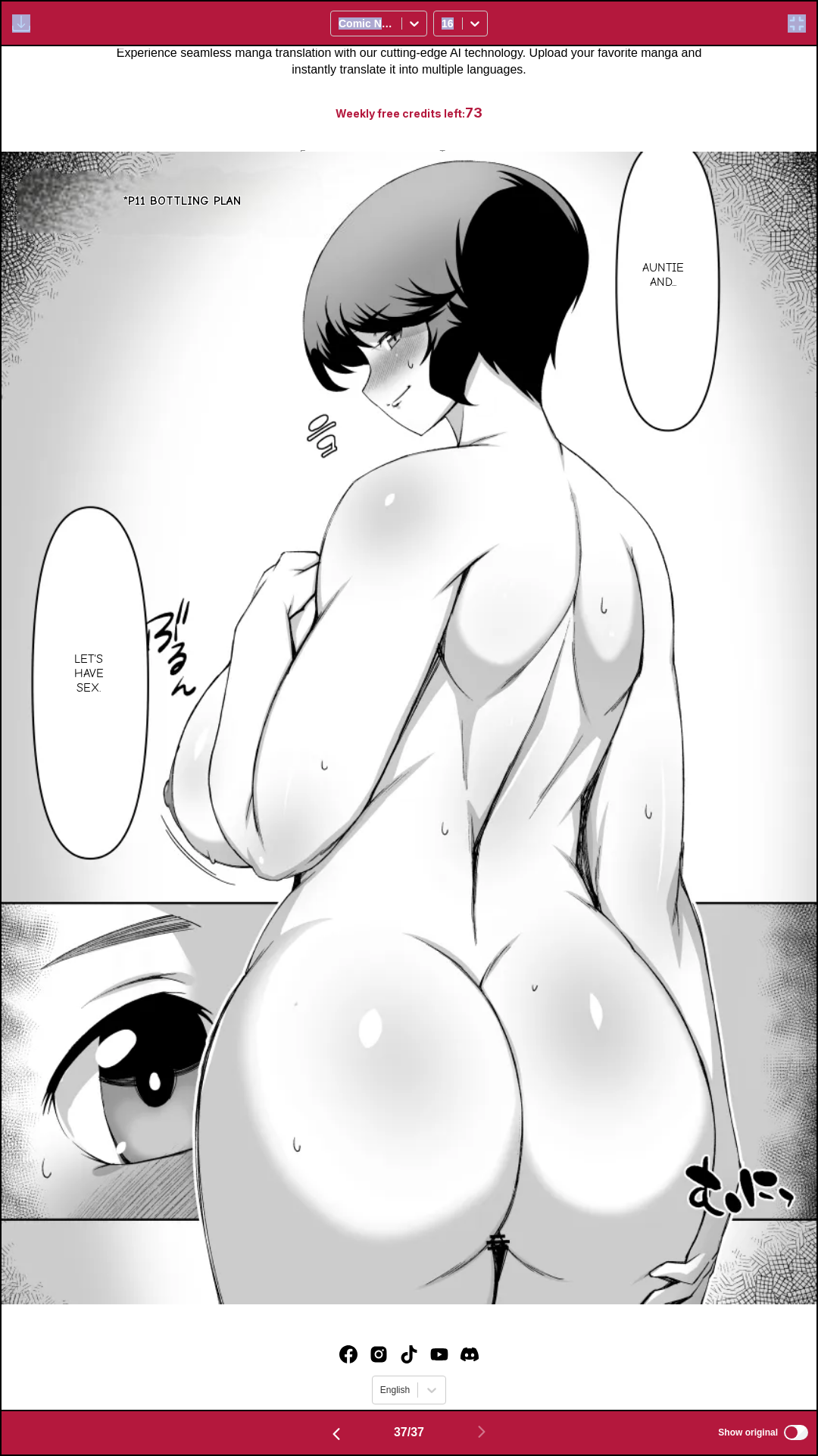
click at [804, 21] on img "button" at bounding box center [797, 23] width 18 height 18
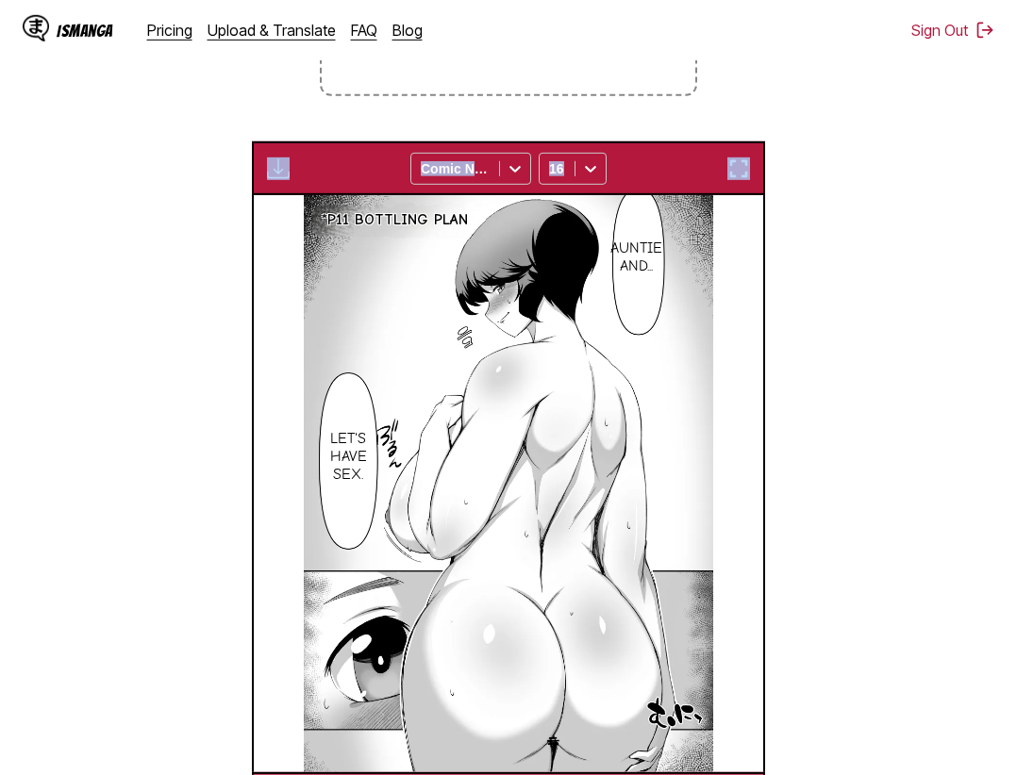
scroll to position [720, 0]
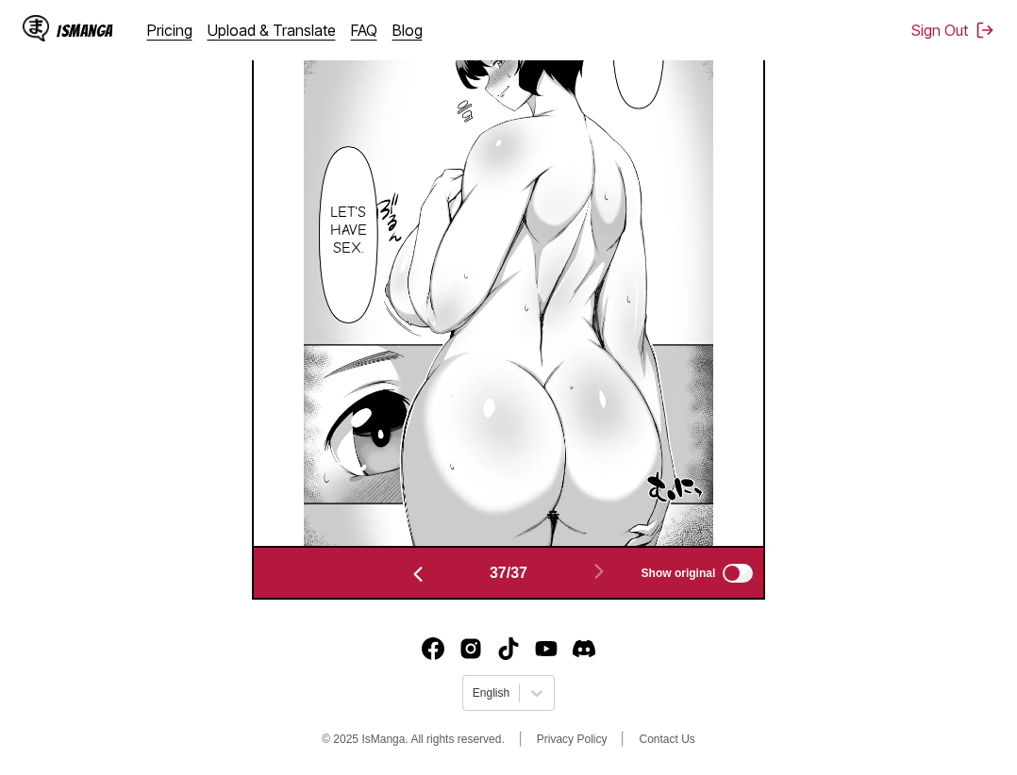
click at [895, 218] on section "From Japanese To English Drop files here, or click to browse. Max file size: 5M…" at bounding box center [508, 91] width 986 height 1017
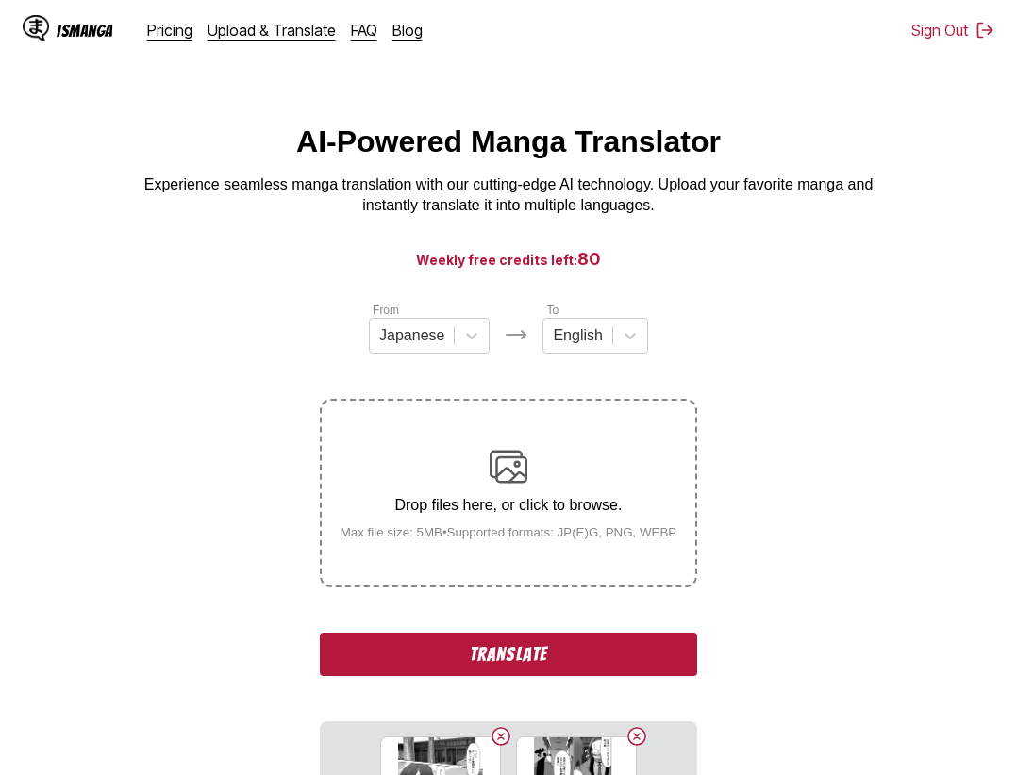
click at [560, 659] on button "Translate" at bounding box center [508, 654] width 377 height 43
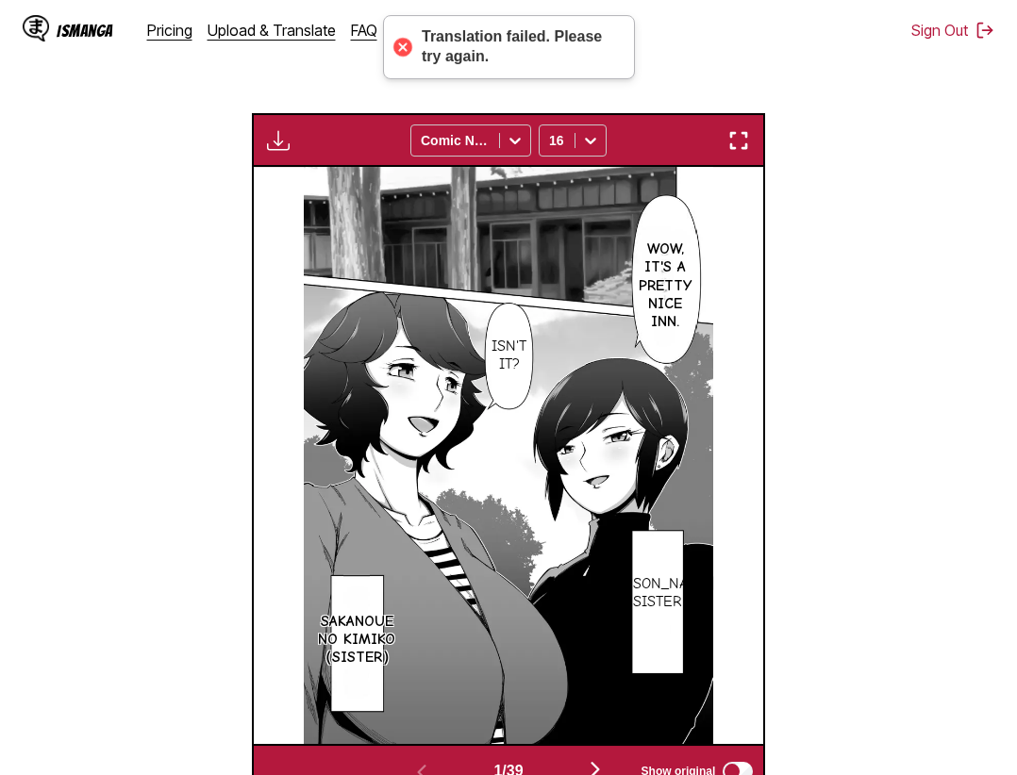
scroll to position [394, 0]
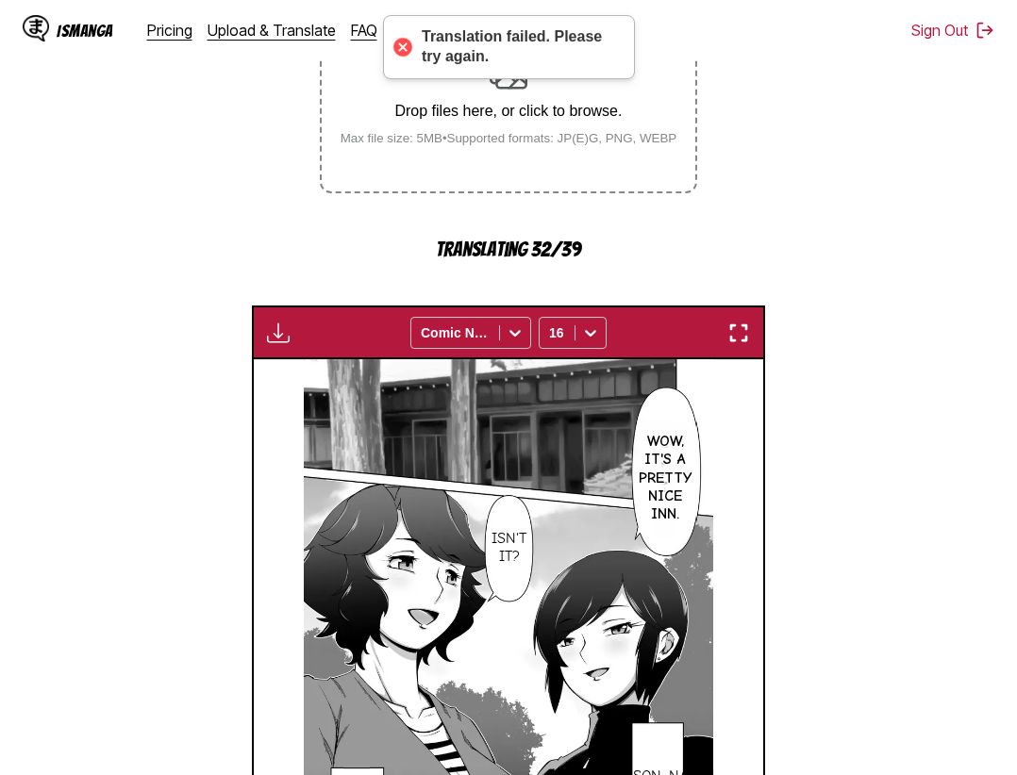
drag, startPoint x: 901, startPoint y: 406, endPoint x: 820, endPoint y: 374, distance: 86.3
click at [900, 406] on section "From Japanese To English Drop files here, or click to browse. Max file size: 5M…" at bounding box center [508, 449] width 986 height 1084
click at [750, 343] on img "button" at bounding box center [738, 333] width 23 height 23
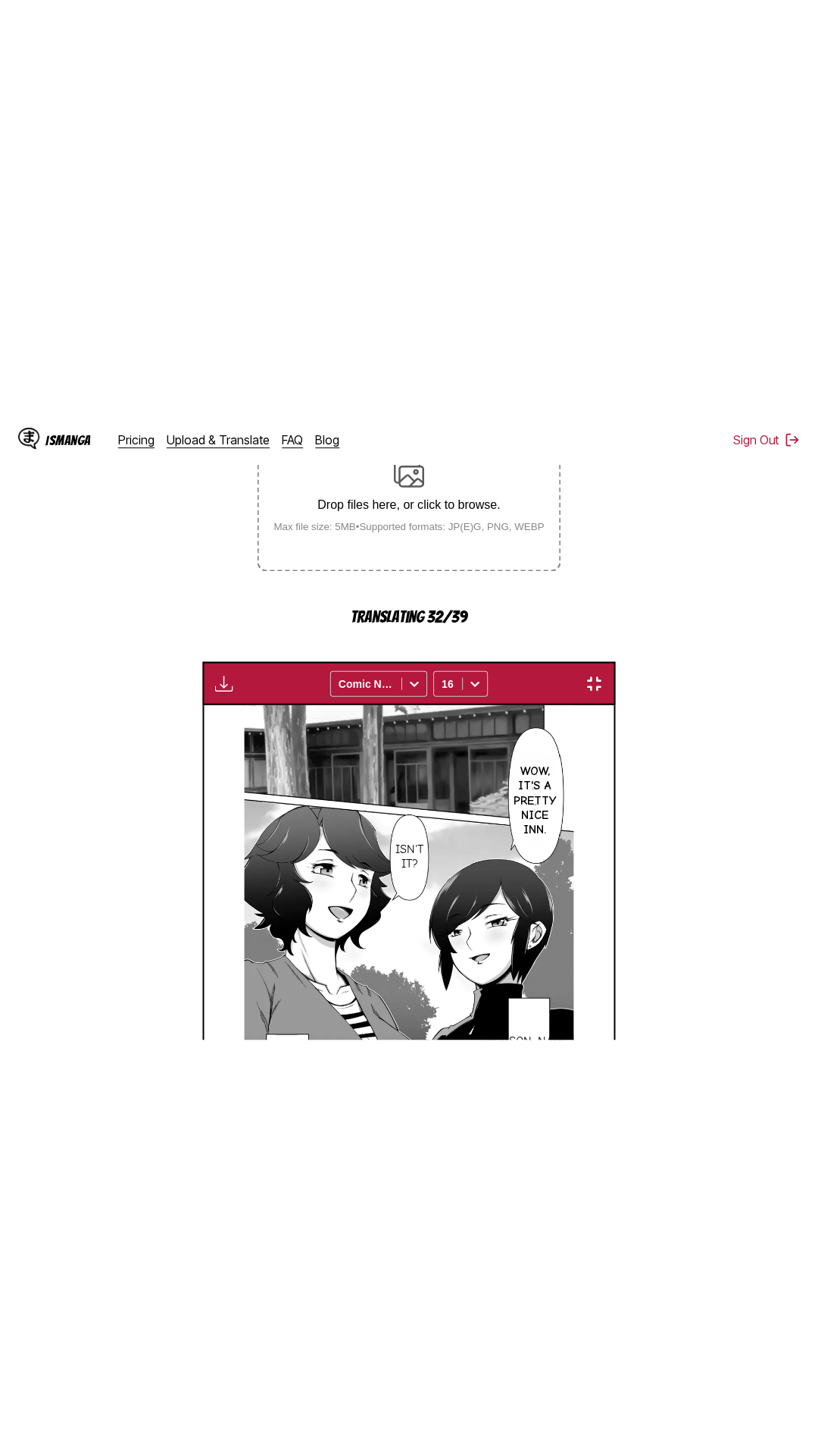
scroll to position [96, 0]
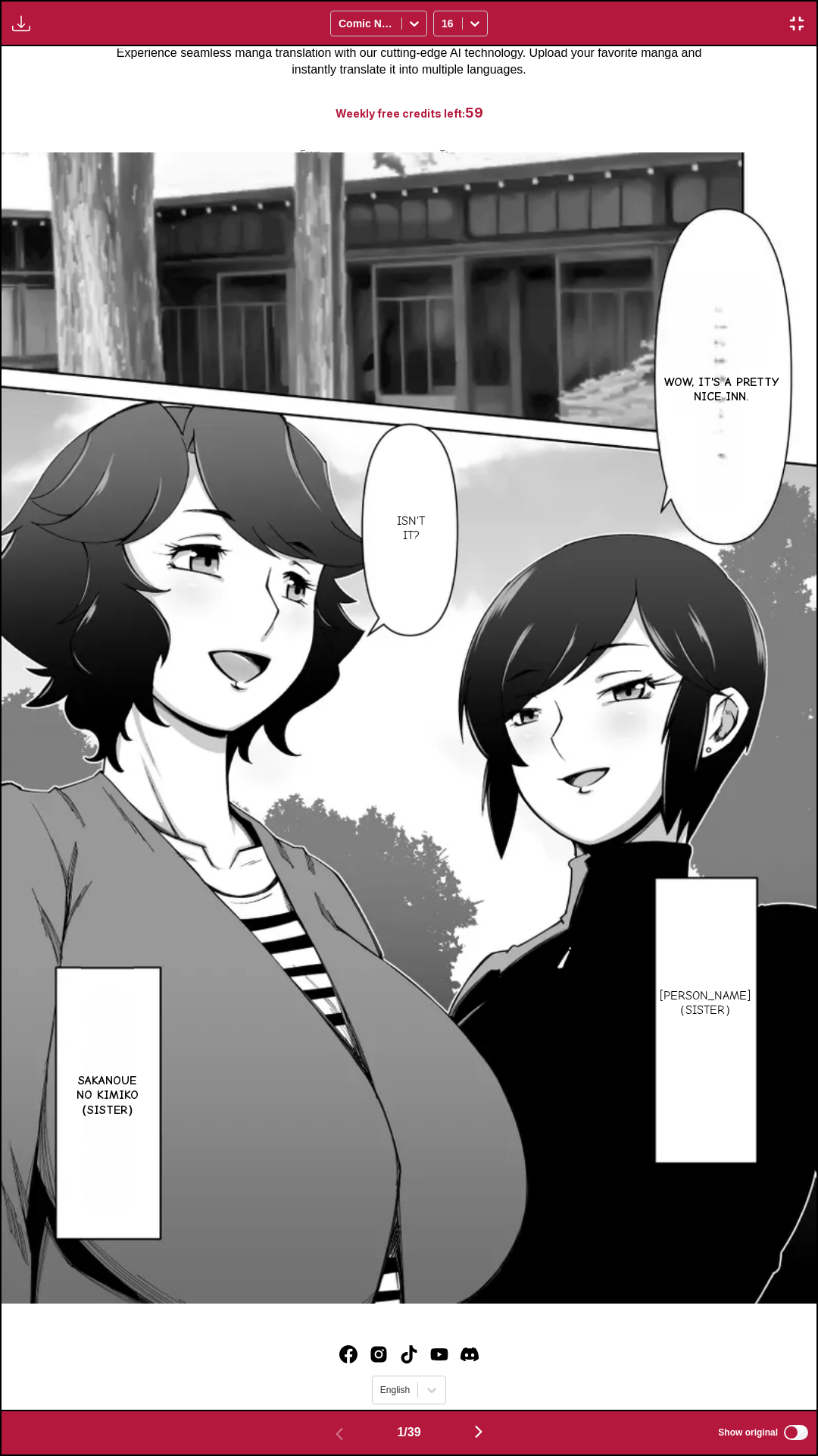
click at [579, 72] on div "Wow, it's a pretty nice inn. Isn't it? [PERSON_NAME] （Sister） SAKANOUE no Kimik…" at bounding box center [409, 728] width 816 height 1364
click at [559, 85] on div "Wow, it's a pretty nice inn. Isn't it? [PERSON_NAME] （Sister） SAKANOUE no Kimik…" at bounding box center [409, 728] width 816 height 1364
click at [432, 83] on div "Wow, it's a pretty nice inn. Isn't it? [PERSON_NAME] （Sister） SAKANOUE no Kimik…" at bounding box center [409, 728] width 816 height 1364
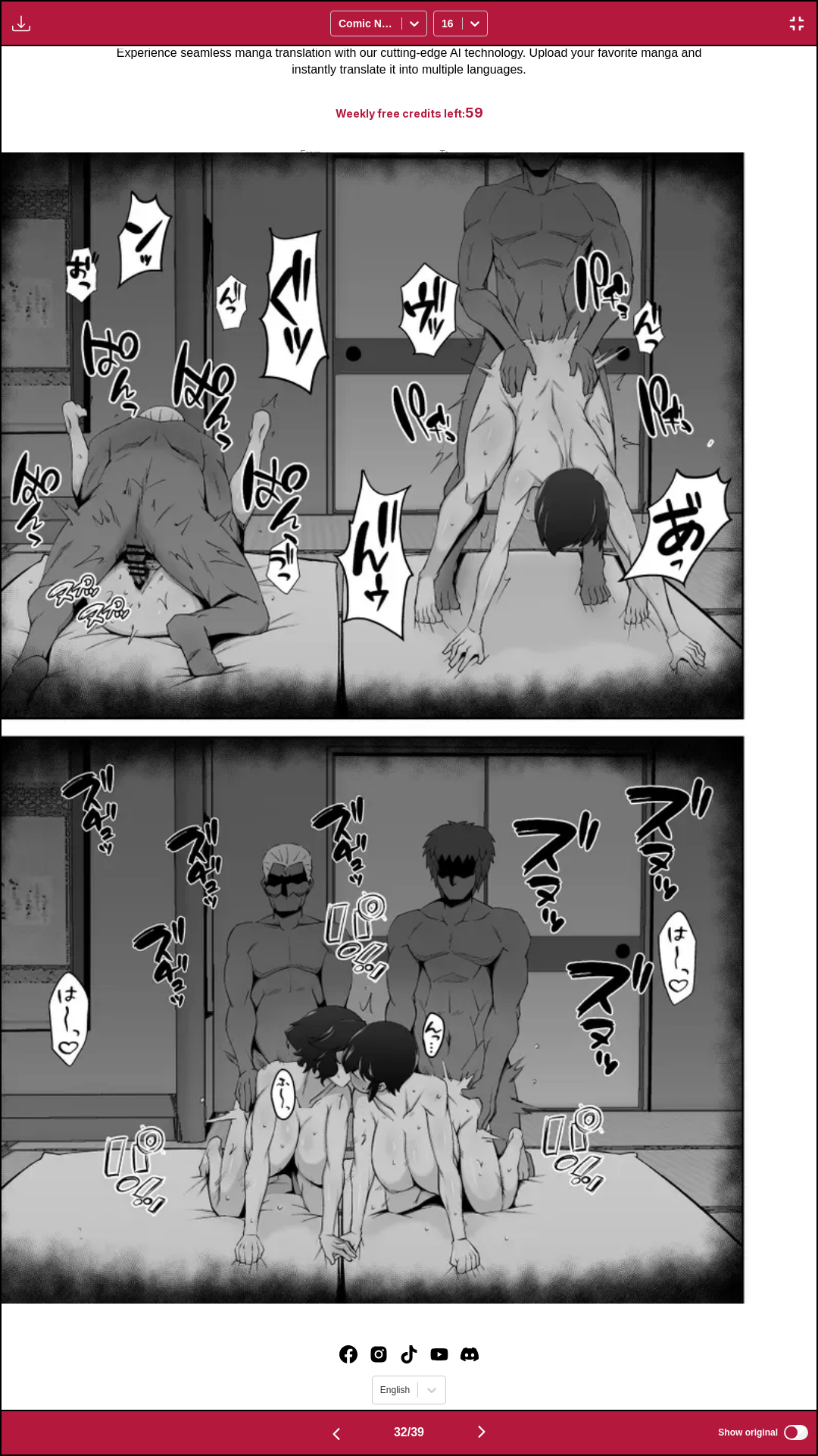
scroll to position [0, 0]
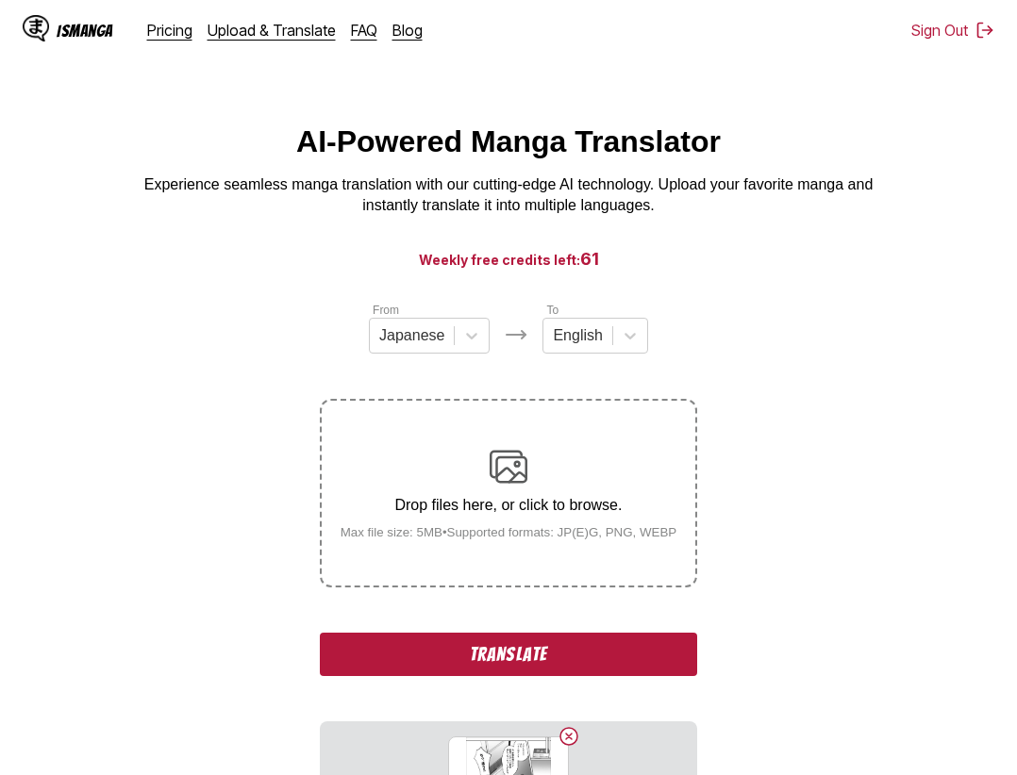
click at [572, 676] on button "Translate" at bounding box center [508, 654] width 377 height 43
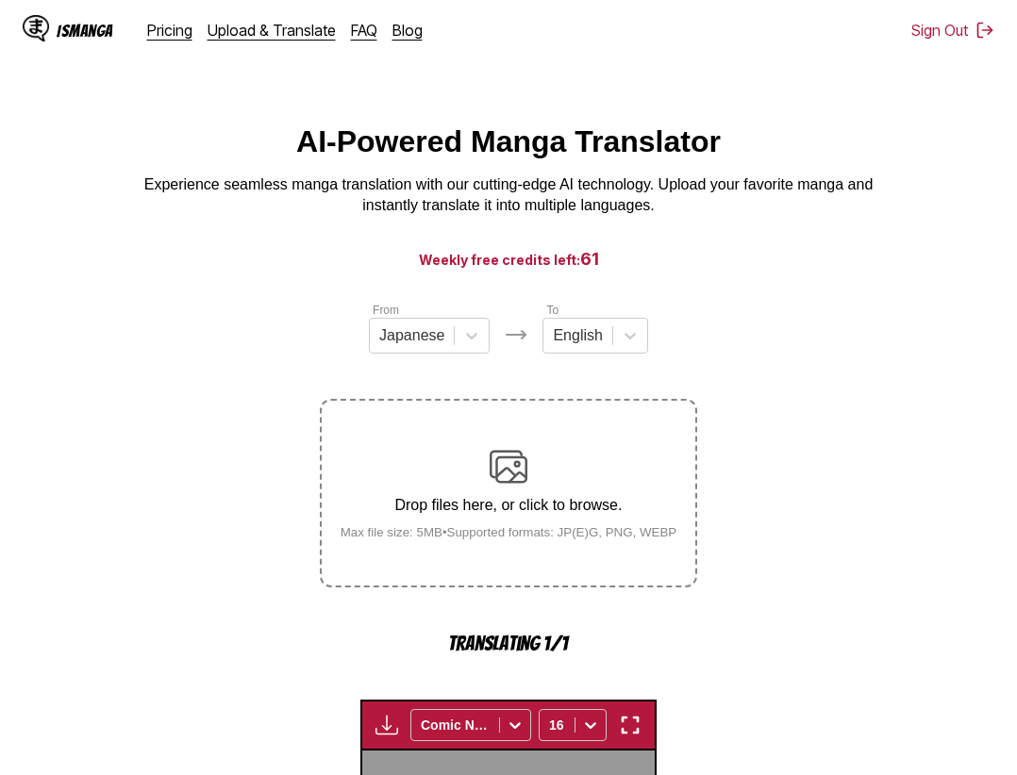
scroll to position [581, 0]
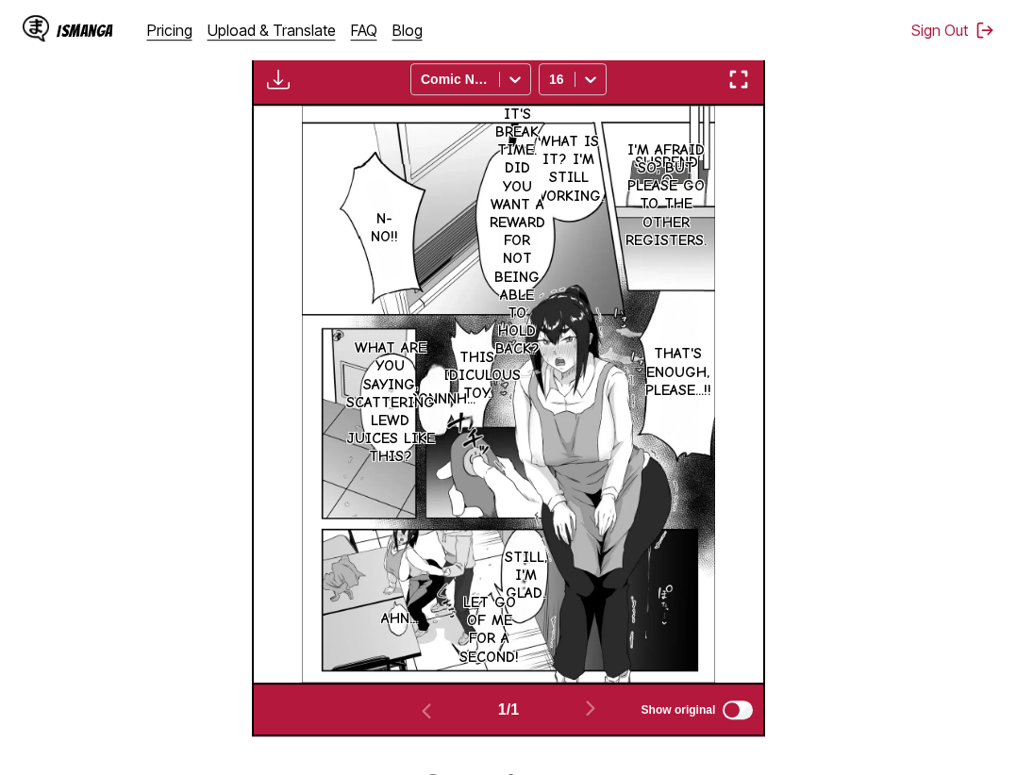
click at [742, 68] on div "Download Panel Download All Comic Neue 16" at bounding box center [509, 79] width 514 height 54
click at [745, 77] on img "button" at bounding box center [738, 79] width 23 height 23
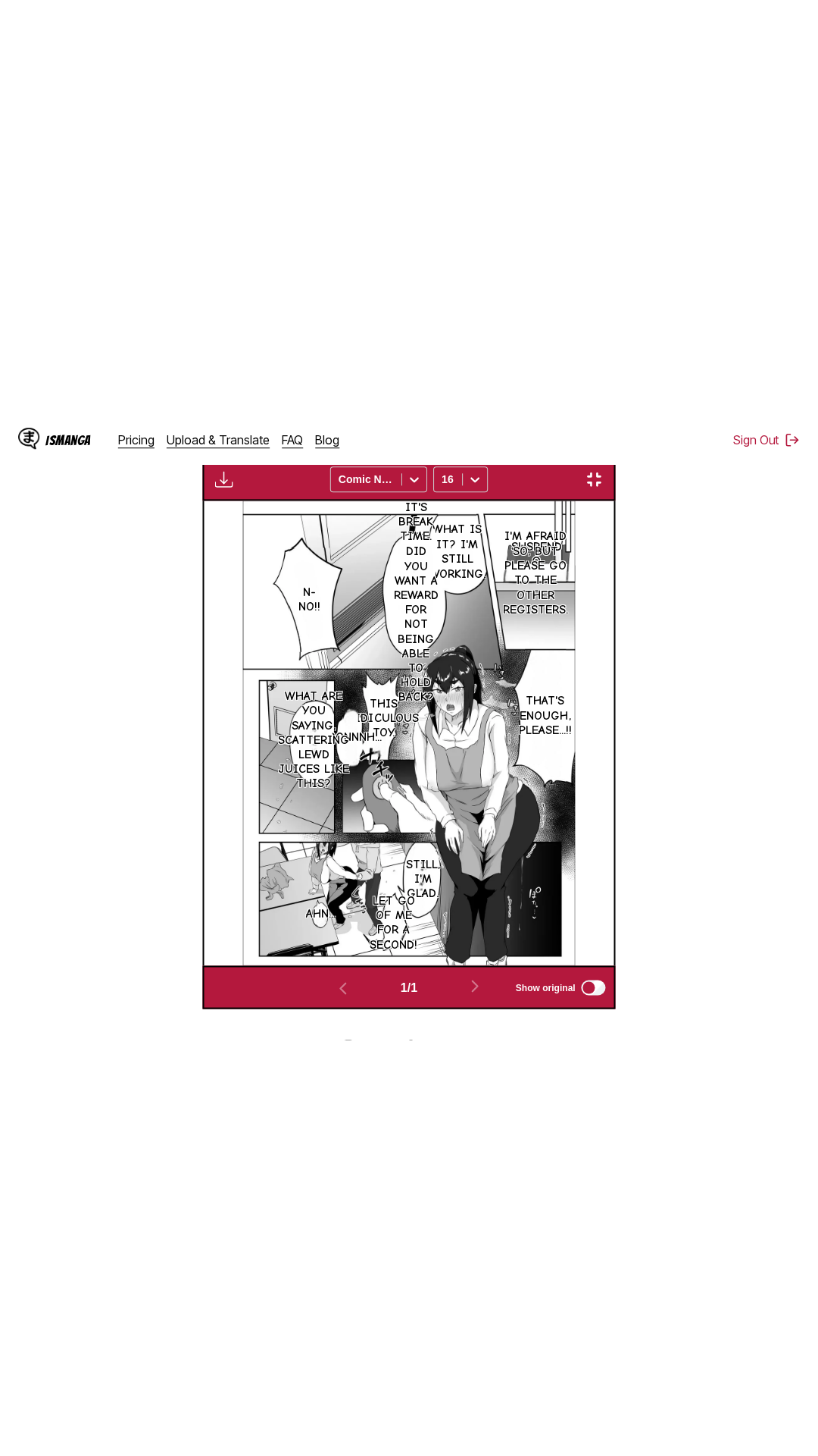
scroll to position [96, 0]
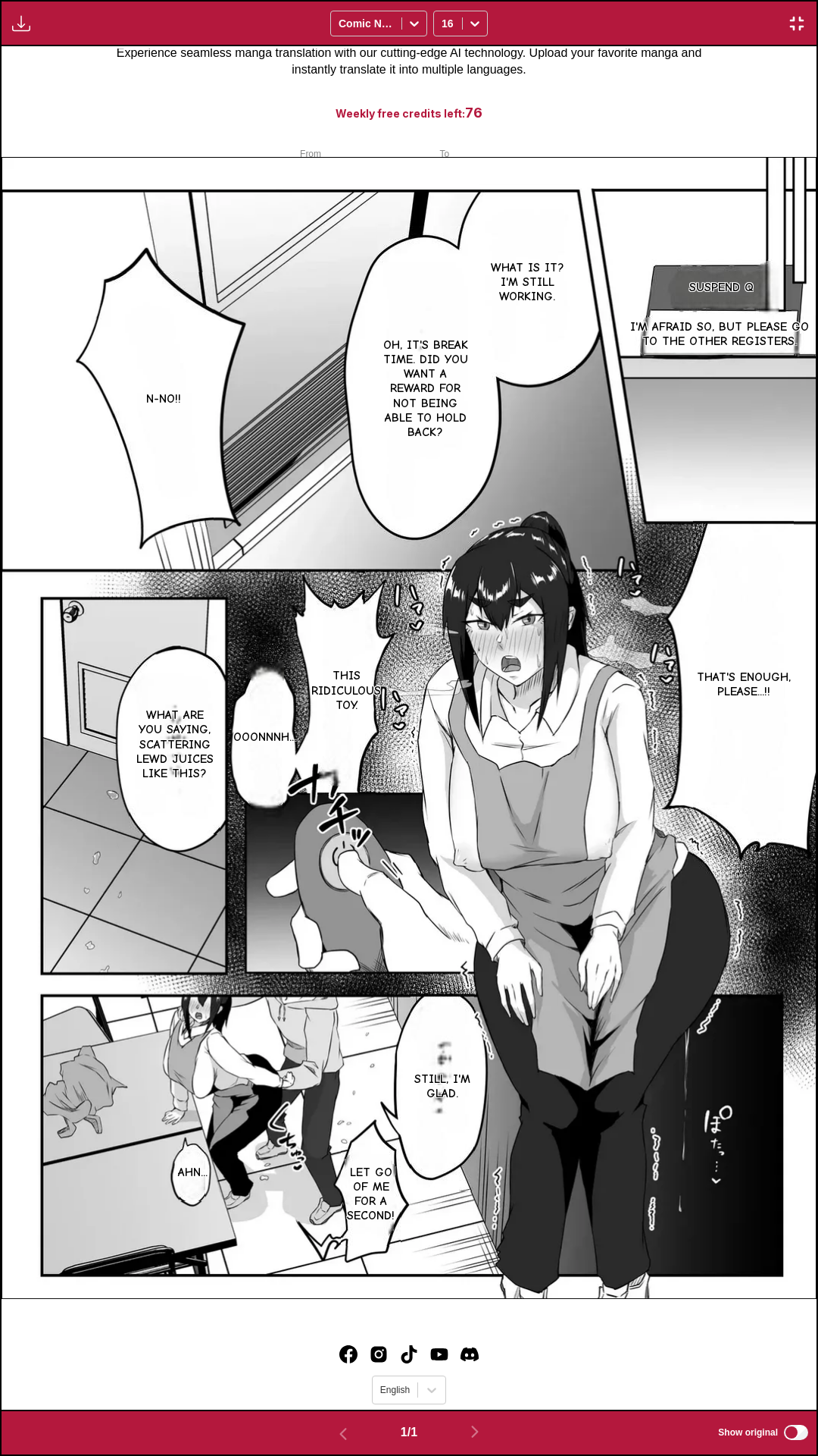
click at [680, 100] on div "Suspend q I'm afraid so, but please go to the other registers. What is it? I'm …" at bounding box center [409, 728] width 816 height 1364
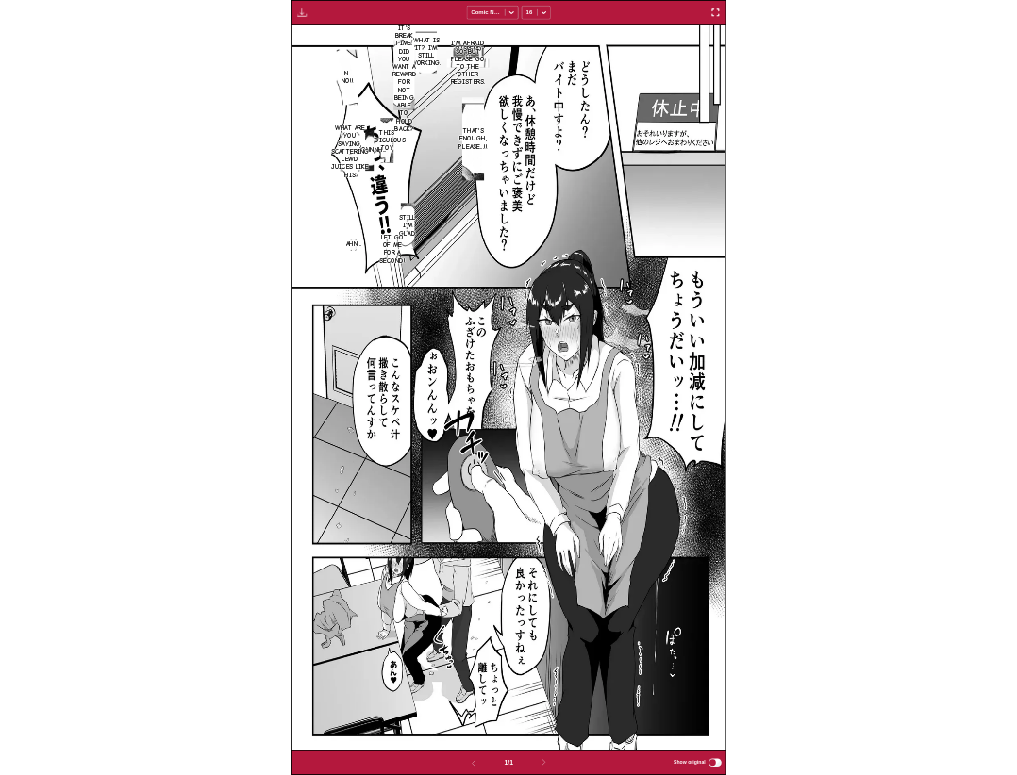
scroll to position [491, 0]
